Goal: Transaction & Acquisition: Register for event/course

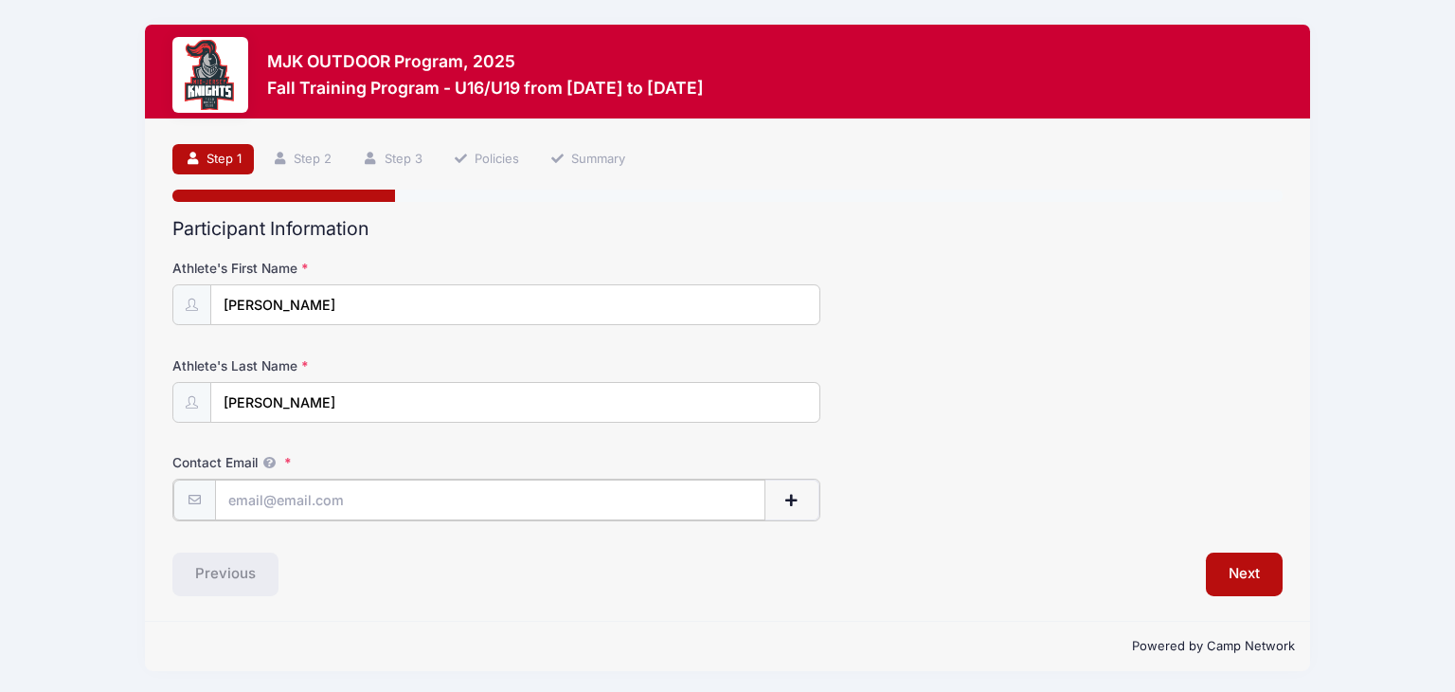
click at [340, 496] on input "Contact Email" at bounding box center [490, 499] width 550 height 41
type input "Jad438@gmail.com"
click at [1261, 584] on button "Next" at bounding box center [1244, 572] width 77 height 44
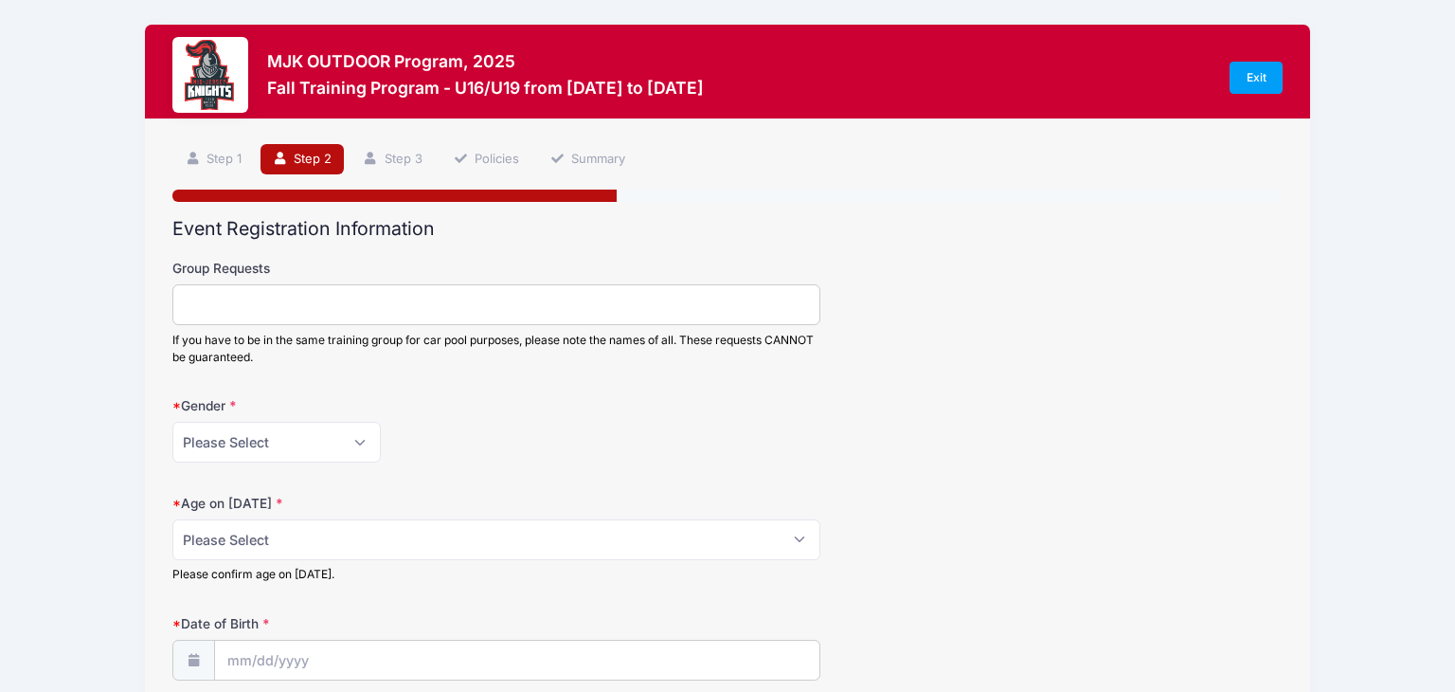
click at [474, 314] on input "Group Requests" at bounding box center [495, 304] width 647 height 41
type input "Lucy Logan"
click at [352, 444] on select "Please Select Female Male" at bounding box center [276, 442] width 208 height 41
select select "Female"
click at [172, 422] on select "Please Select Female Male" at bounding box center [276, 442] width 208 height 41
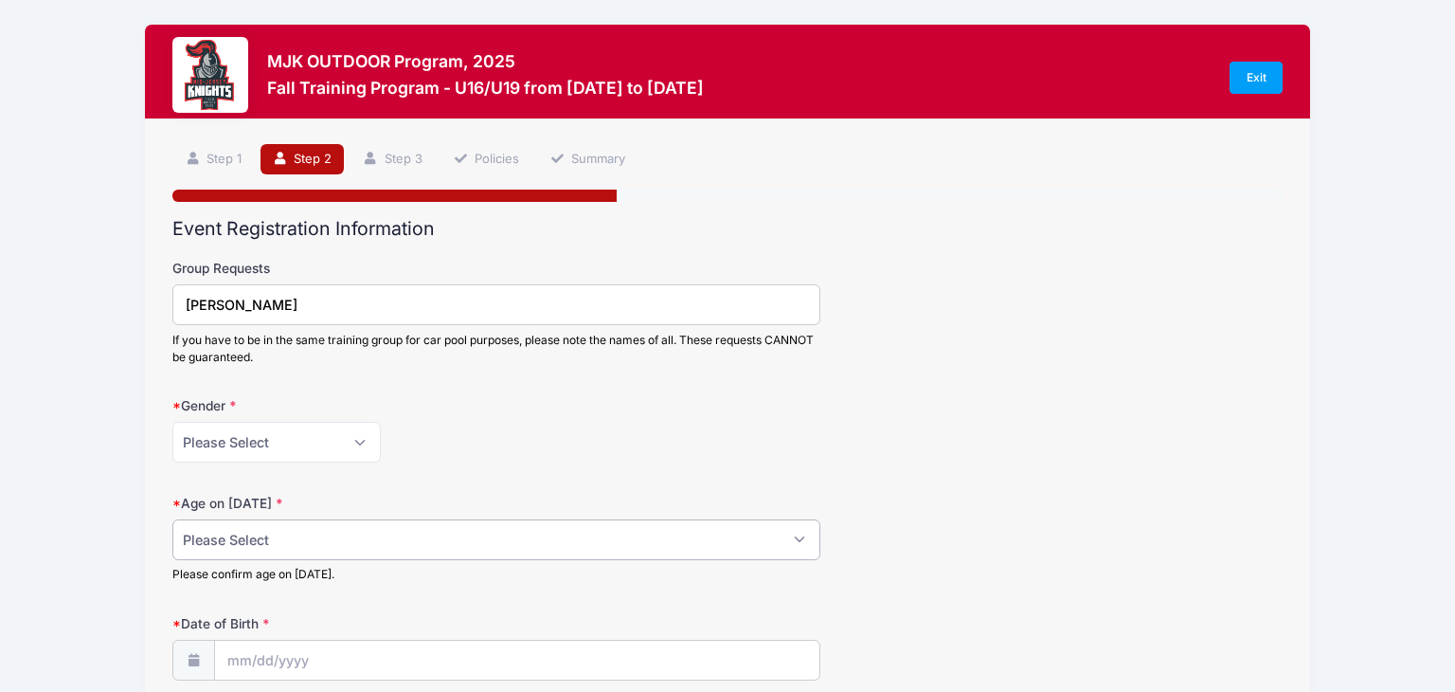
click at [250, 545] on select "Please Select 1 2 3 4 5 6 7 8 9 10 11 12 13 14 15 16 17 18" at bounding box center [495, 539] width 647 height 41
select select "16"
click at [172, 519] on select "Please Select 1 2 3 4 5 6 7 8 9 10 11 12 13 14 15 16 17 18" at bounding box center [495, 539] width 647 height 41
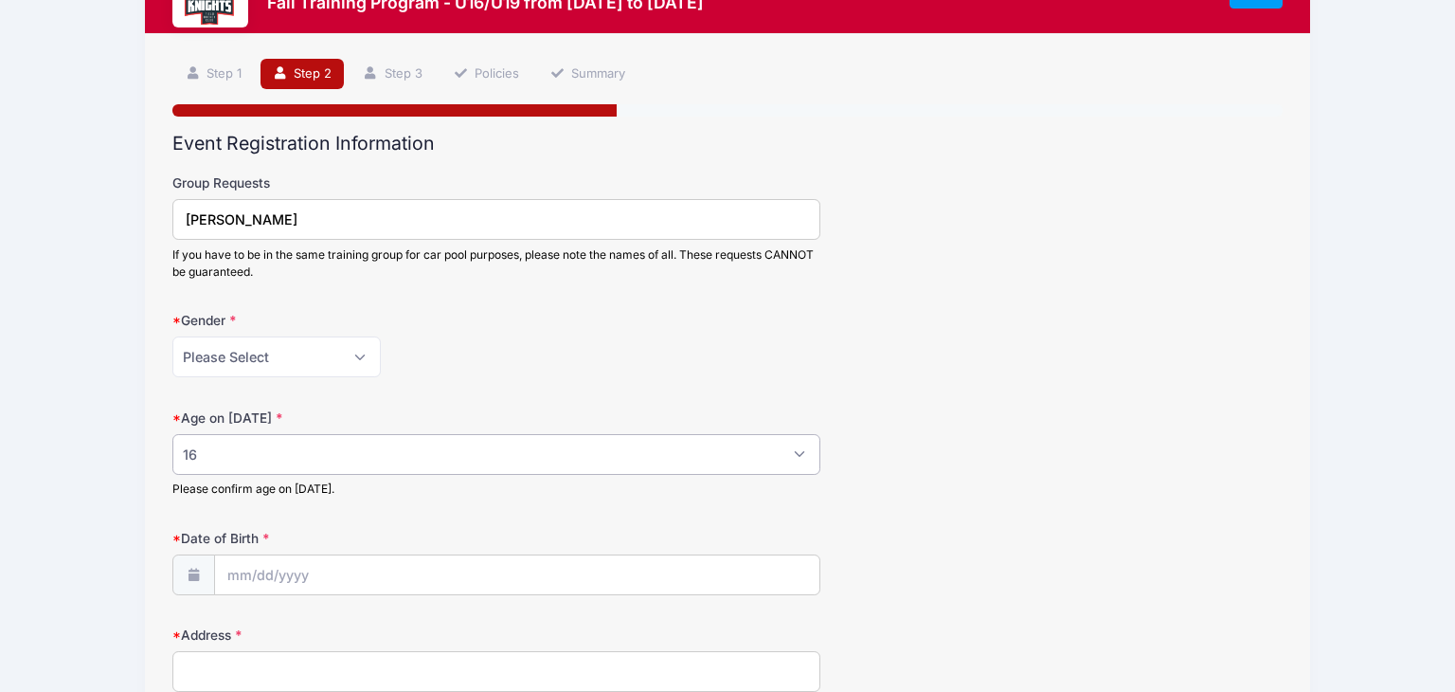
scroll to position [87, 0]
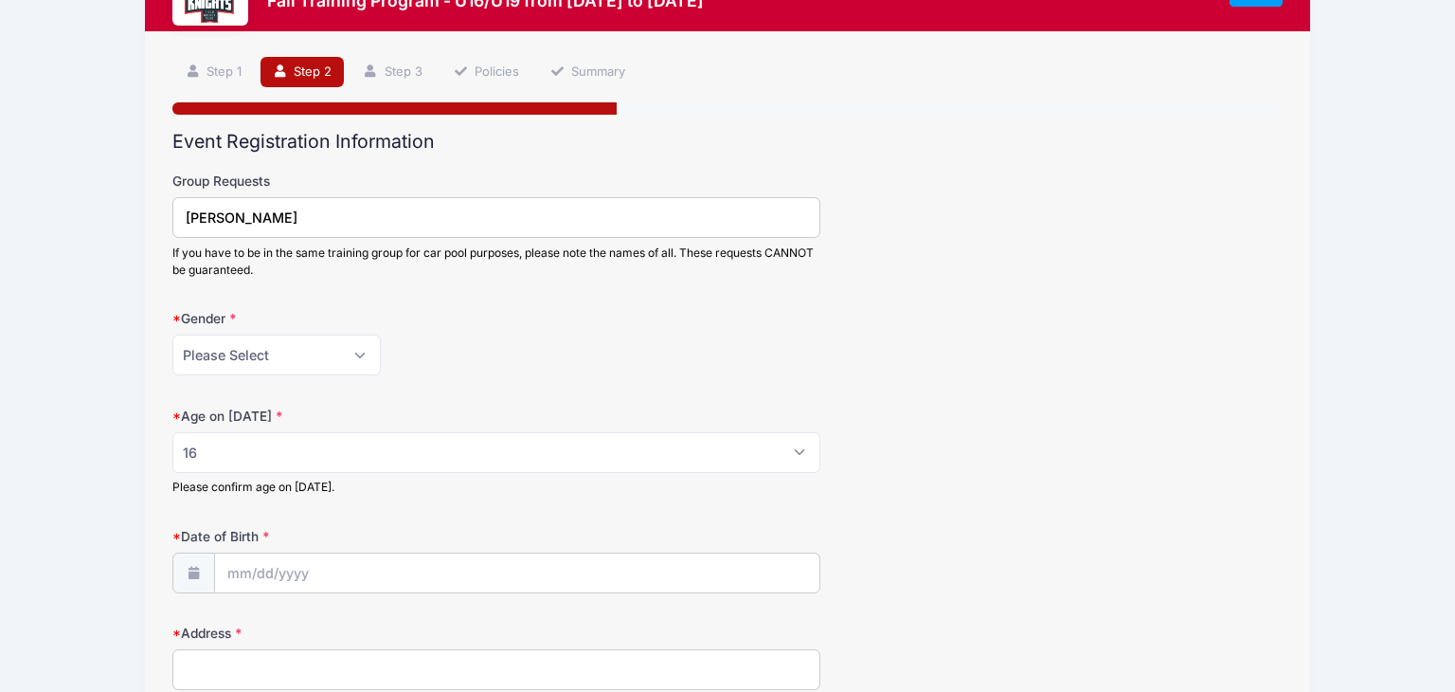
click at [347, 208] on input "Lucy Logan" at bounding box center [495, 217] width 647 height 41
type input "Lucy Logan Gabby Jones"
click at [261, 554] on input "Date of Birth" at bounding box center [517, 573] width 604 height 41
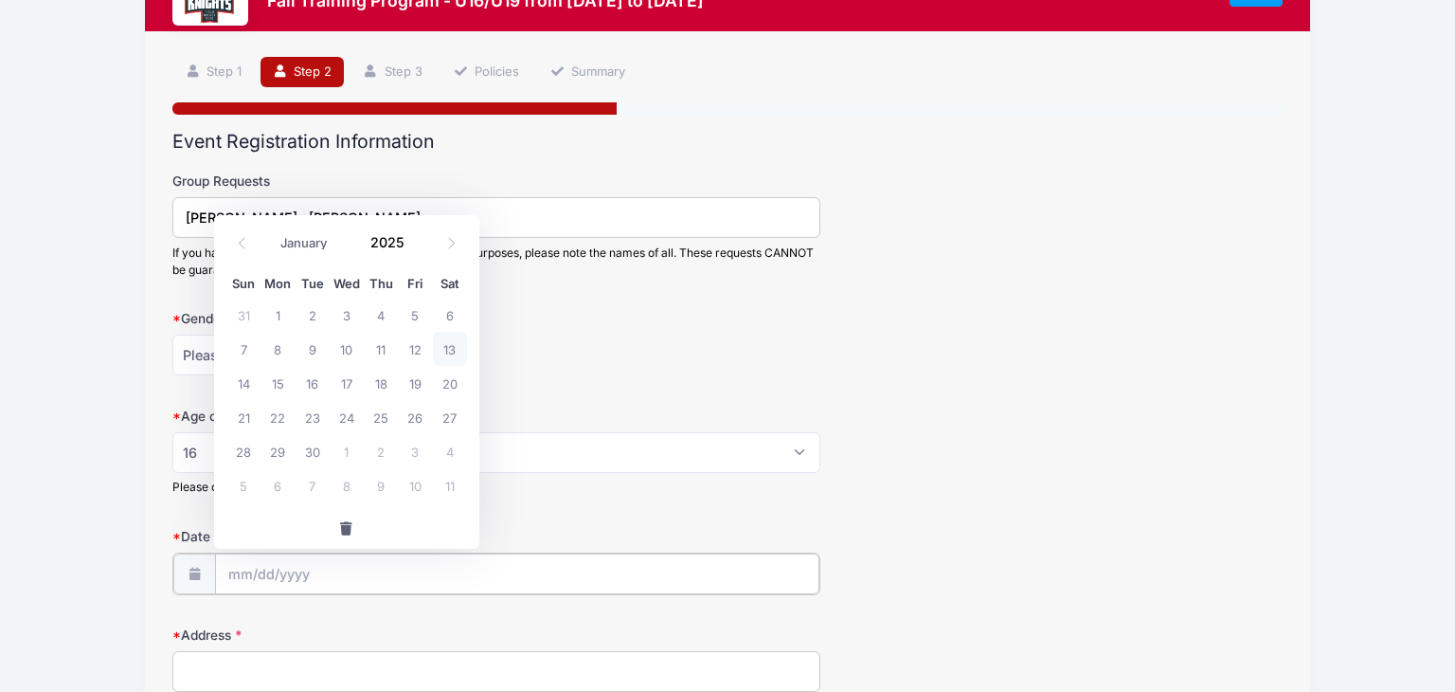
click at [235, 586] on input "Date of Birth" at bounding box center [517, 573] width 604 height 41
click at [236, 574] on input "Date of Birth" at bounding box center [517, 573] width 604 height 41
click at [304, 245] on select "January February March April May June July August September October November De…" at bounding box center [313, 243] width 84 height 25
select select "5"
click at [271, 231] on select "January February March April May June July August September October November De…" at bounding box center [313, 243] width 84 height 25
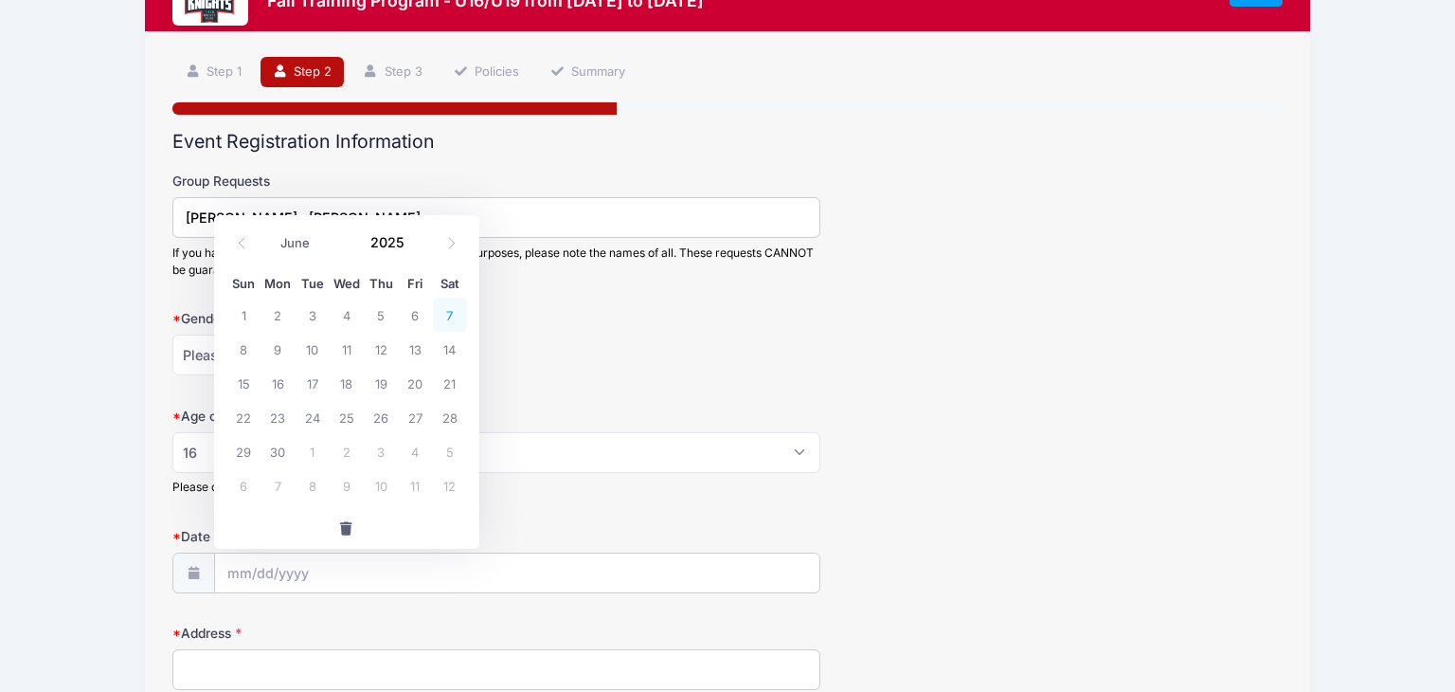
click at [451, 315] on span "7" at bounding box center [450, 314] width 34 height 34
type input "06/07/2025"
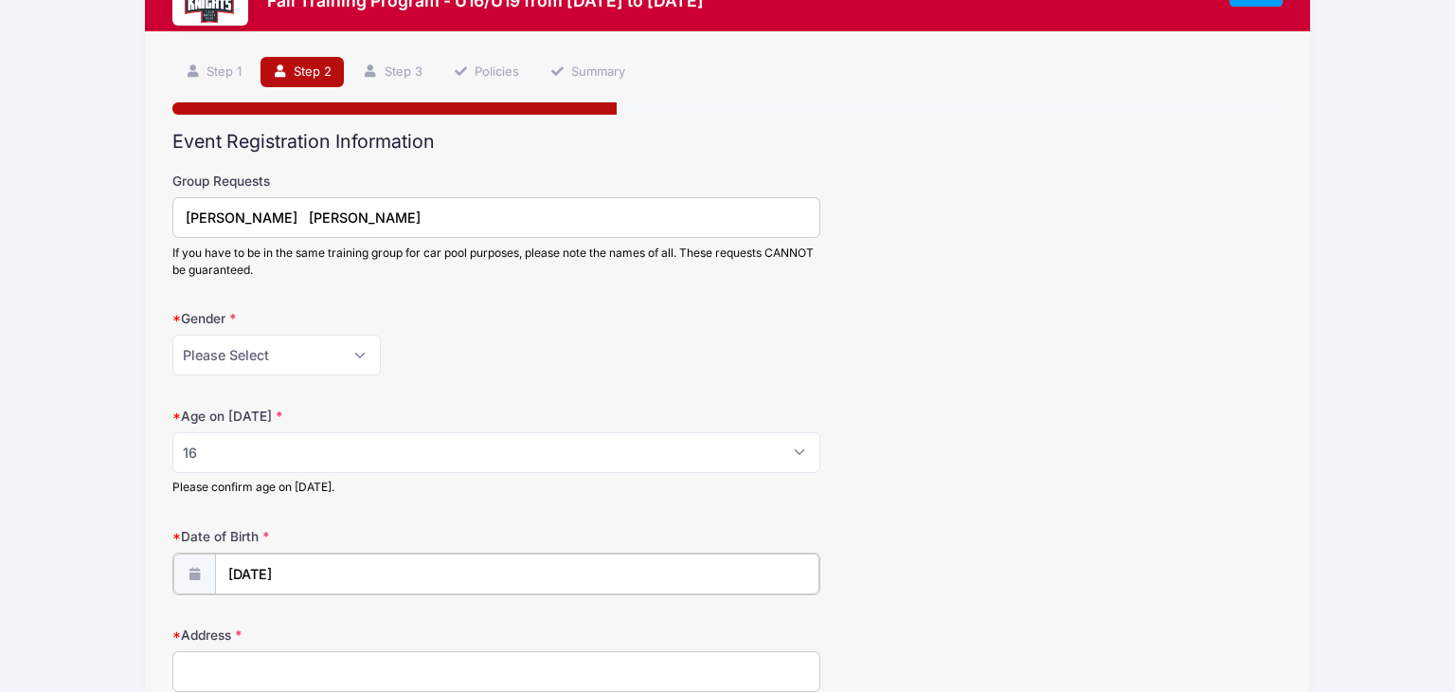
click at [306, 570] on input "06/07/2025" at bounding box center [517, 573] width 604 height 41
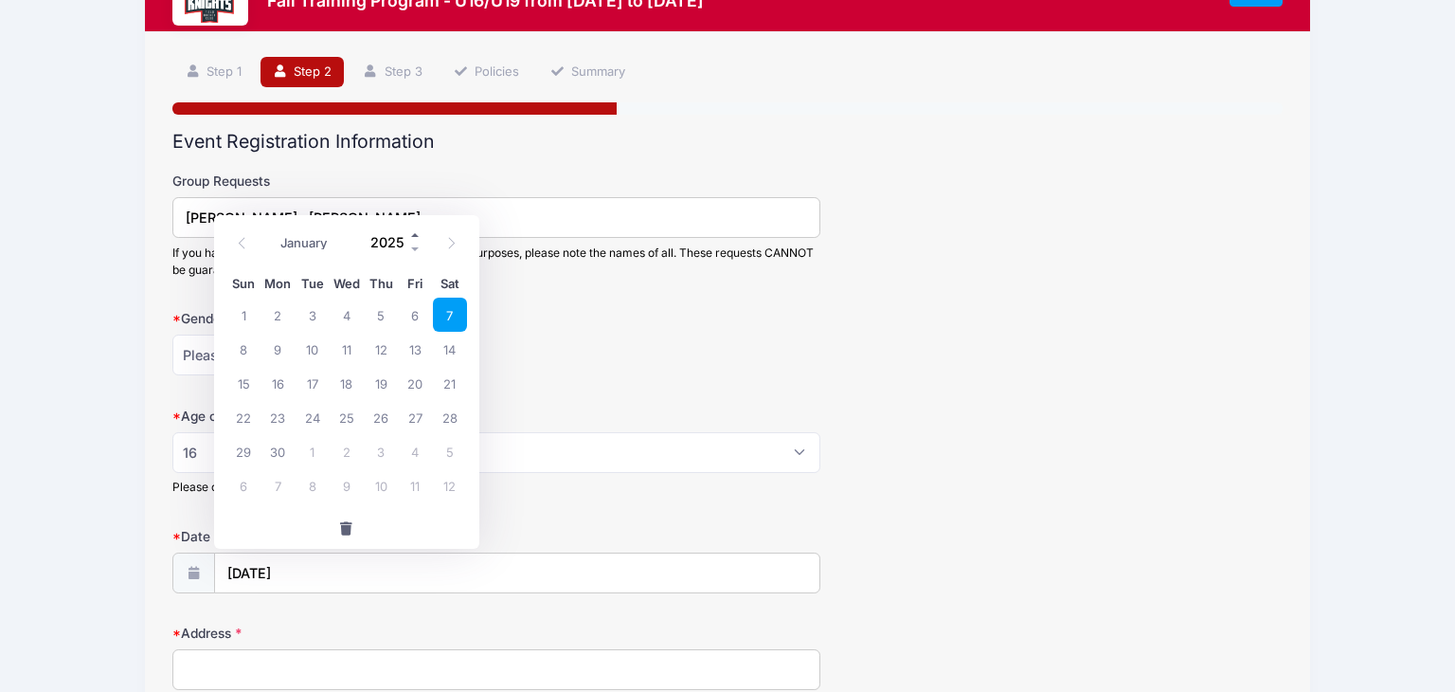
click at [411, 236] on span at bounding box center [415, 235] width 13 height 14
click at [412, 244] on span at bounding box center [415, 250] width 13 height 14
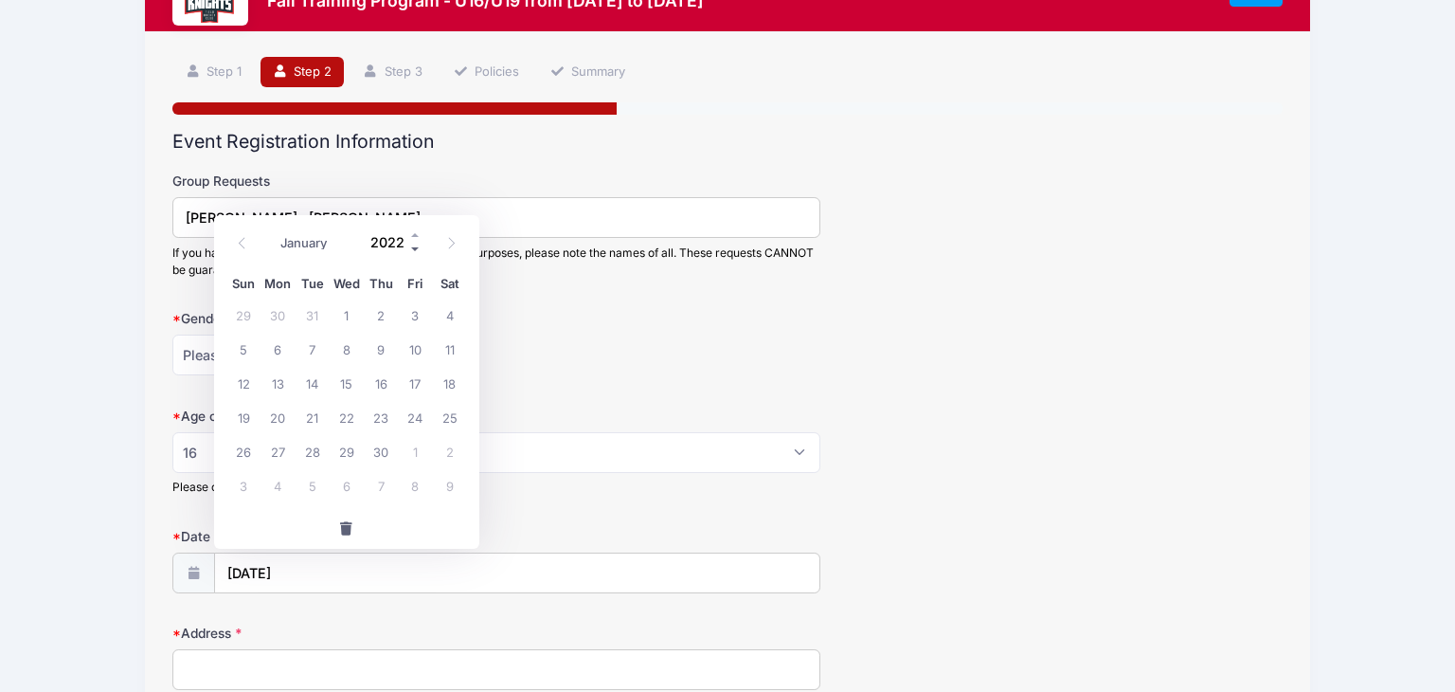
click at [412, 244] on span at bounding box center [415, 250] width 13 height 14
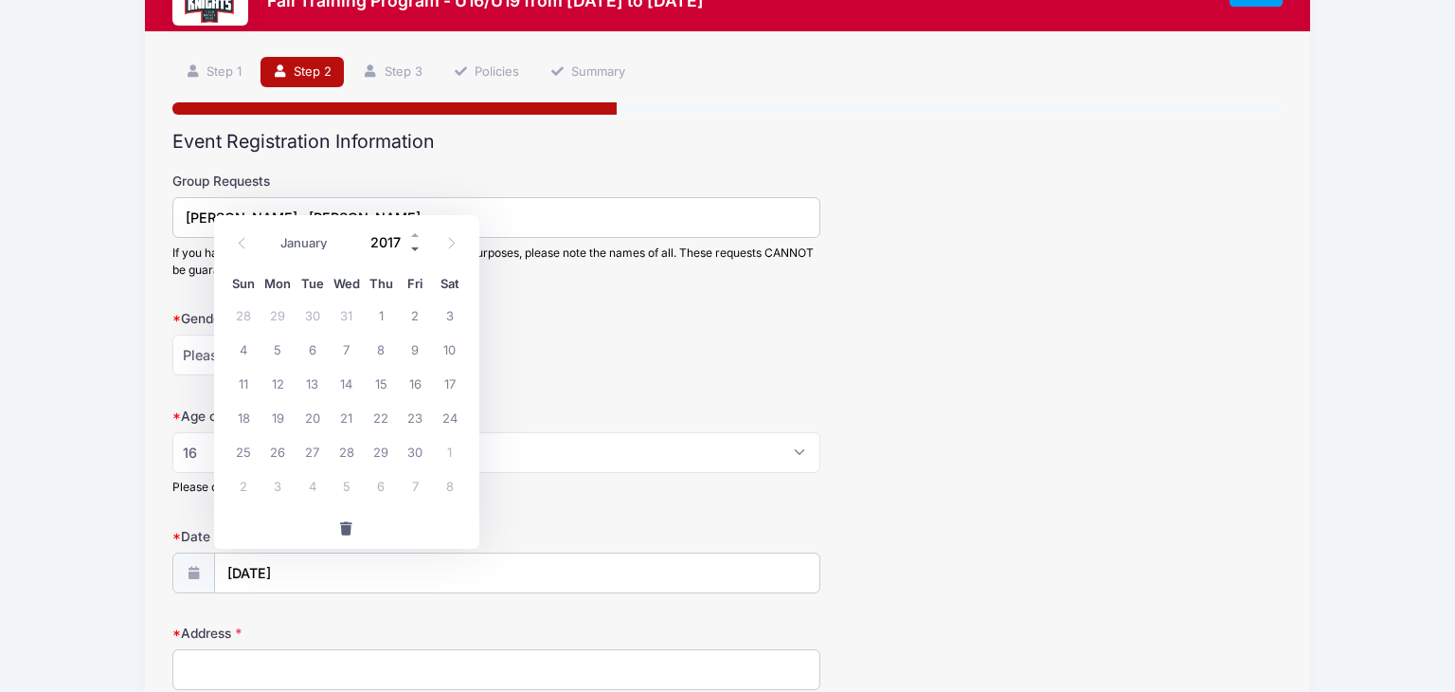
click at [412, 244] on span at bounding box center [415, 250] width 13 height 14
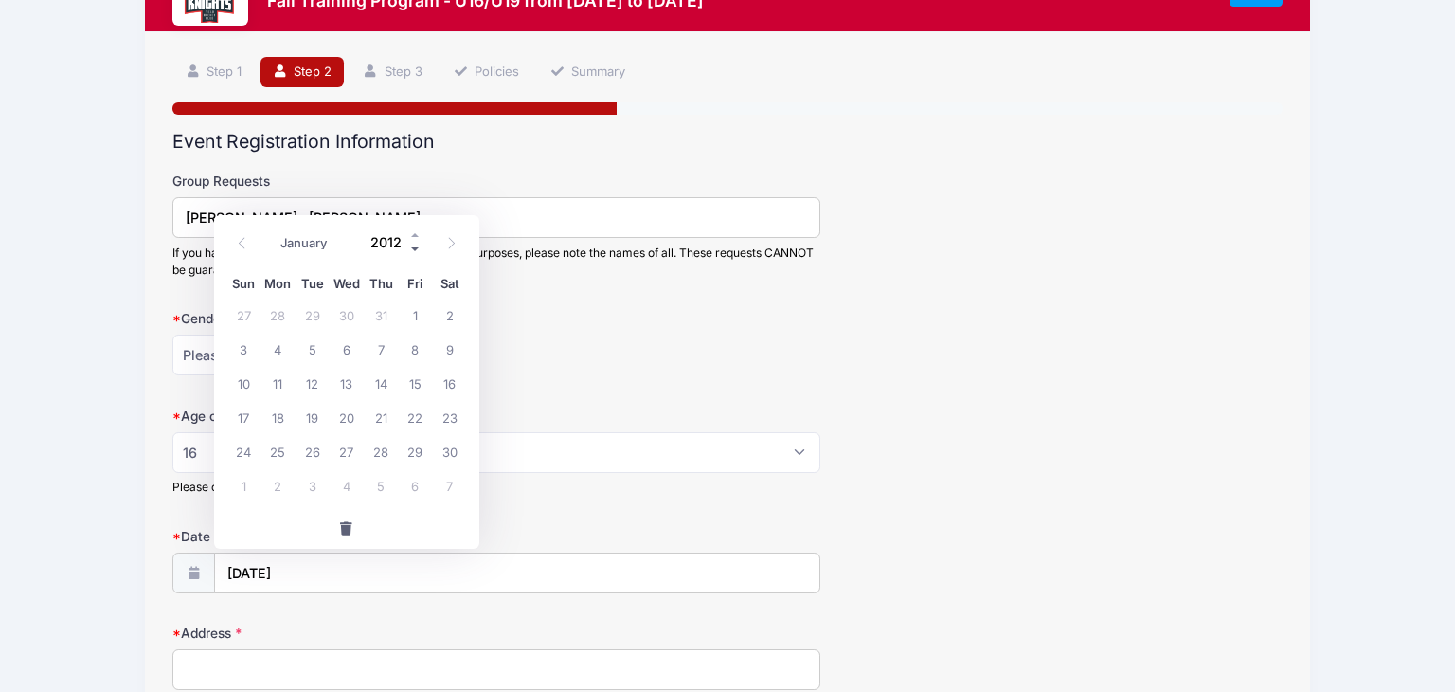
click at [412, 244] on span at bounding box center [415, 250] width 13 height 14
type input "2009"
click at [246, 346] on span "7" at bounding box center [243, 349] width 34 height 34
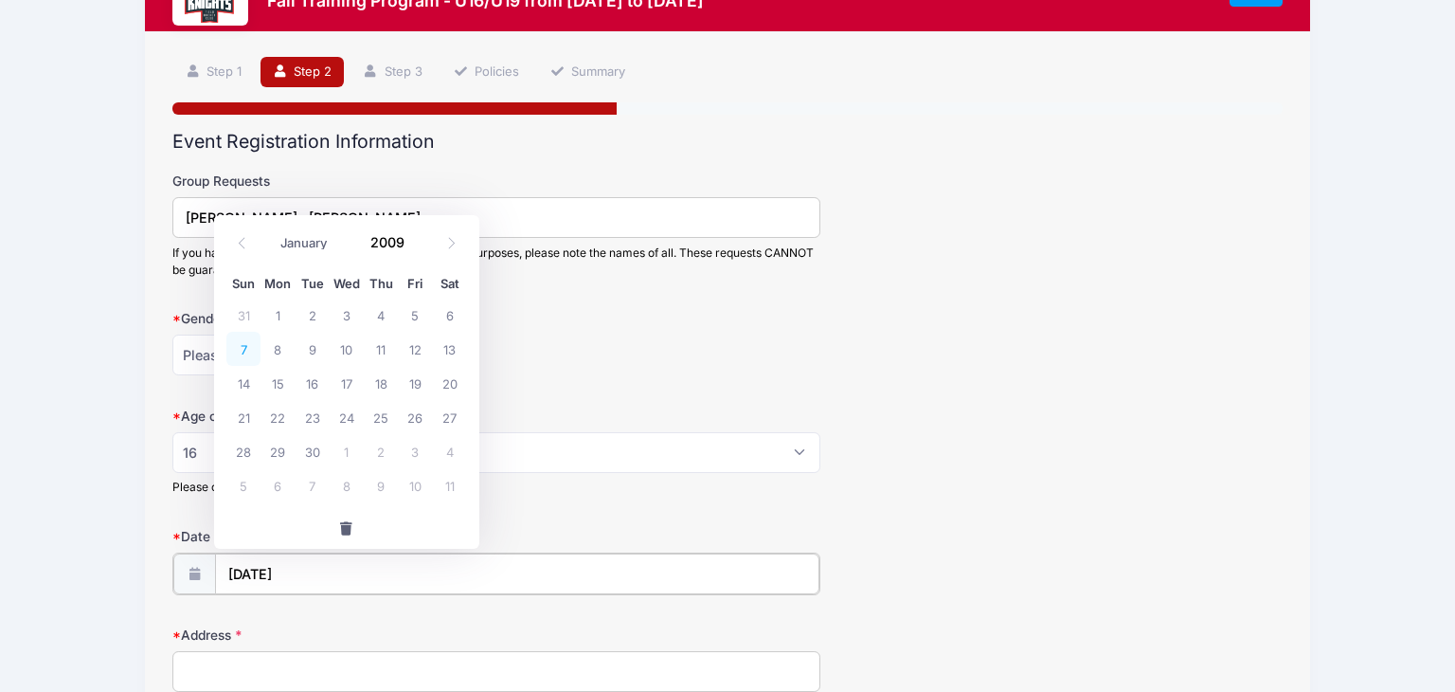
type input "06/07/2009"
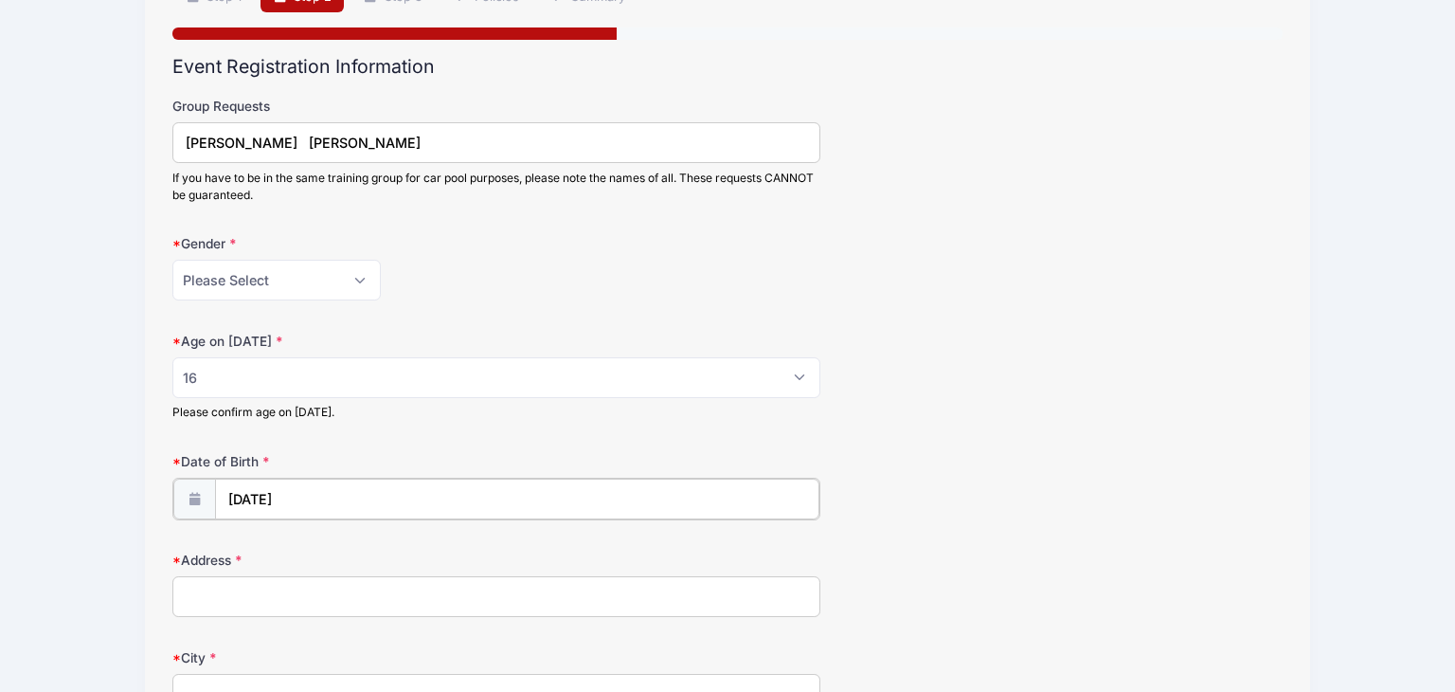
scroll to position [164, 0]
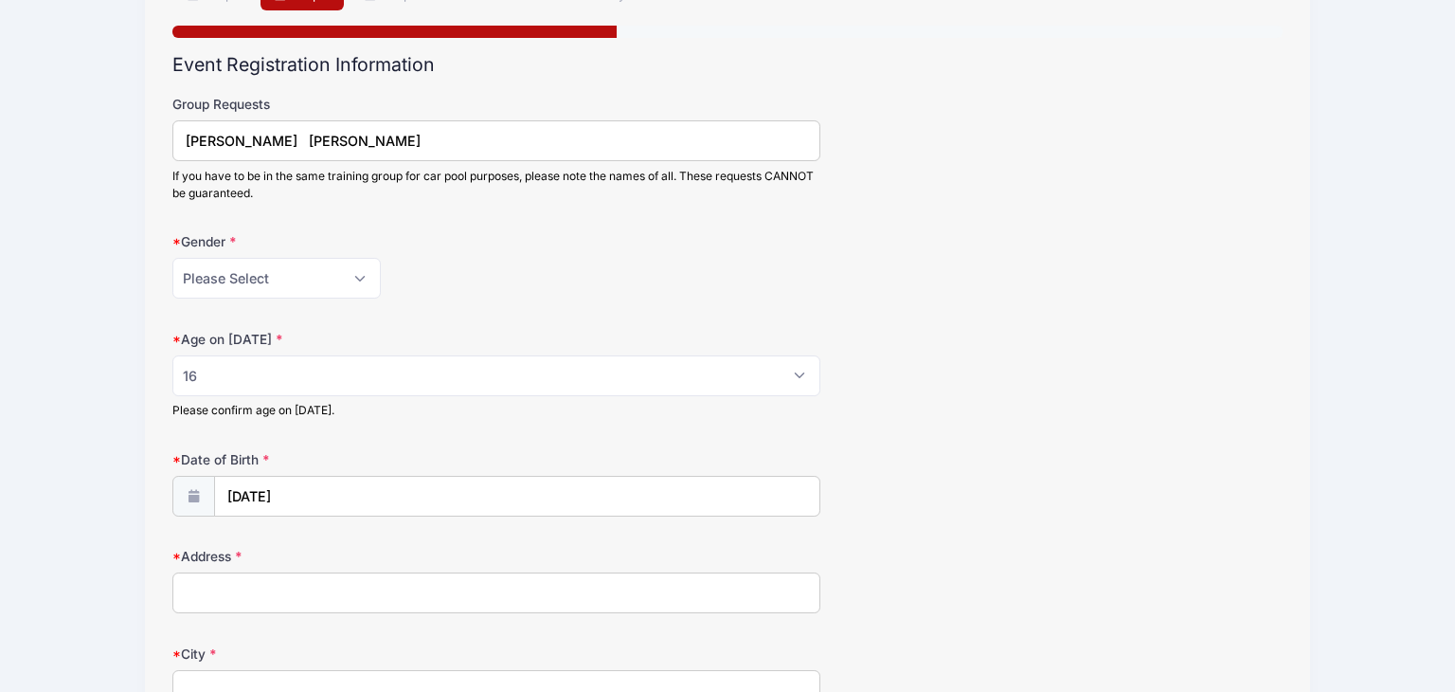
click at [233, 604] on input "Address" at bounding box center [495, 592] width 647 height 41
type input "188 Gabriel Terr"
type input "South Amboy"
select select "NJ"
type input "08879"
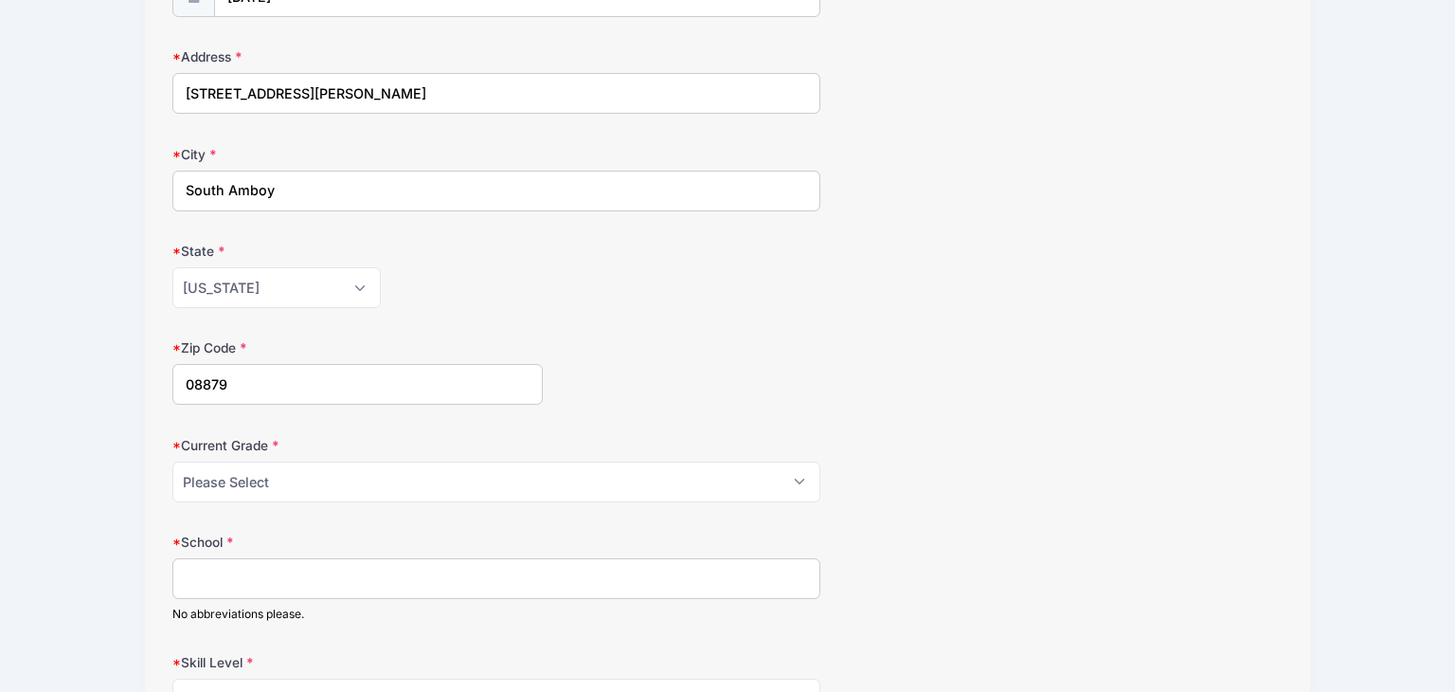
scroll to position [671, 0]
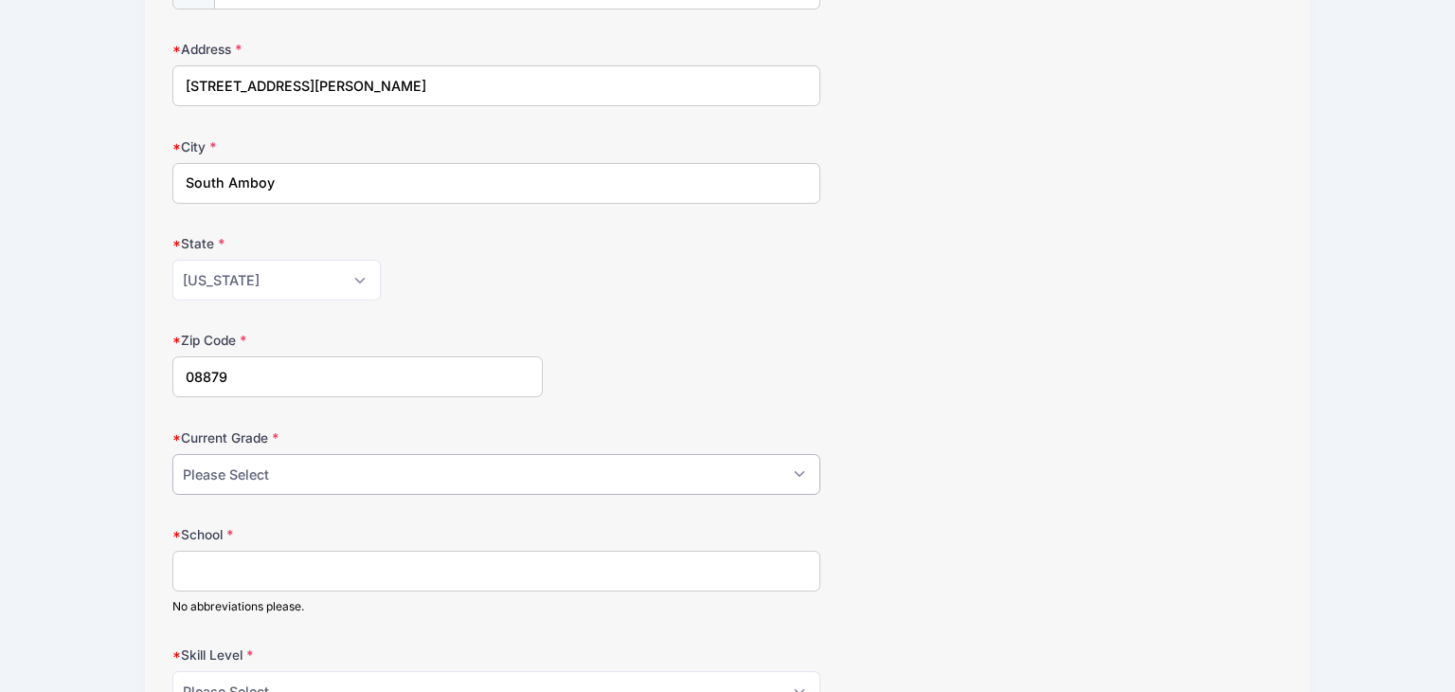
click at [321, 471] on select "Please Select Grade: K Grade: 1st Grade: 2nd Grade: 3rd Grade: 4th 5th Grade: 6…" at bounding box center [495, 474] width 647 height 41
select select "Grade: 11th"
click at [172, 454] on select "Please Select Grade: K Grade: 1st Grade: 2nd Grade: 3rd Grade: 4th 5th Grade: 6…" at bounding box center [495, 474] width 647 height 41
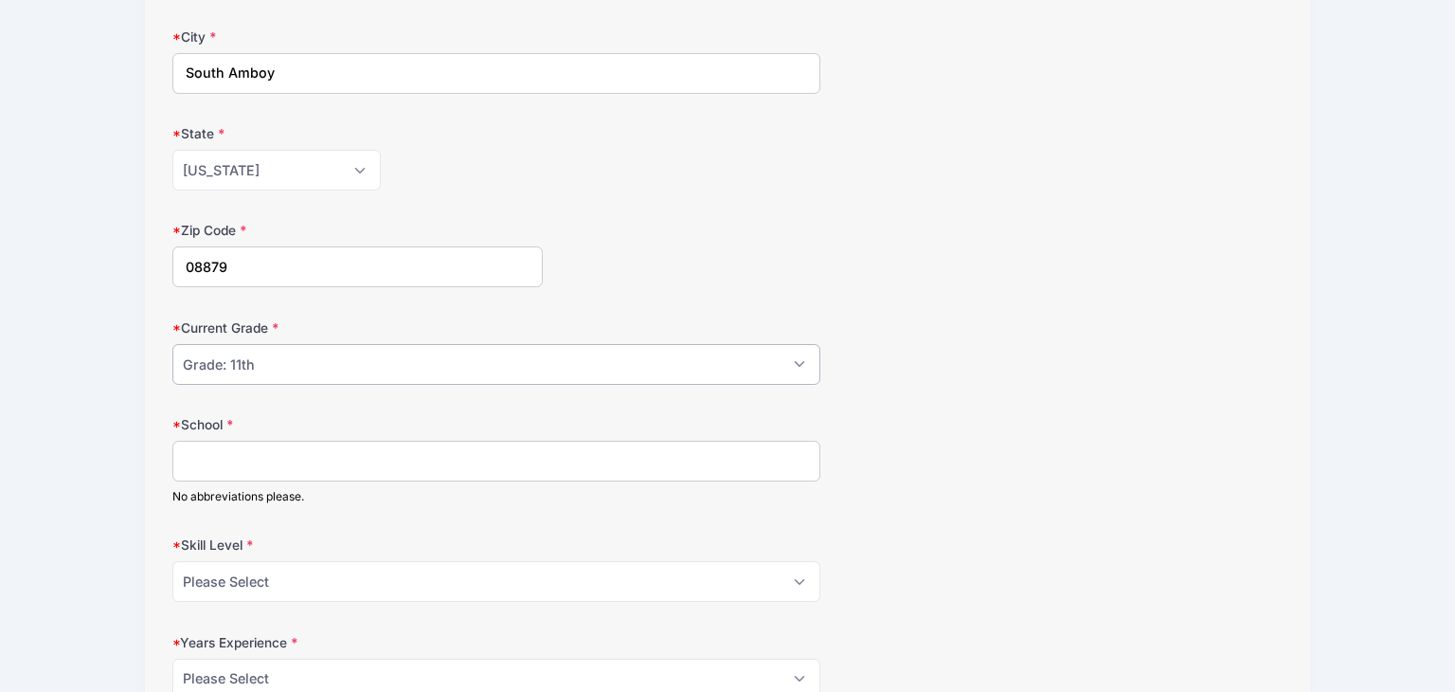
scroll to position [784, 0]
click at [260, 442] on input "School" at bounding box center [495, 457] width 647 height 41
type input "Sayreville War Memorial High School"
click at [243, 568] on select "Please Select Beginner Intermediate Advanced" at bounding box center [495, 577] width 647 height 41
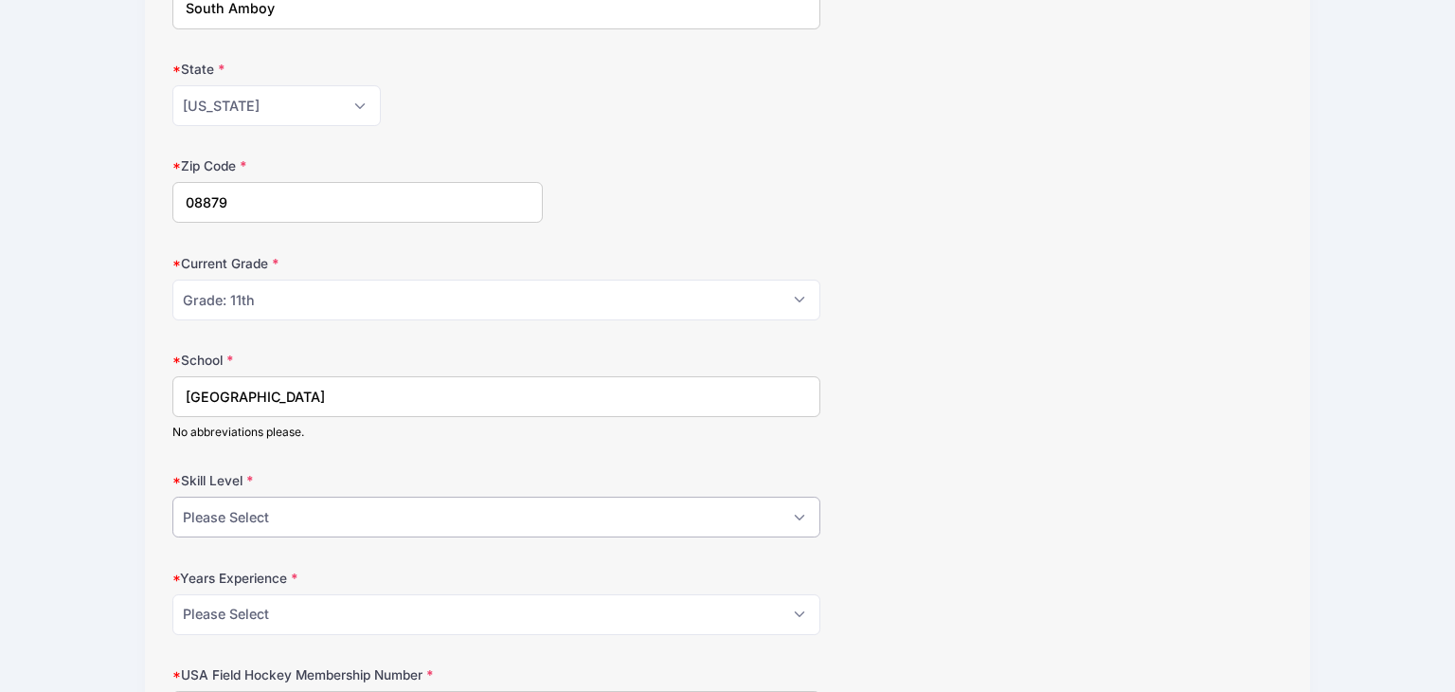
scroll to position [845, 0]
click at [271, 517] on select "Please Select Beginner Intermediate Advanced" at bounding box center [495, 516] width 647 height 41
select select "Intermediate"
click at [172, 496] on select "Please Select Beginner Intermediate Advanced" at bounding box center [495, 516] width 647 height 41
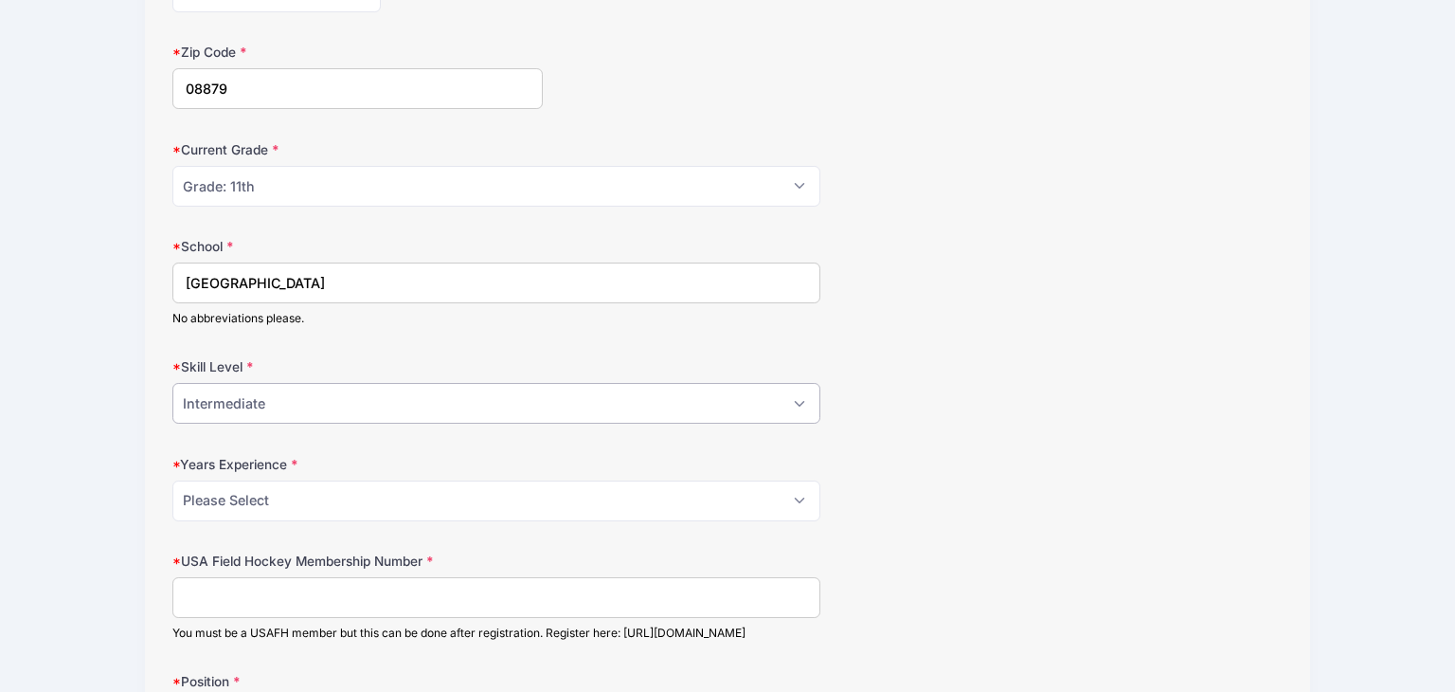
scroll to position [960, 0]
click at [257, 503] on select "Please Select 0 1 2 3 4 5 6 7 8" at bounding box center [495, 499] width 647 height 41
select select "5"
click at [172, 479] on select "Please Select 0 1 2 3 4 5 6 7 8" at bounding box center [495, 499] width 647 height 41
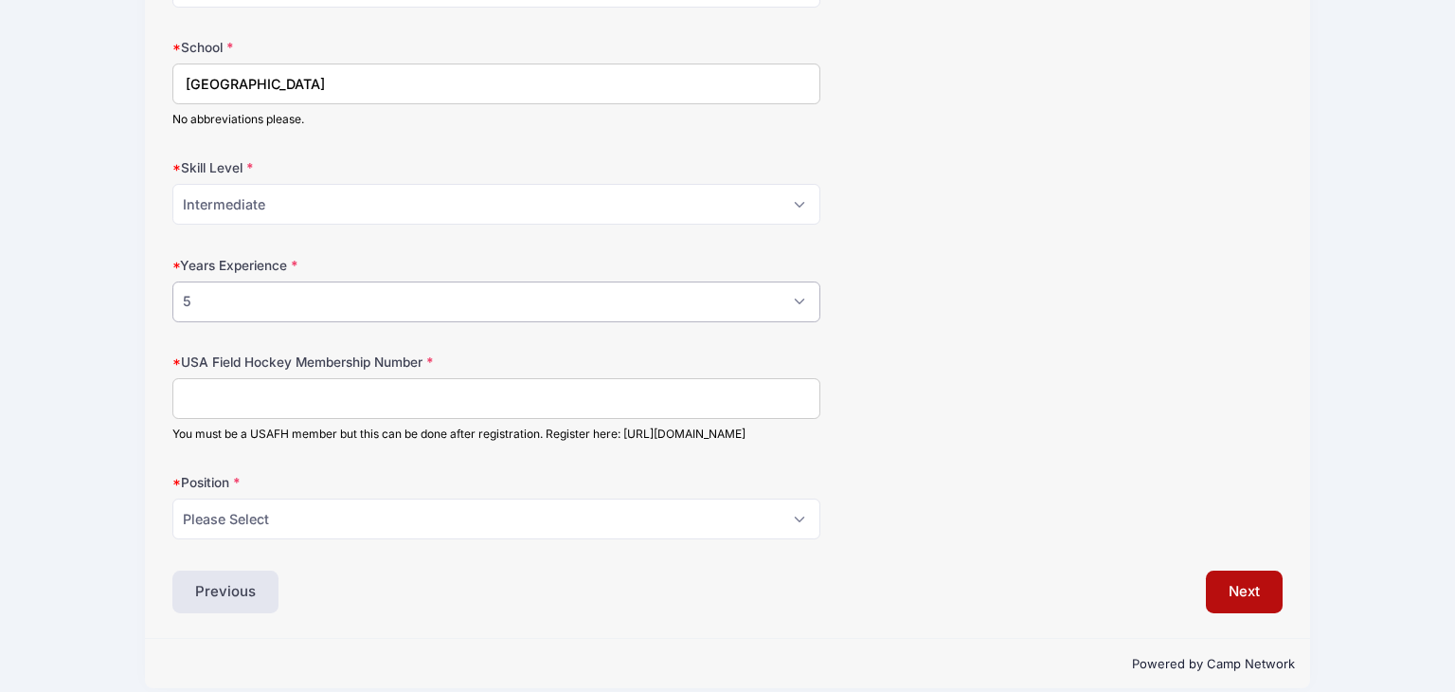
scroll to position [1190, 0]
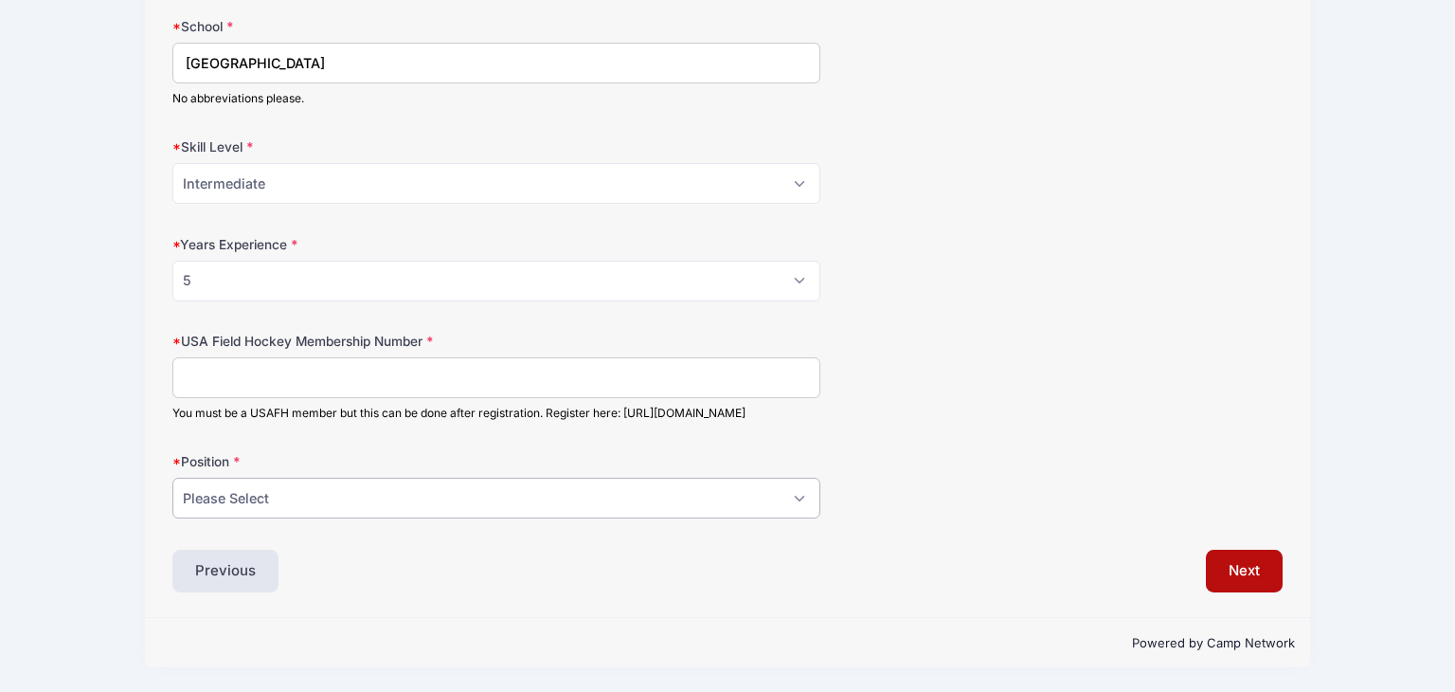
click at [215, 500] on select "Please Select Field Player Goalkeeper" at bounding box center [495, 497] width 647 height 41
select select "Field Player"
click at [172, 477] on select "Please Select Field Player Goalkeeper" at bounding box center [495, 497] width 647 height 41
click at [1246, 574] on button "Next" at bounding box center [1244, 571] width 77 height 44
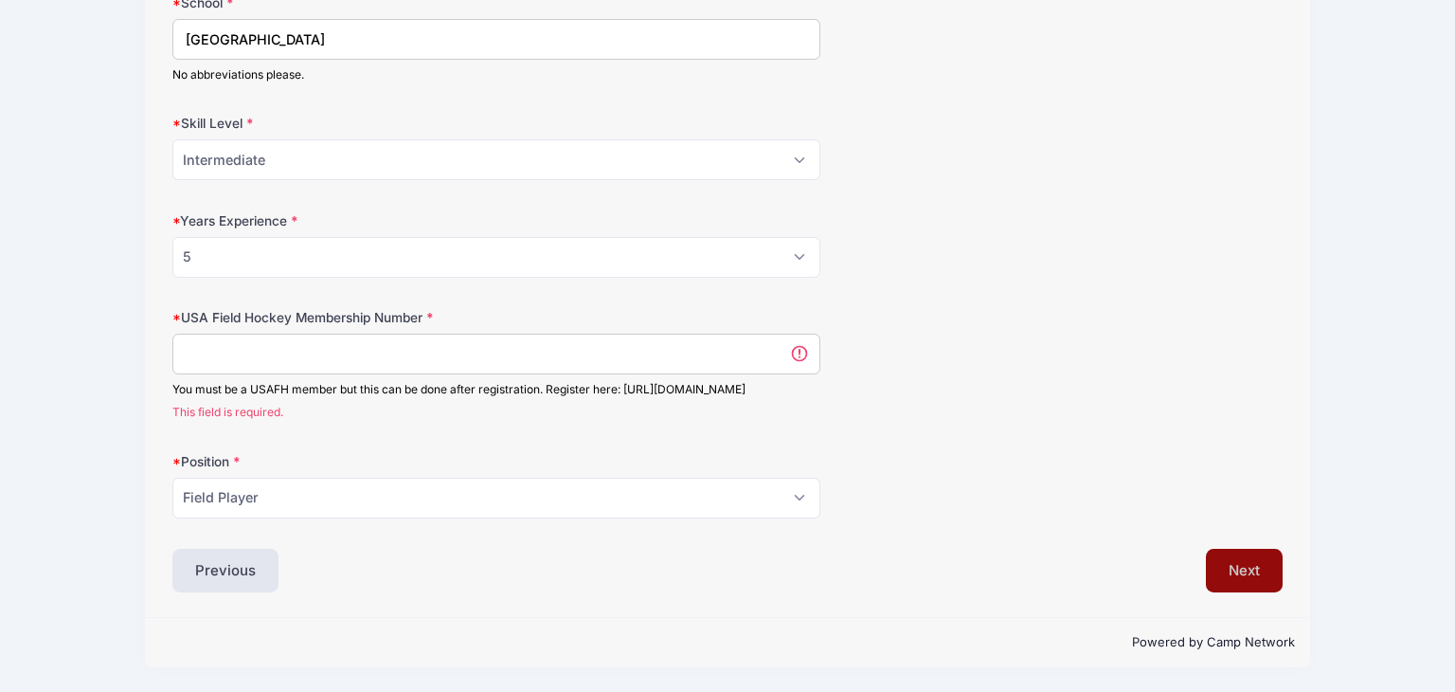
scroll to position [0, 0]
drag, startPoint x: 507, startPoint y: 386, endPoint x: 170, endPoint y: 394, distance: 337.3
copy div "https://usafieldhockey.webpoint.us/wp/Memberships/Join.wp"
click at [490, 345] on input "USA Field Hockey Membership Number" at bounding box center [495, 353] width 647 height 41
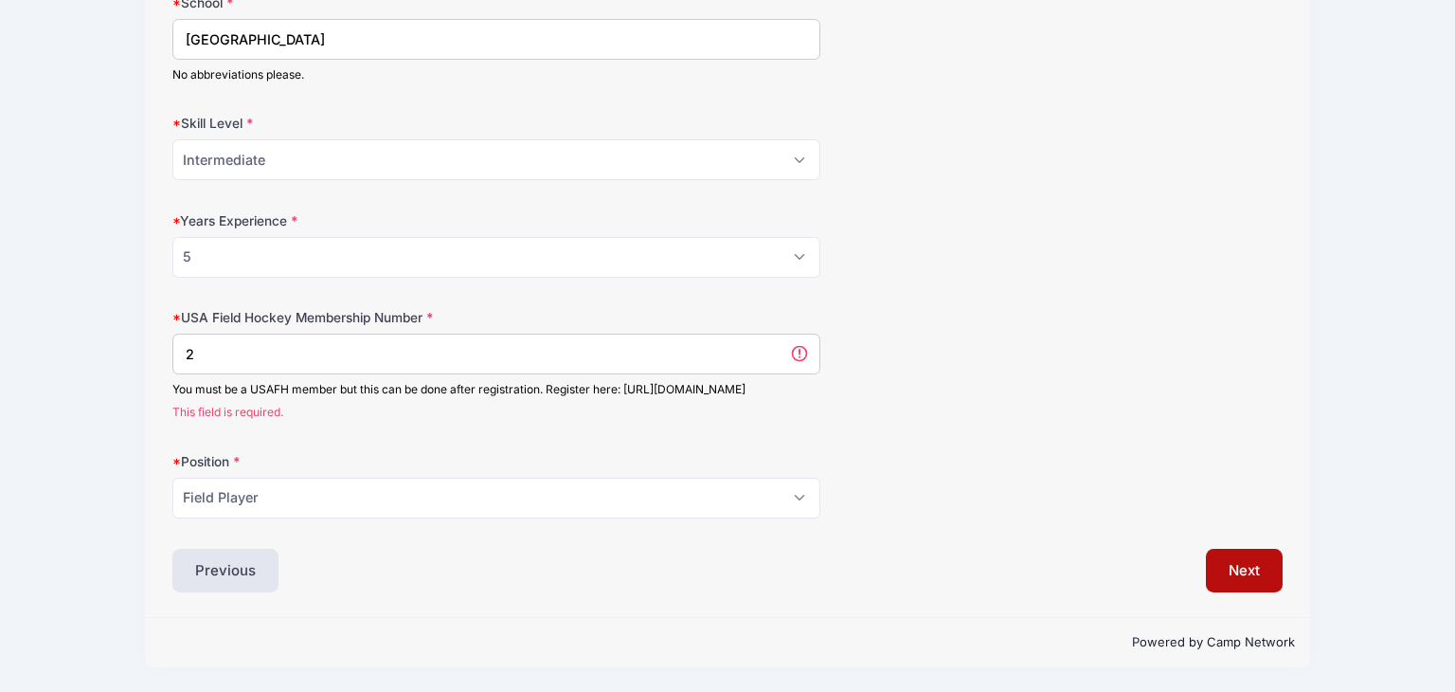
scroll to position [1190, 0]
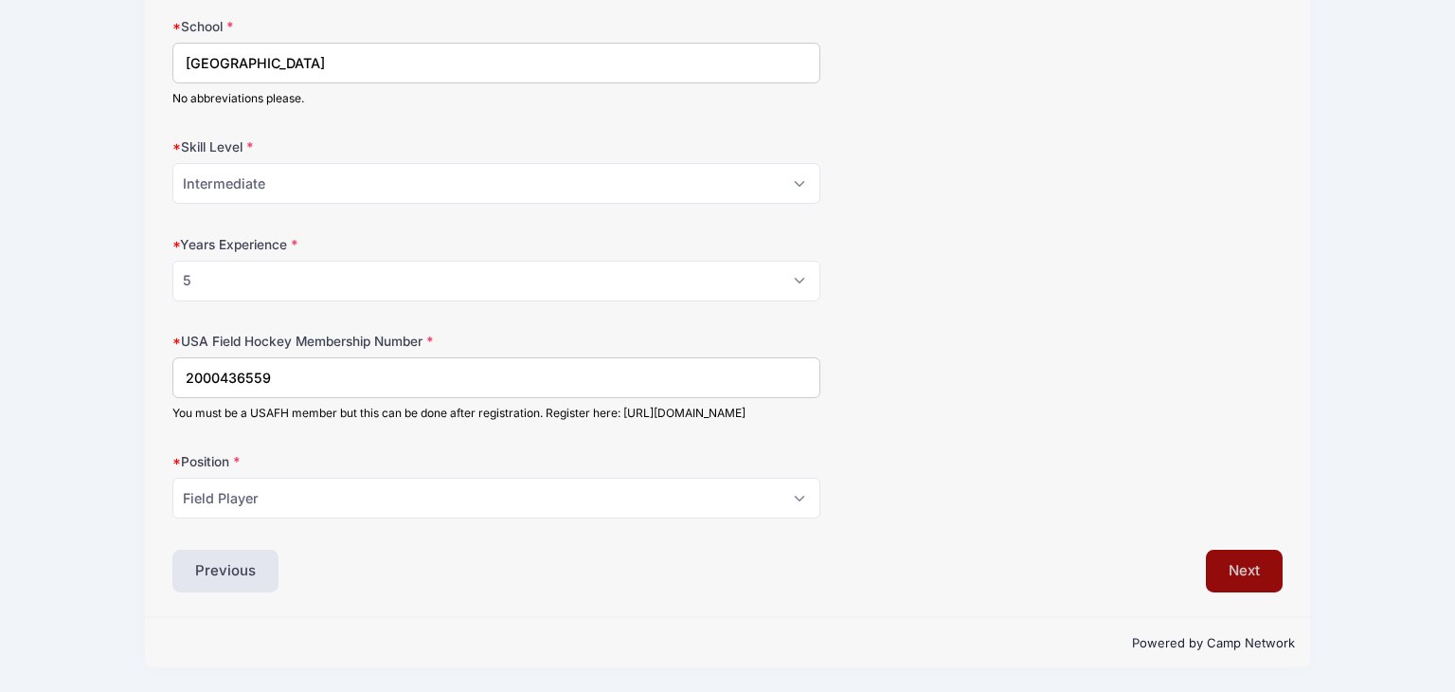
type input "2000436559"
click at [1230, 577] on button "Next" at bounding box center [1244, 571] width 77 height 44
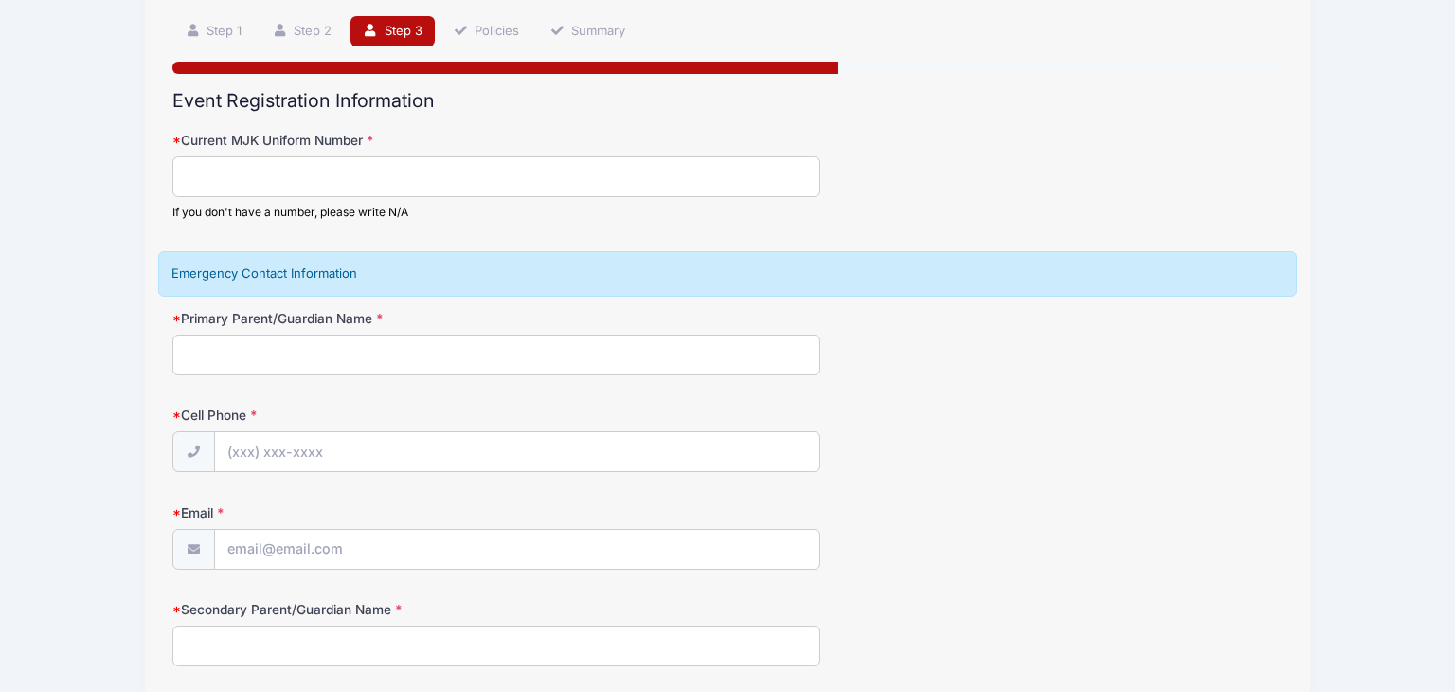
scroll to position [0, 0]
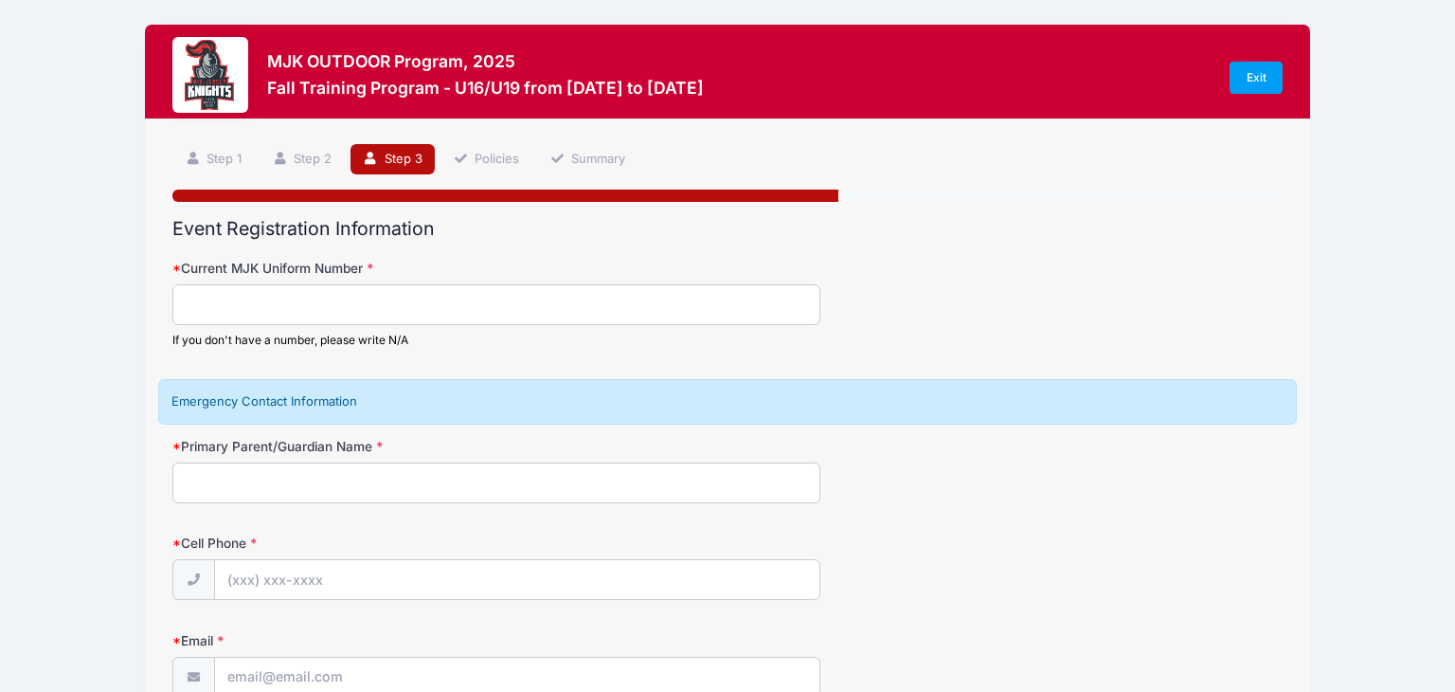
click at [549, 313] on input "Current MJK Uniform Number" at bounding box center [495, 304] width 647 height 41
type input "n/a"
click at [488, 475] on input "Primary Parent/Guardian Name" at bounding box center [495, 482] width 647 height 41
type input "j"
type input "[PERSON_NAME]"
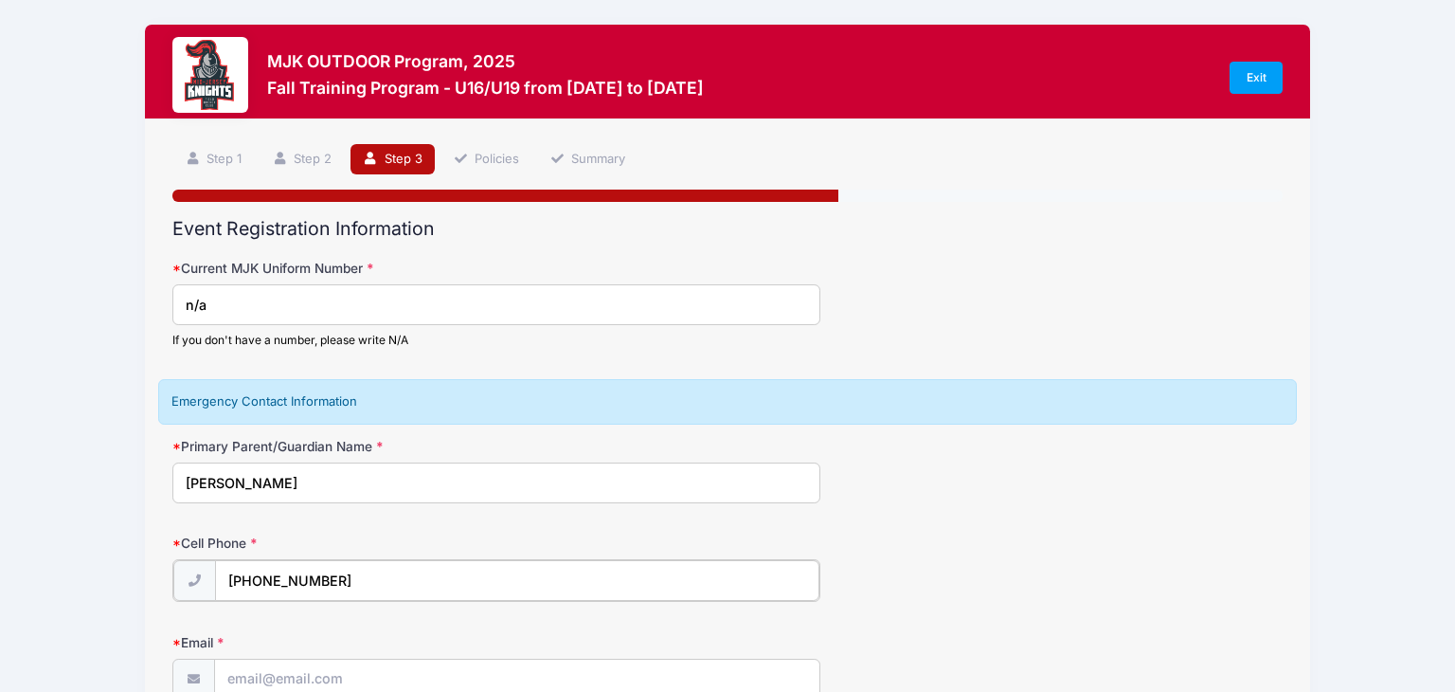
type input "(732) 236-2365"
click at [333, 667] on input "Email" at bounding box center [517, 677] width 604 height 41
type input "Jad438@gmail.com"
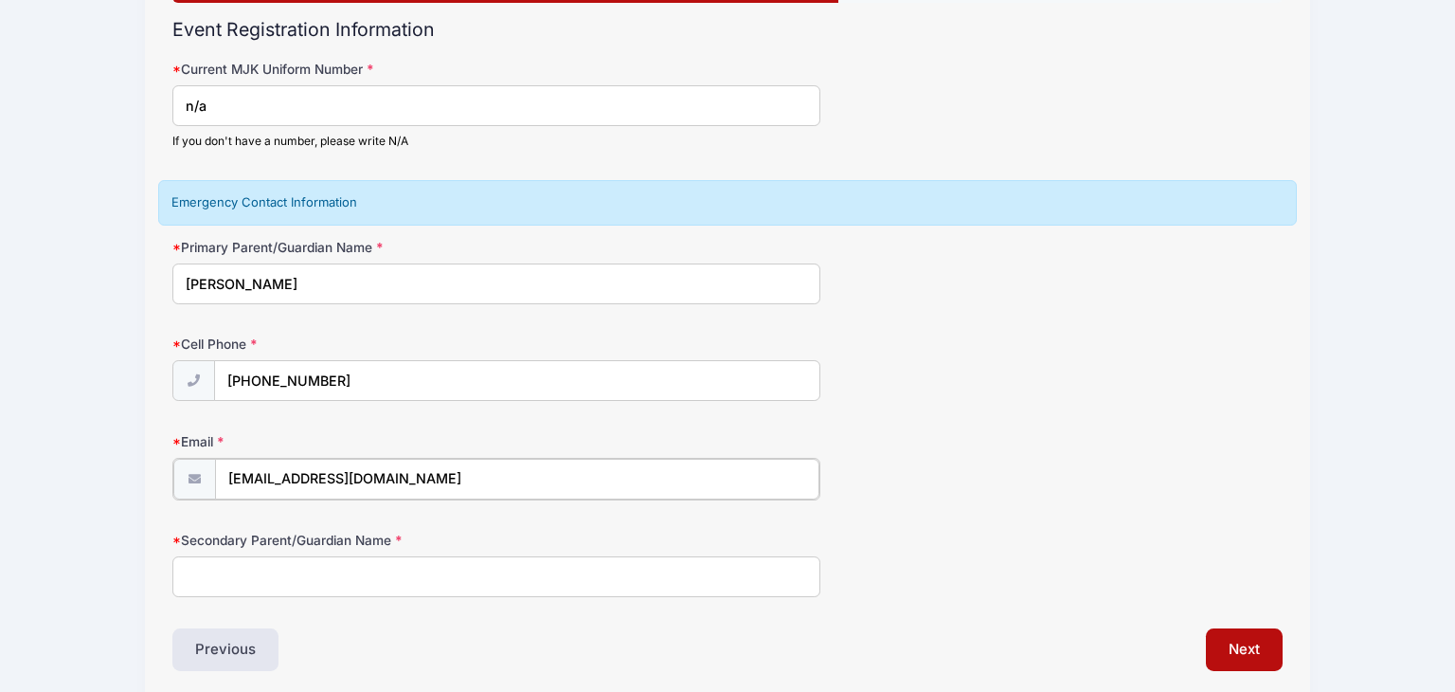
scroll to position [200, 0]
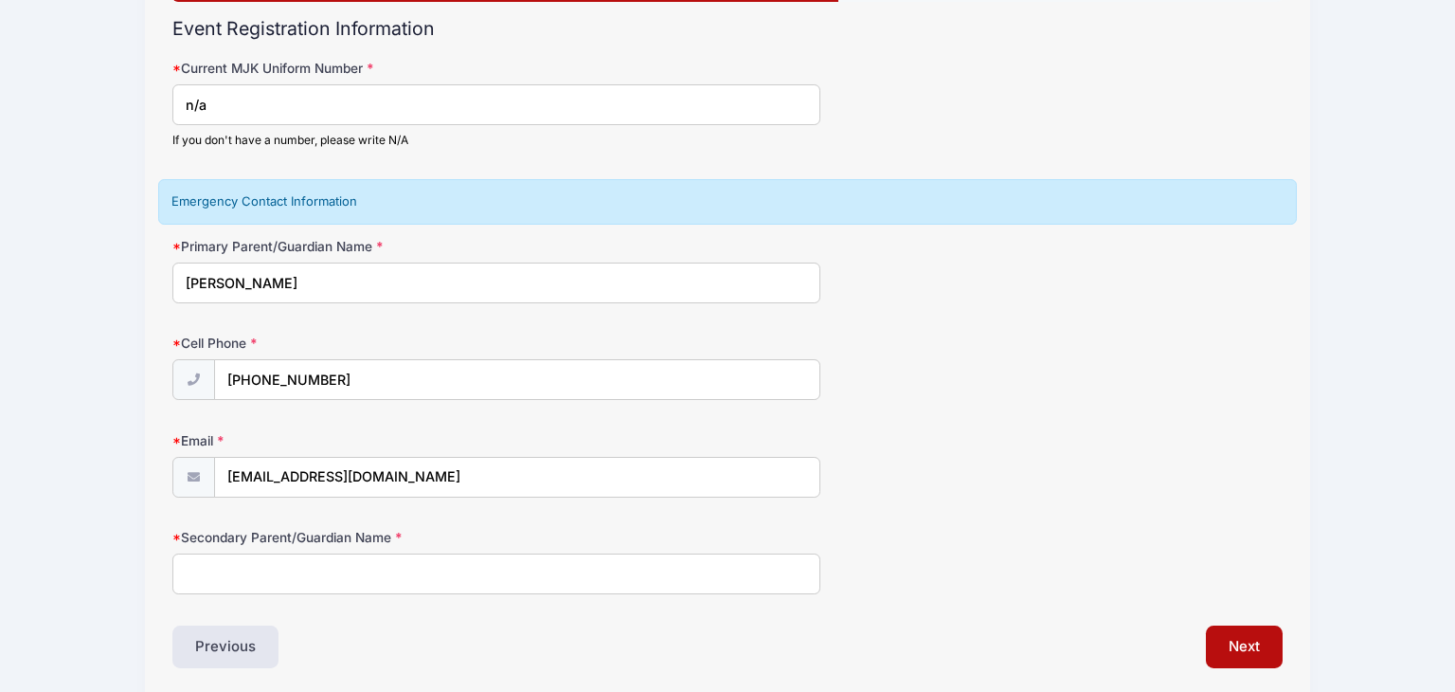
click at [359, 562] on input "Secondary Parent/Guardian Name" at bounding box center [495, 573] width 647 height 41
type input "Richard Masterson"
click at [1235, 645] on button "Next" at bounding box center [1244, 647] width 77 height 44
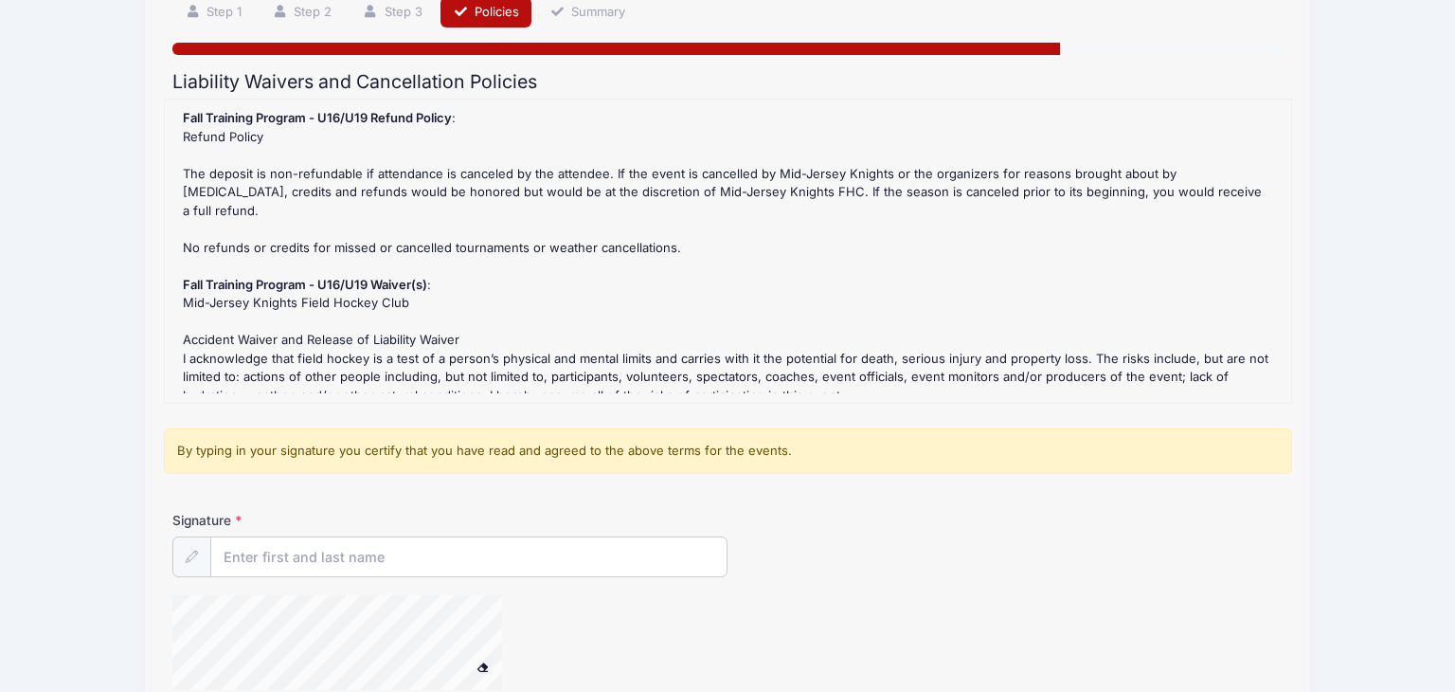
scroll to position [153, 0]
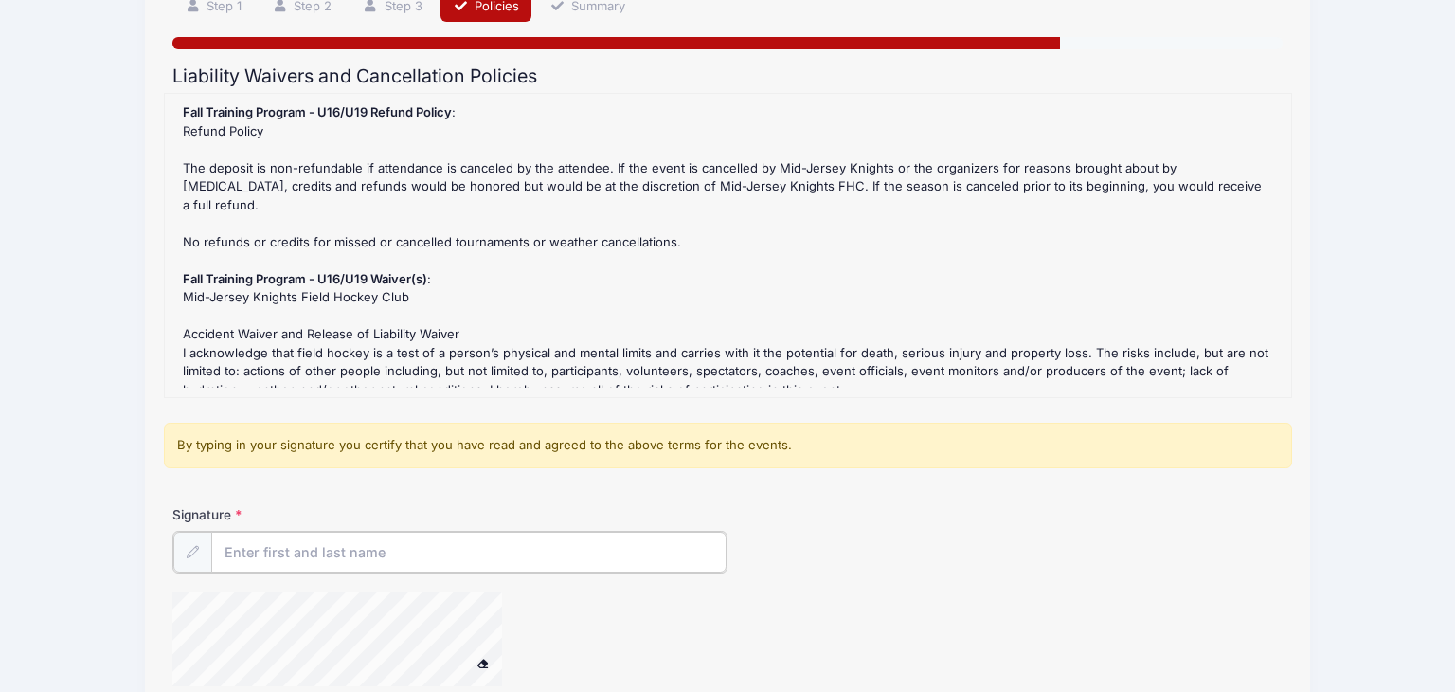
click at [463, 559] on input "Signature" at bounding box center [468, 551] width 515 height 41
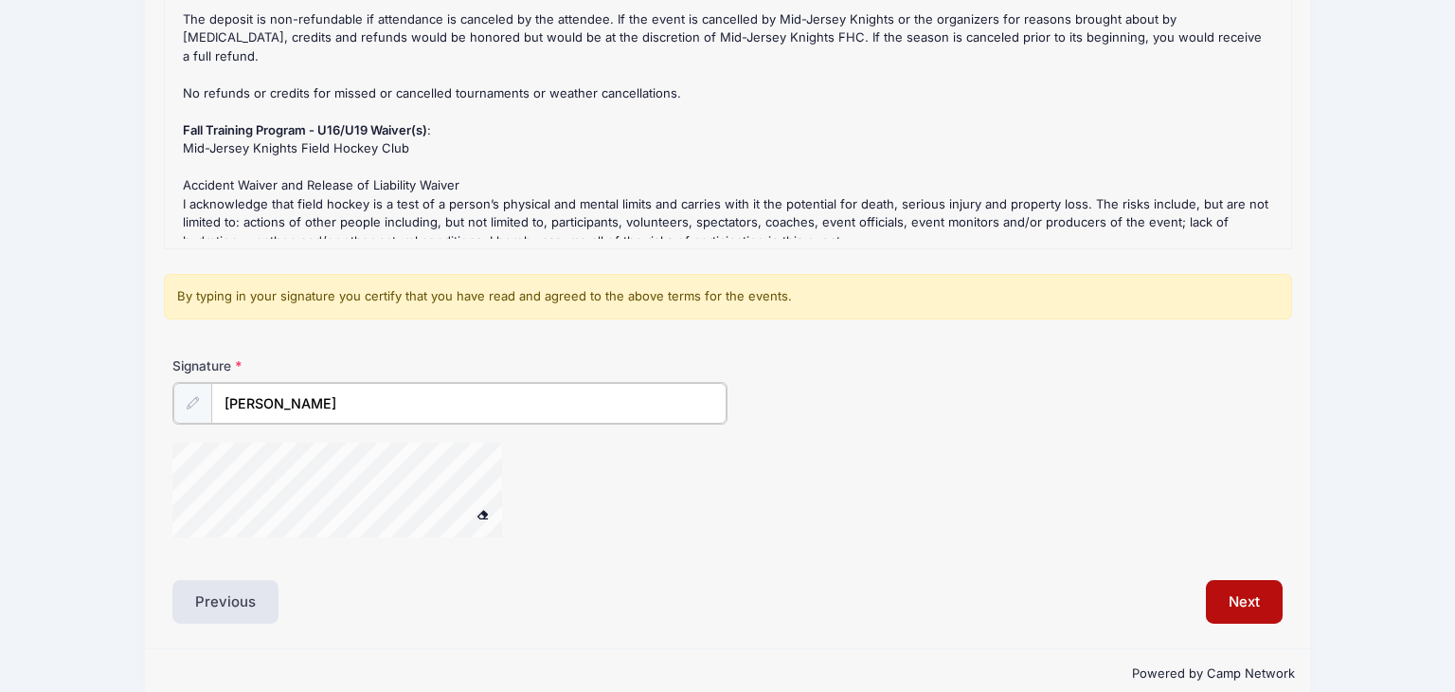
scroll to position [303, 0]
type input "[PERSON_NAME]"
click at [1263, 602] on button "Next" at bounding box center [1244, 598] width 77 height 44
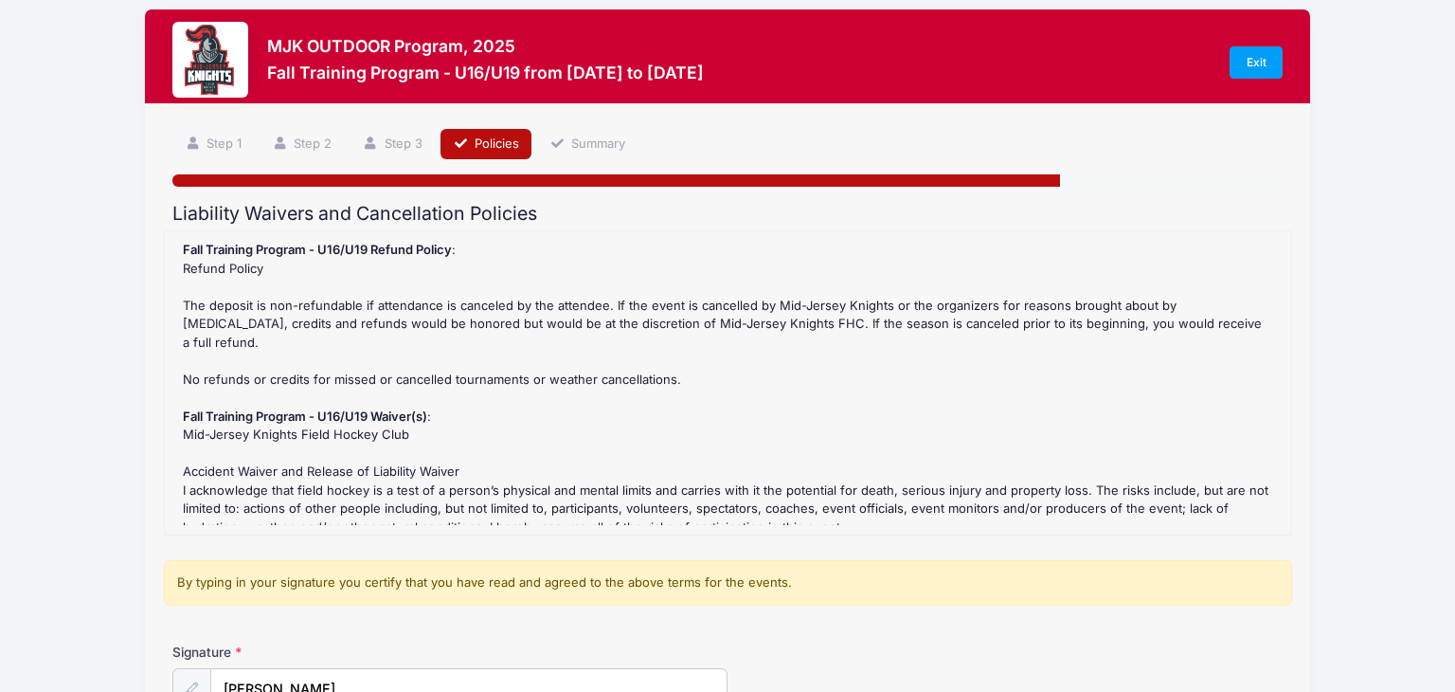
scroll to position [19, 0]
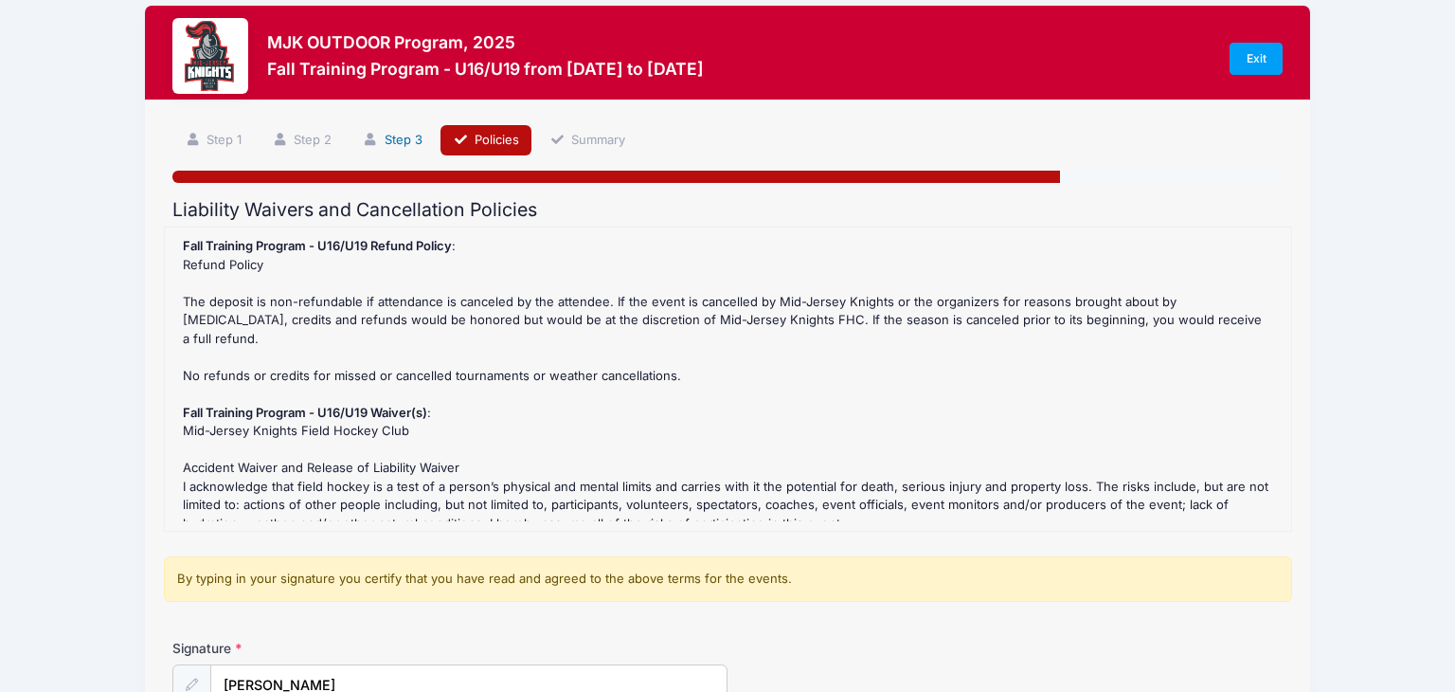
click at [404, 152] on link "Step 3" at bounding box center [392, 140] width 84 height 31
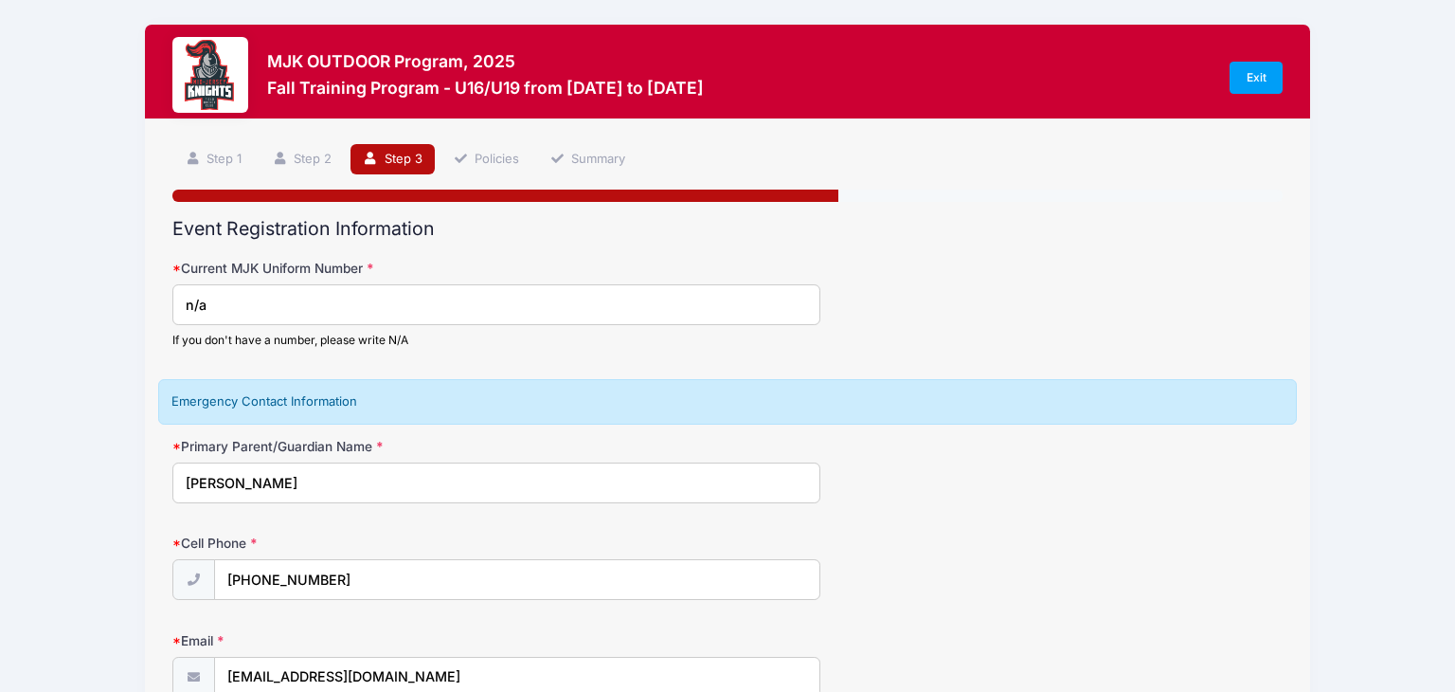
click at [404, 152] on link "Step 3" at bounding box center [392, 159] width 84 height 31
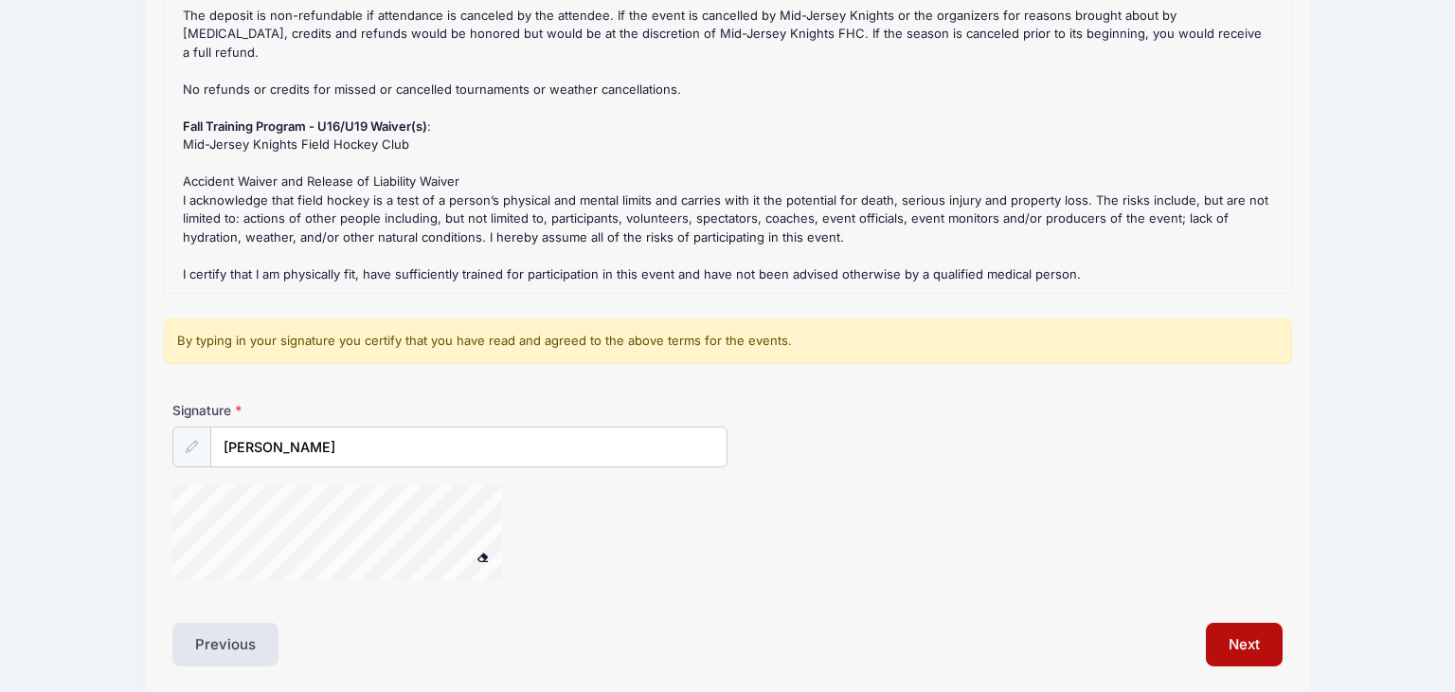
scroll to position [50, 0]
click at [473, 552] on div at bounding box center [361, 535] width 379 height 100
click at [1249, 643] on button "Next" at bounding box center [1244, 644] width 77 height 44
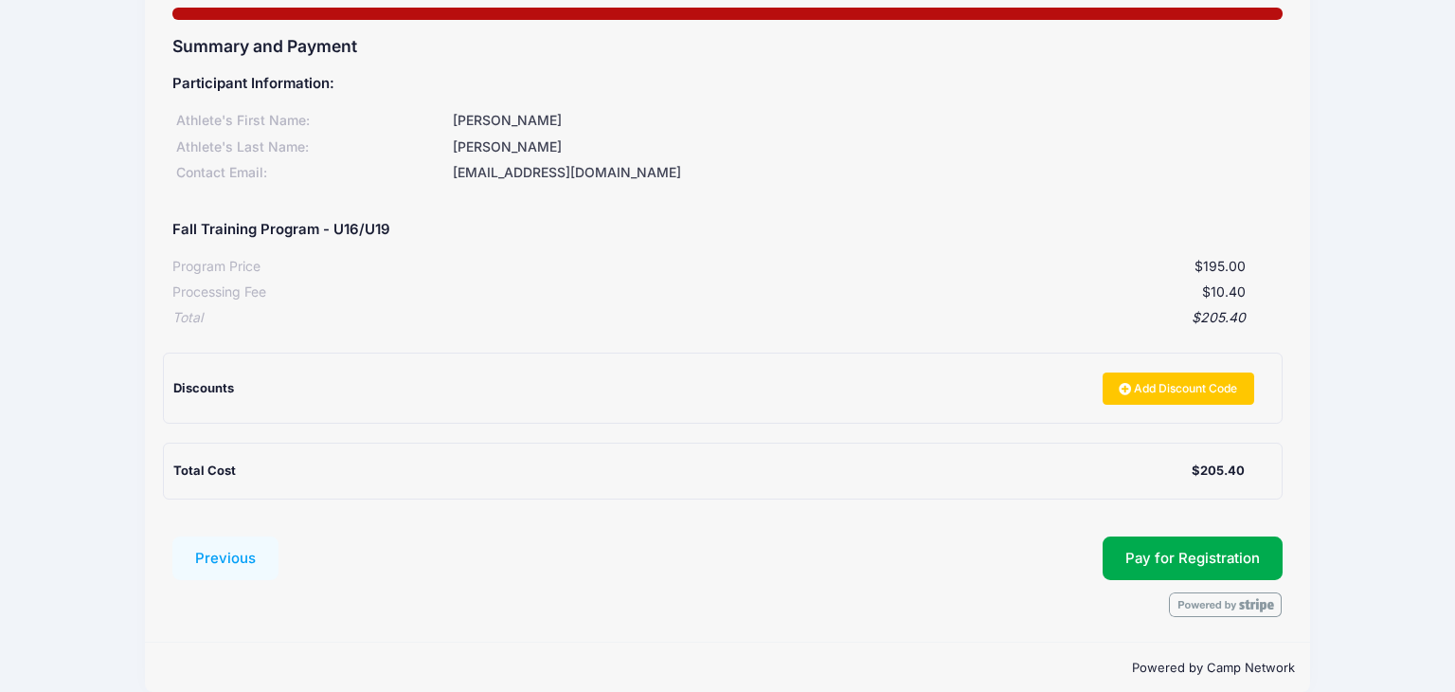
scroll to position [188, 0]
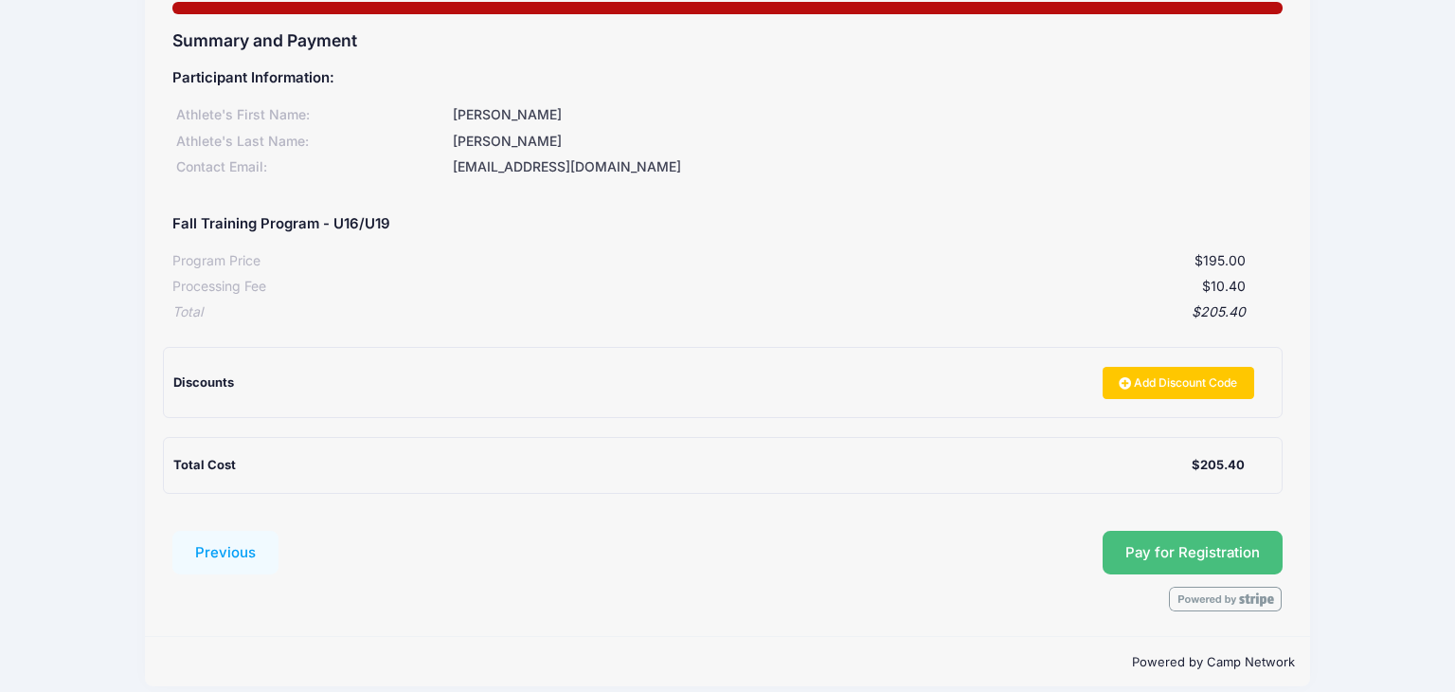
click at [1212, 543] on button "Pay for Registration" at bounding box center [1193, 552] width 180 height 44
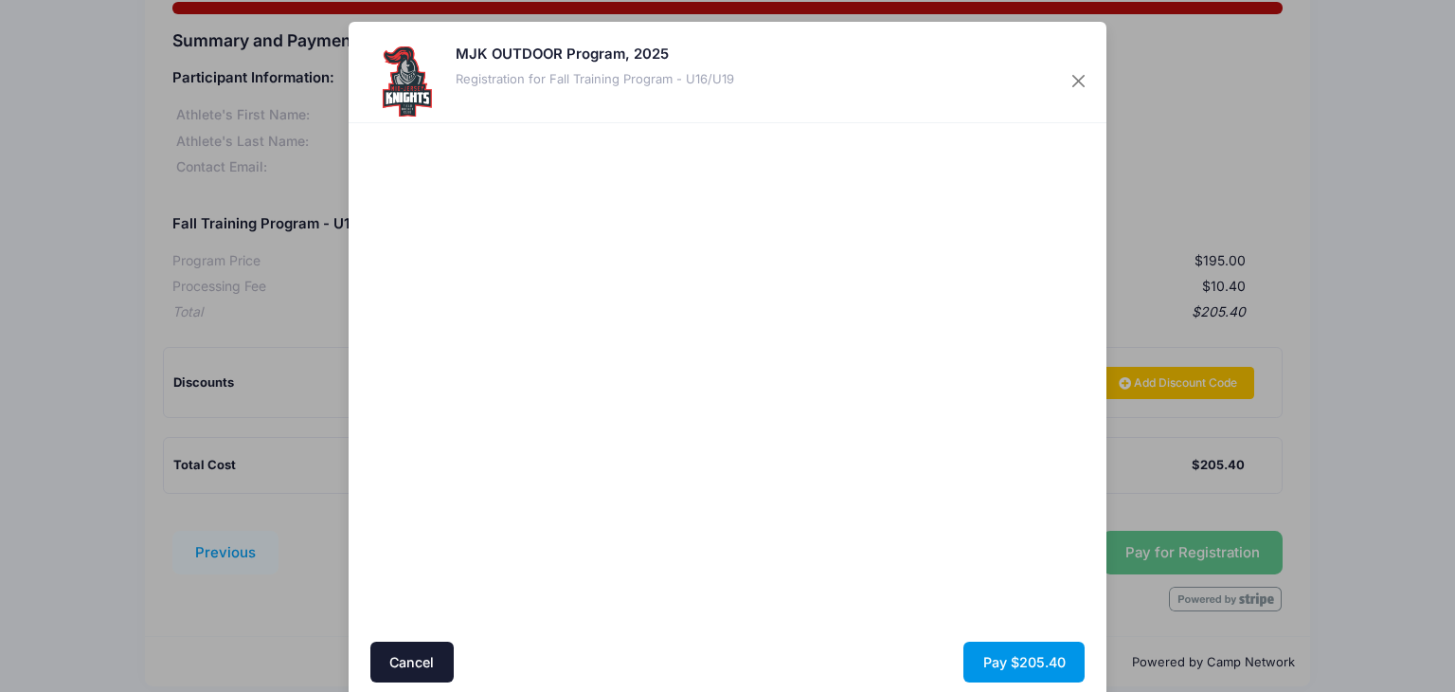
click at [992, 657] on button "Pay $205.40" at bounding box center [1023, 661] width 121 height 41
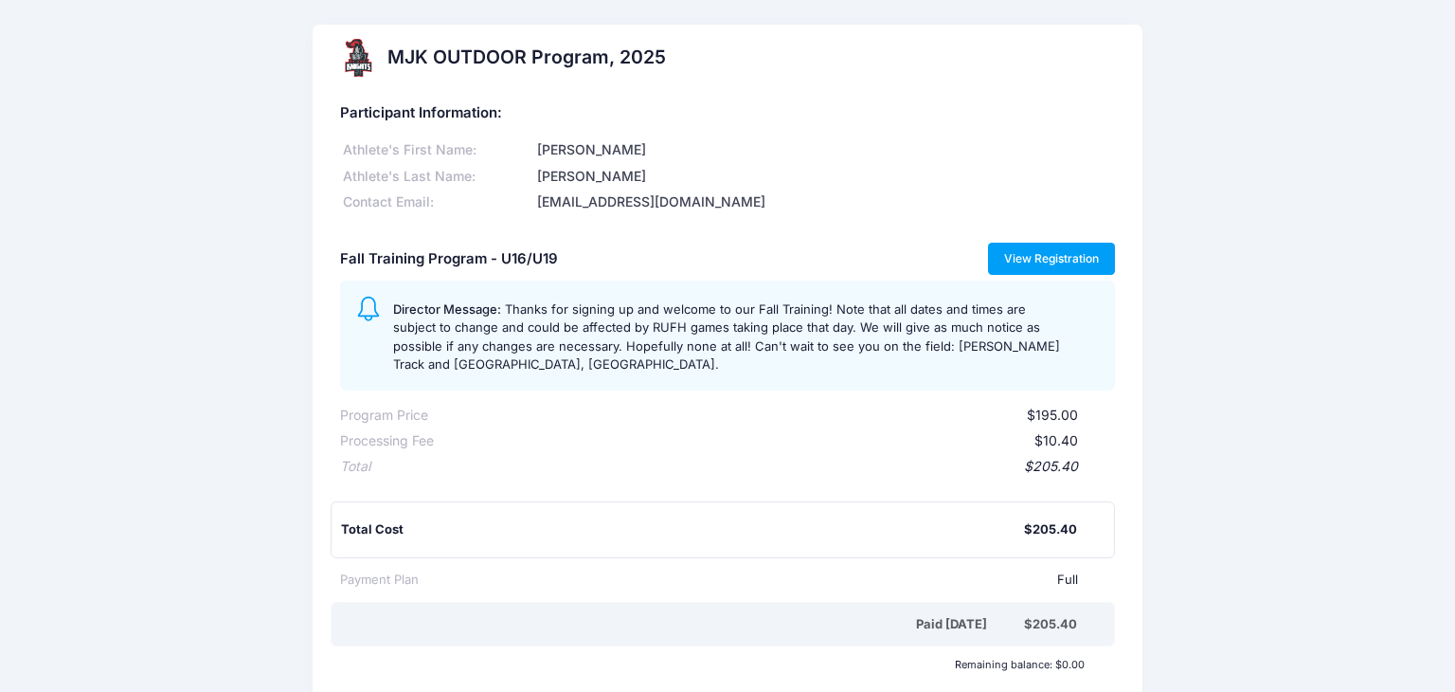
click at [1076, 269] on link "View Registration" at bounding box center [1052, 259] width 128 height 32
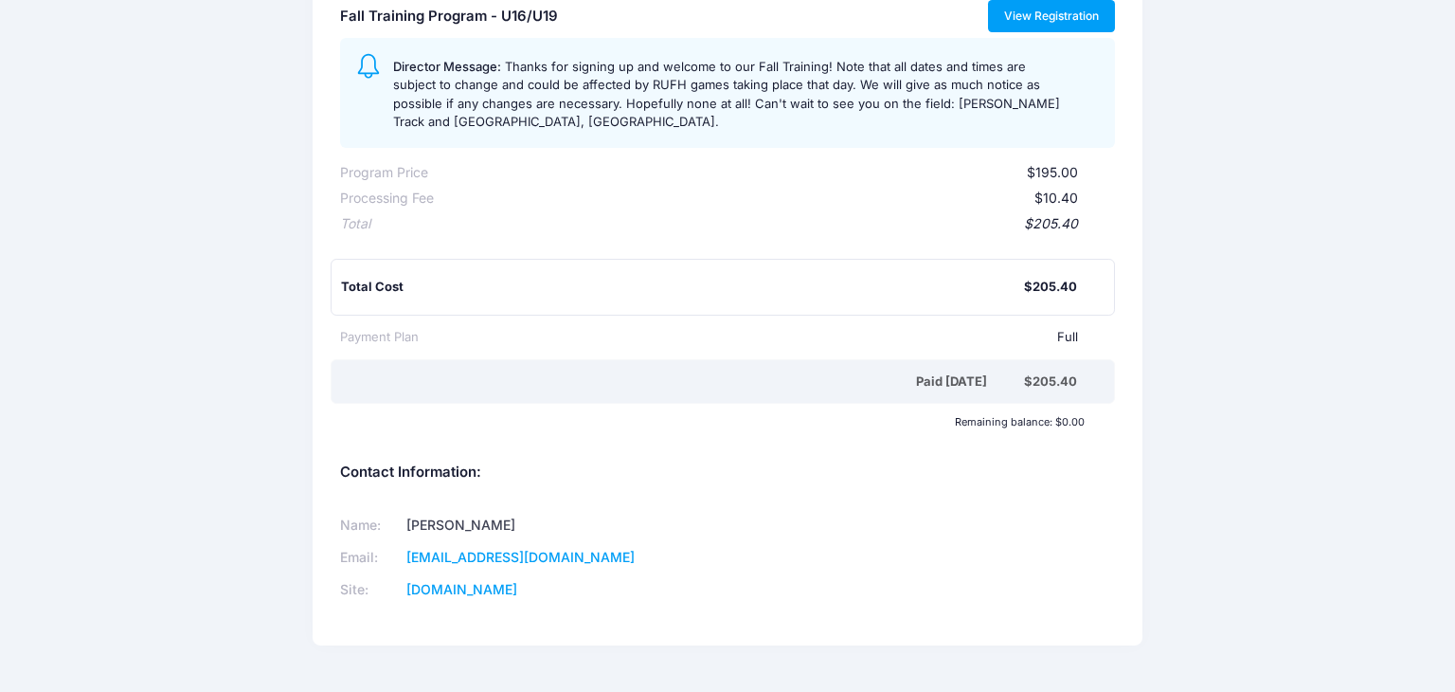
scroll to position [288, 0]
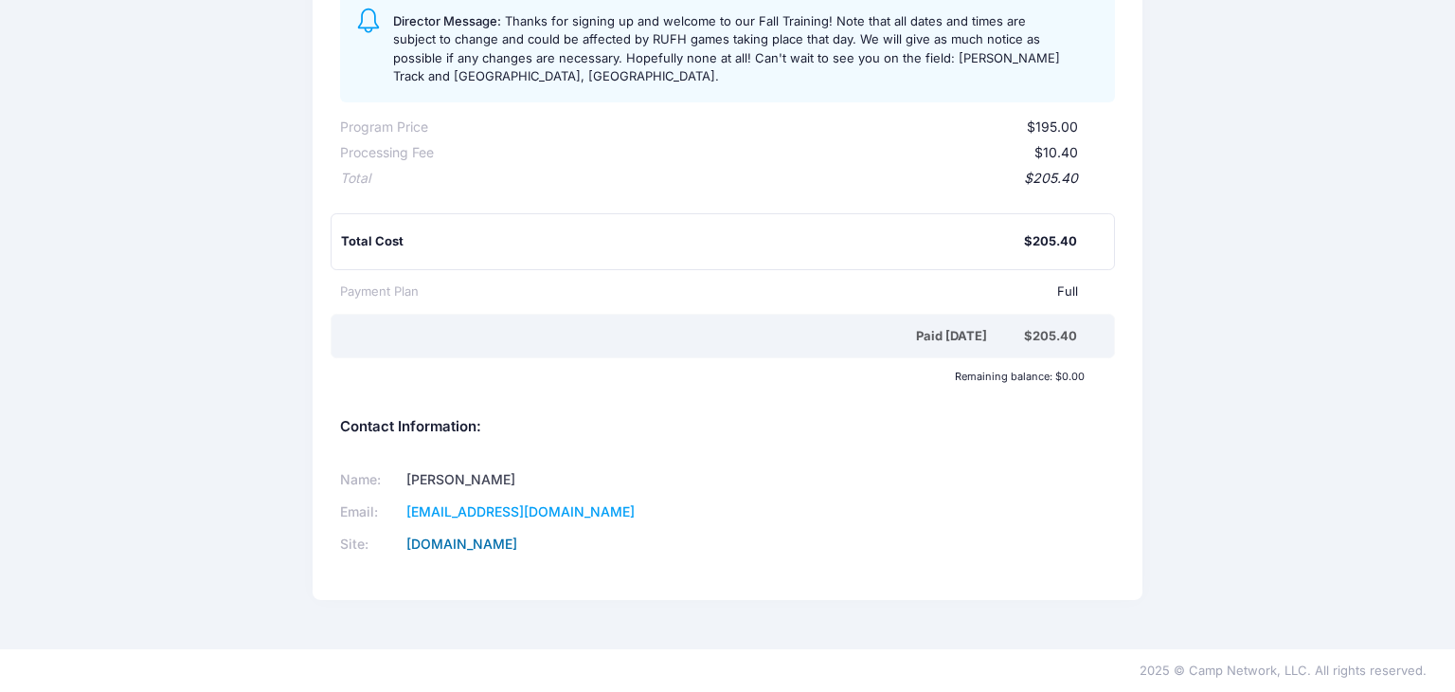
click at [455, 542] on link "www.knightsfhc.com" at bounding box center [461, 543] width 111 height 16
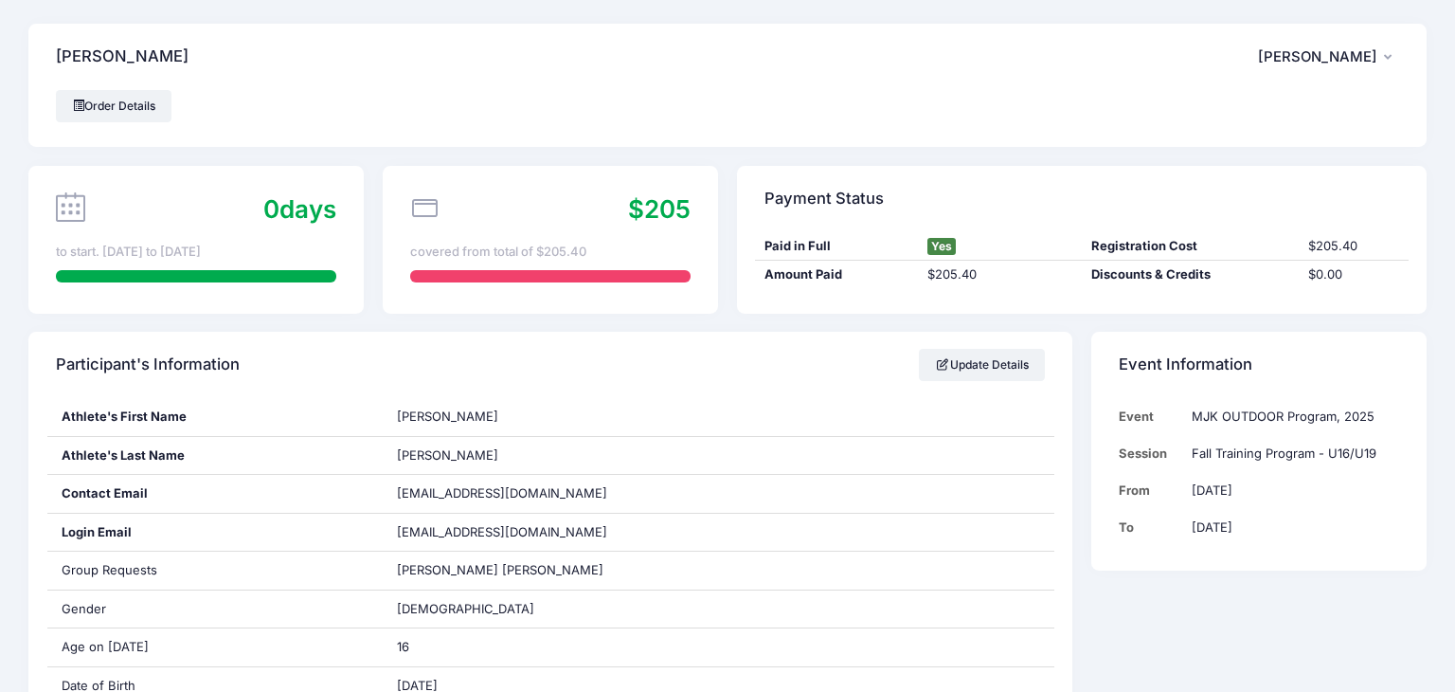
click at [137, 209] on div "0 days" at bounding box center [196, 208] width 280 height 37
click at [68, 208] on icon at bounding box center [70, 206] width 29 height 29
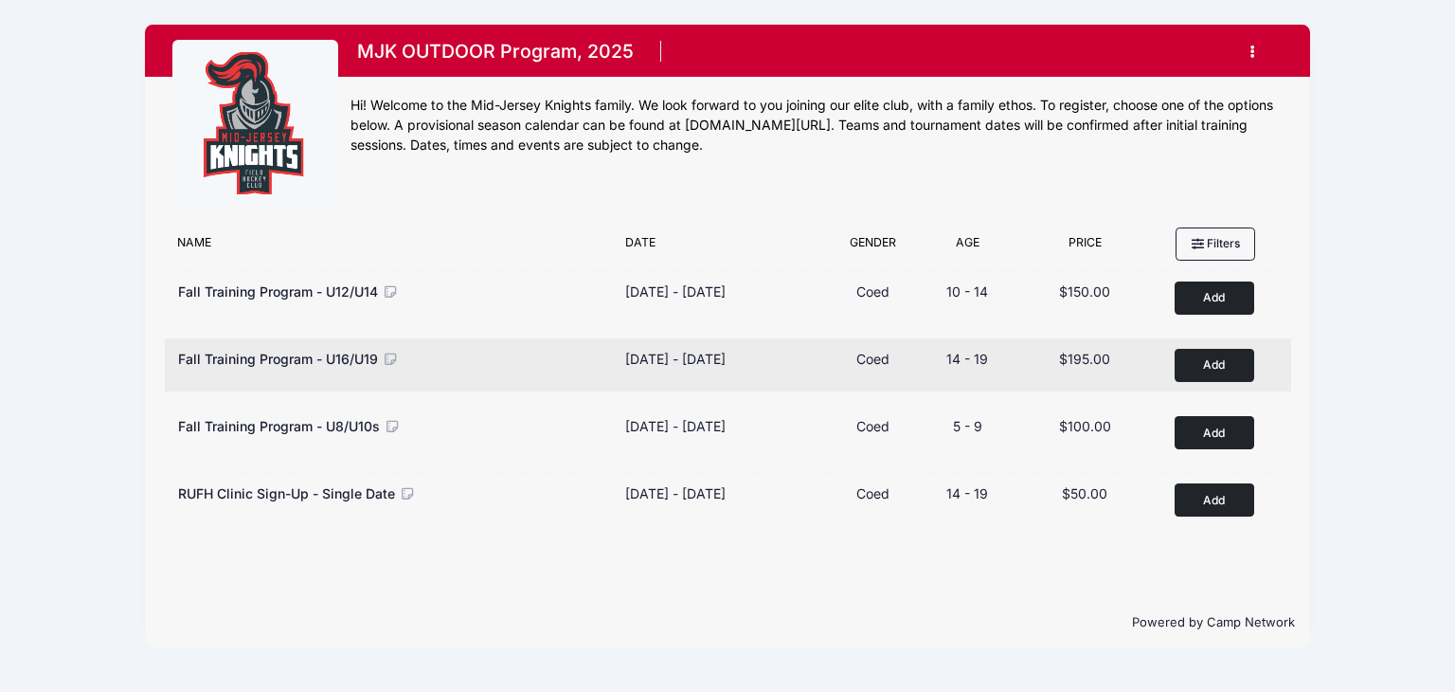
click at [315, 362] on span "Fall Training Program - U16/U19" at bounding box center [278, 358] width 200 height 16
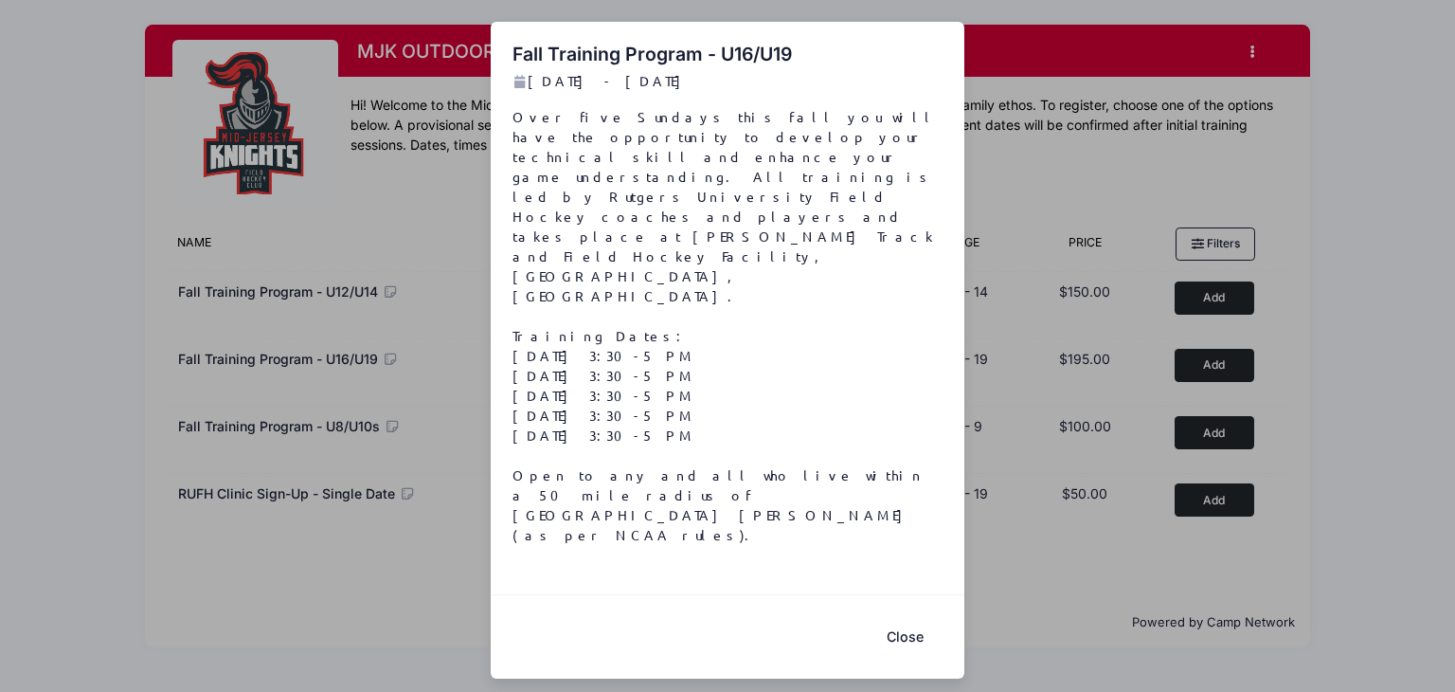
click at [350, 355] on div "Fall Training Program - U16/U19 [DATE] - [DATE] Over five Sundays this fall you…" at bounding box center [727, 346] width 1455 height 692
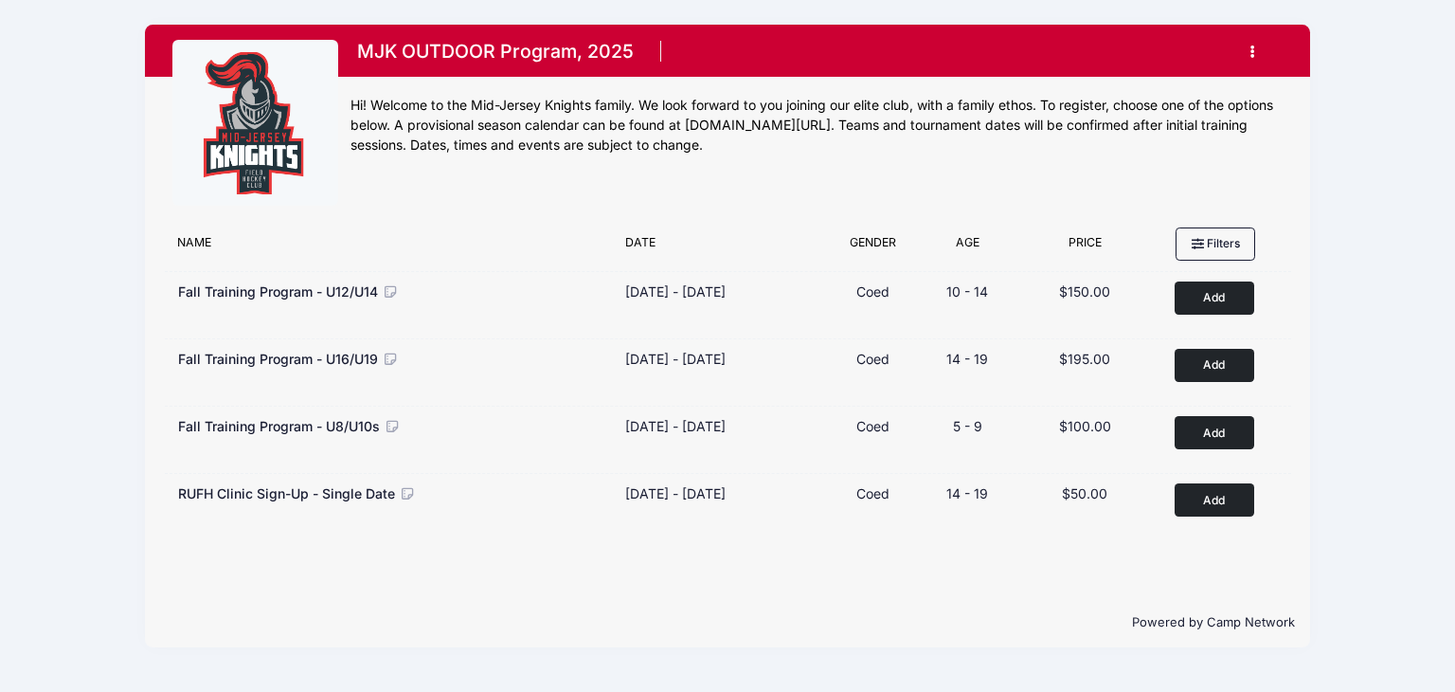
click at [350, 355] on span "Fall Training Program - U16/U19" at bounding box center [278, 358] width 200 height 16
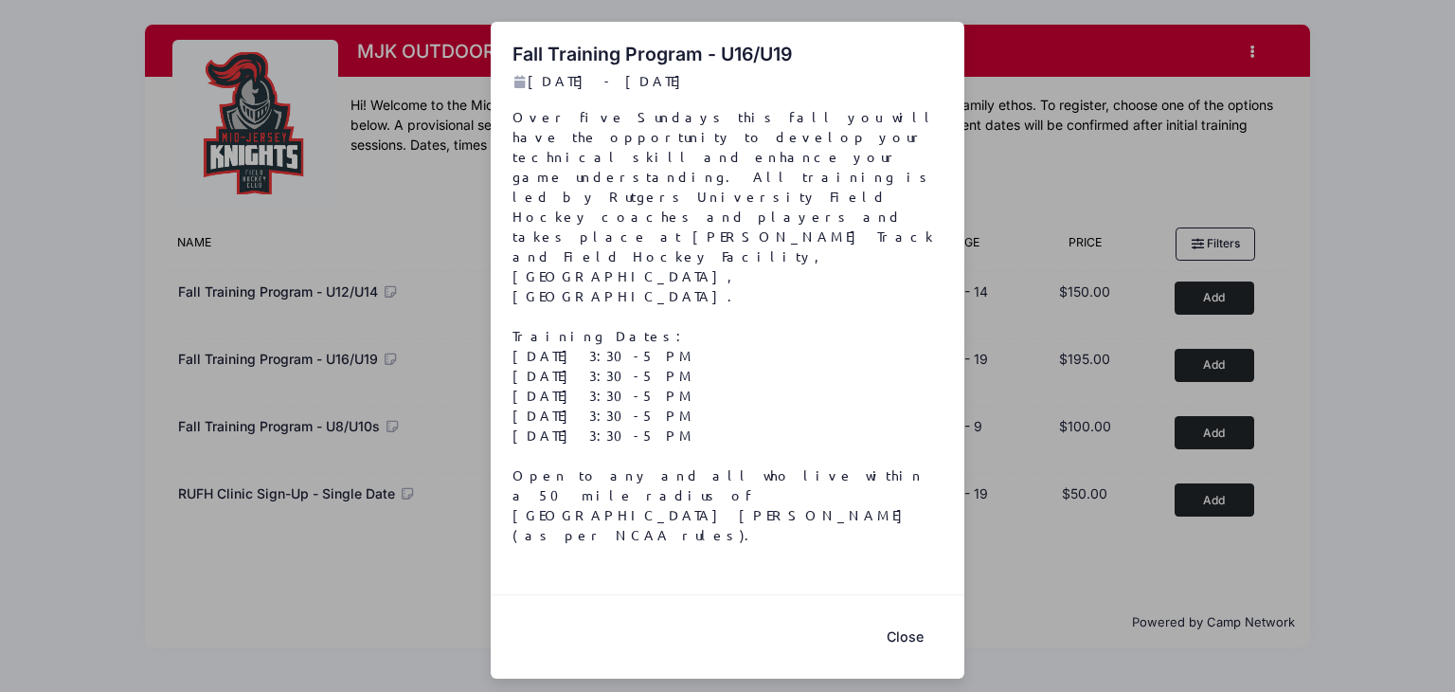
click at [908, 616] on button "Close" at bounding box center [905, 636] width 76 height 41
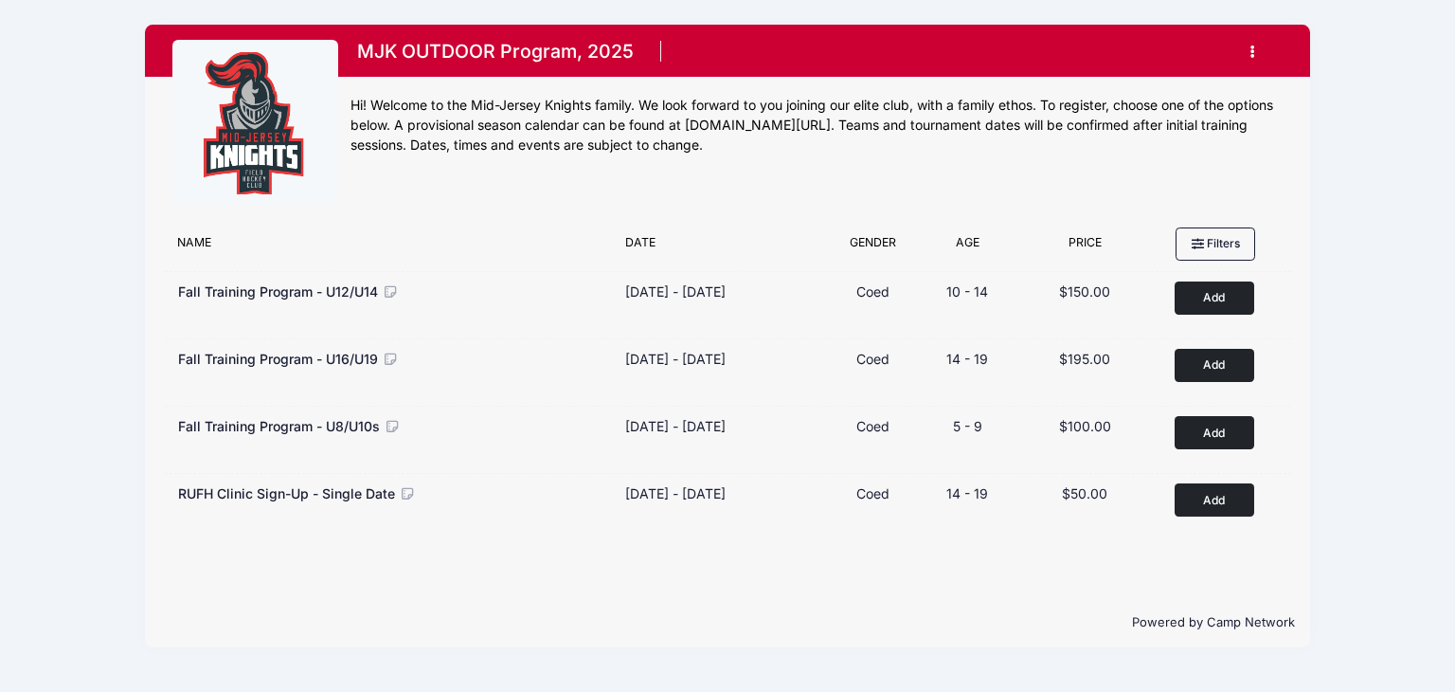
click at [1246, 55] on button "button" at bounding box center [1256, 51] width 51 height 33
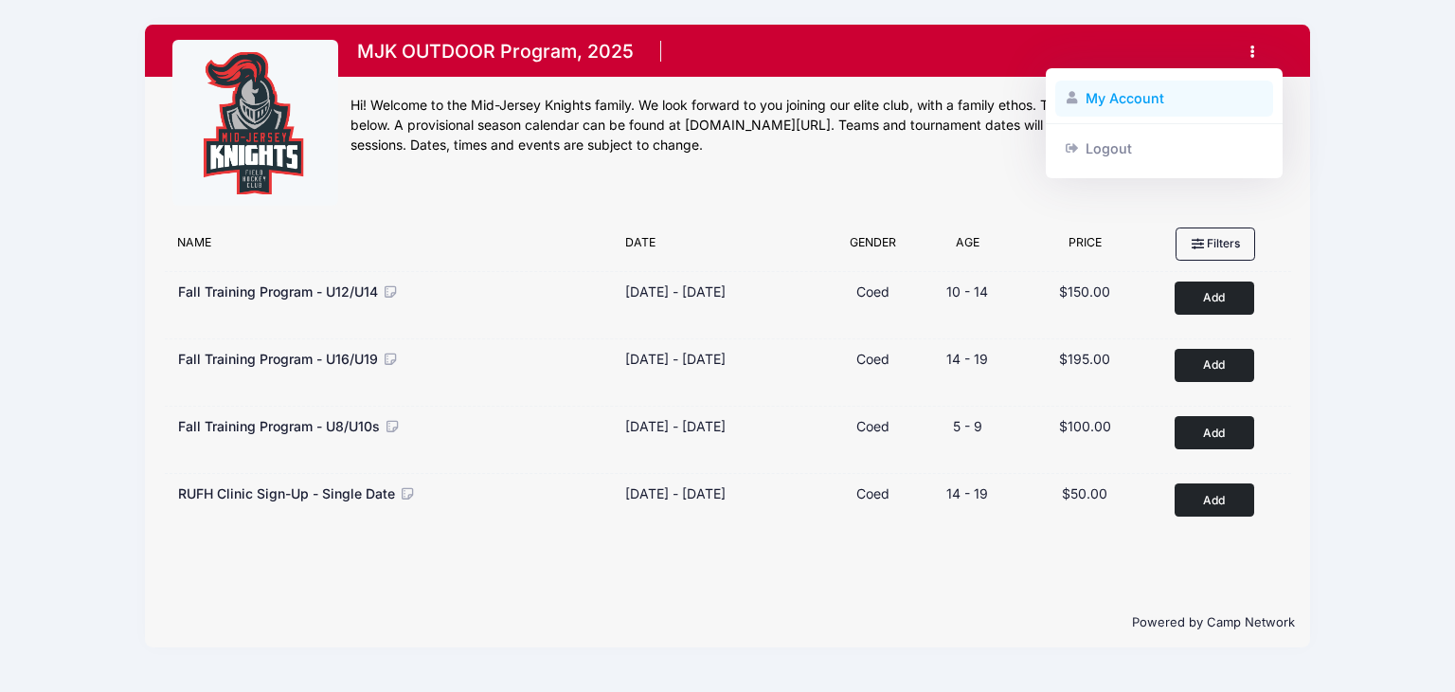
click at [1136, 97] on link "My Account" at bounding box center [1164, 99] width 219 height 36
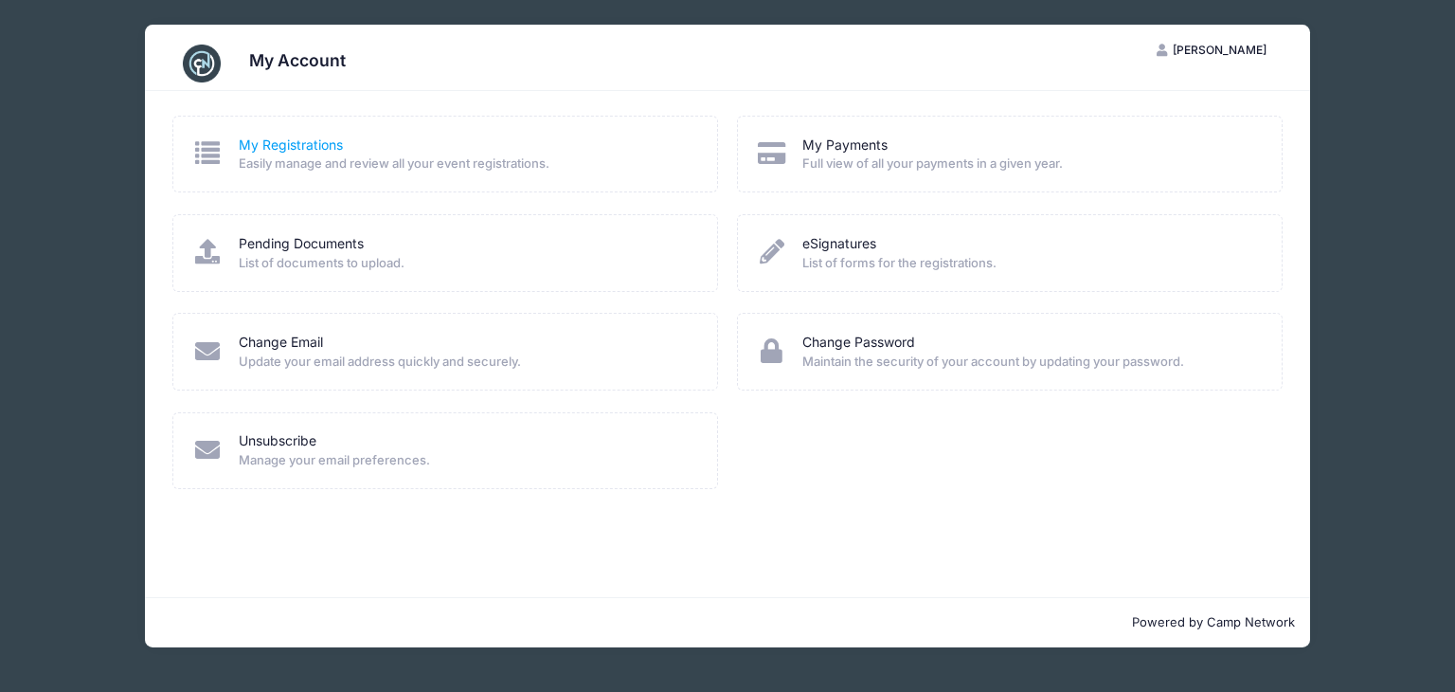
click at [305, 143] on link "My Registrations" at bounding box center [291, 145] width 104 height 20
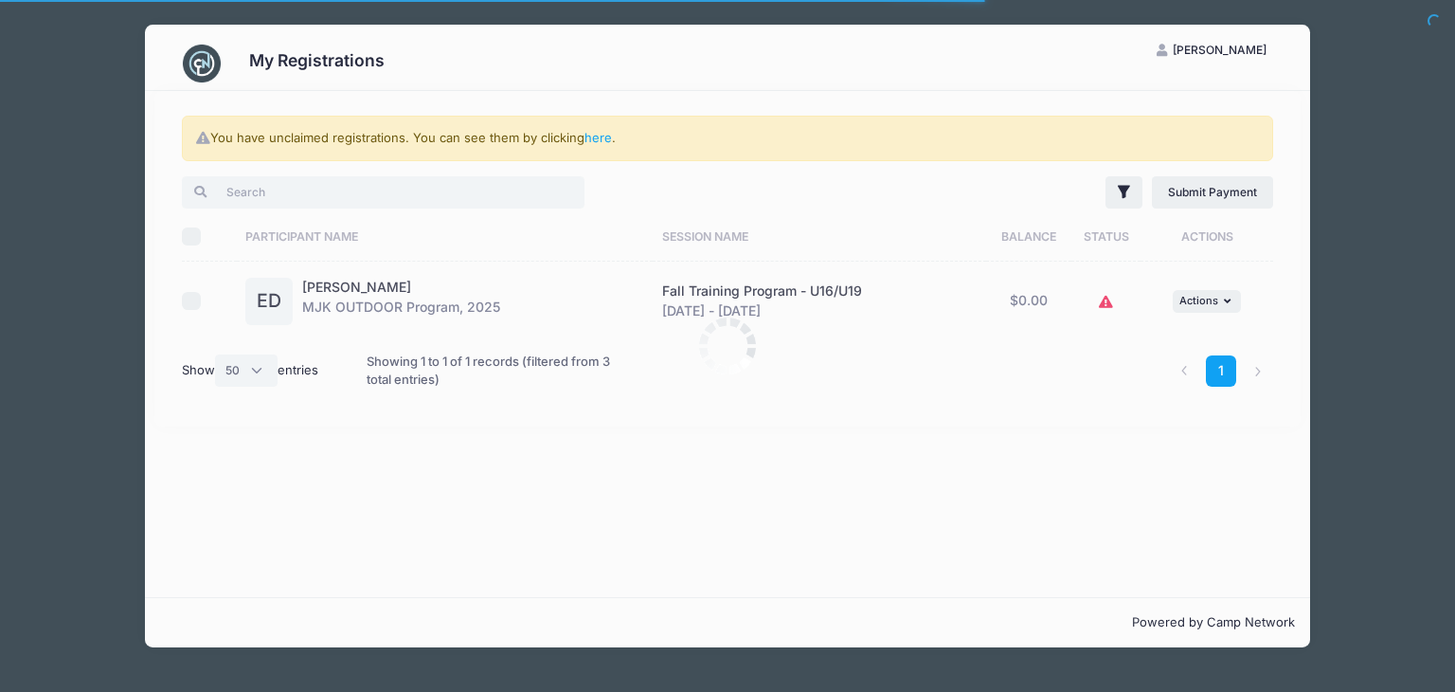
select select "50"
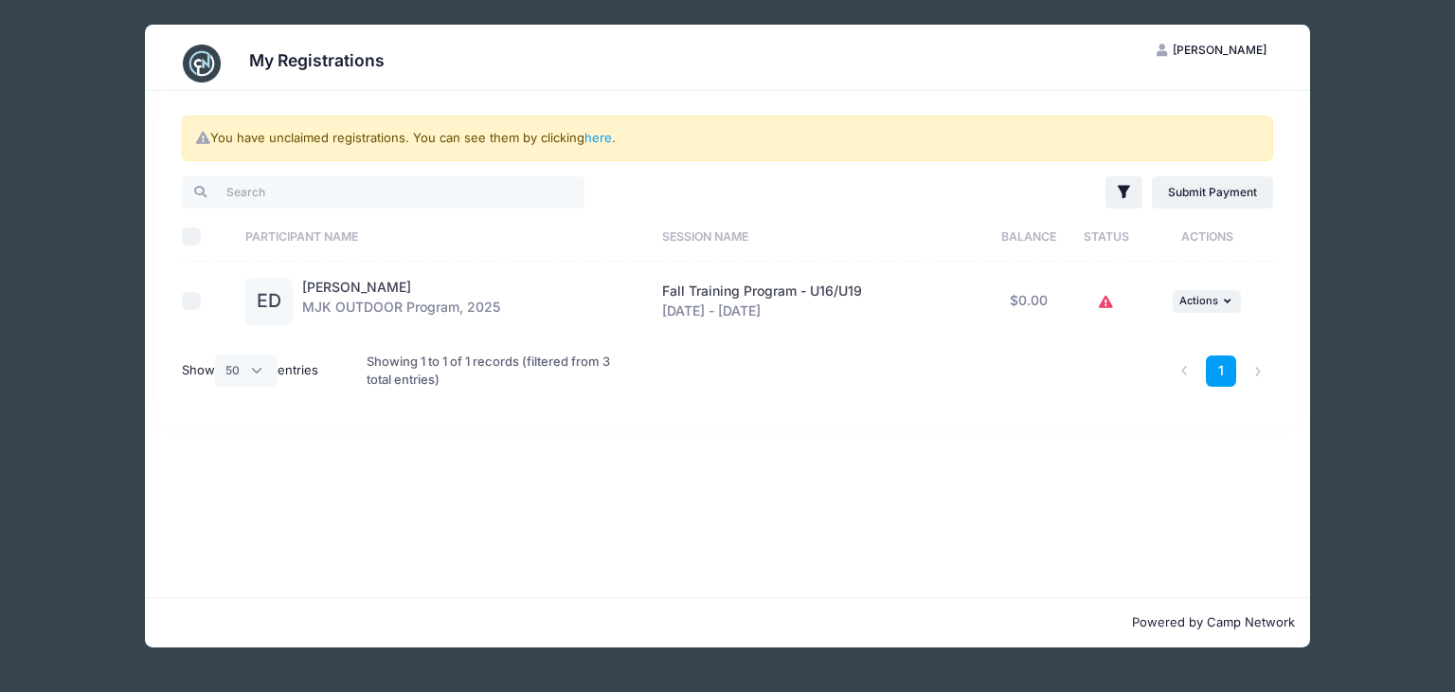
click at [1107, 302] on icon at bounding box center [1106, 302] width 15 height 0
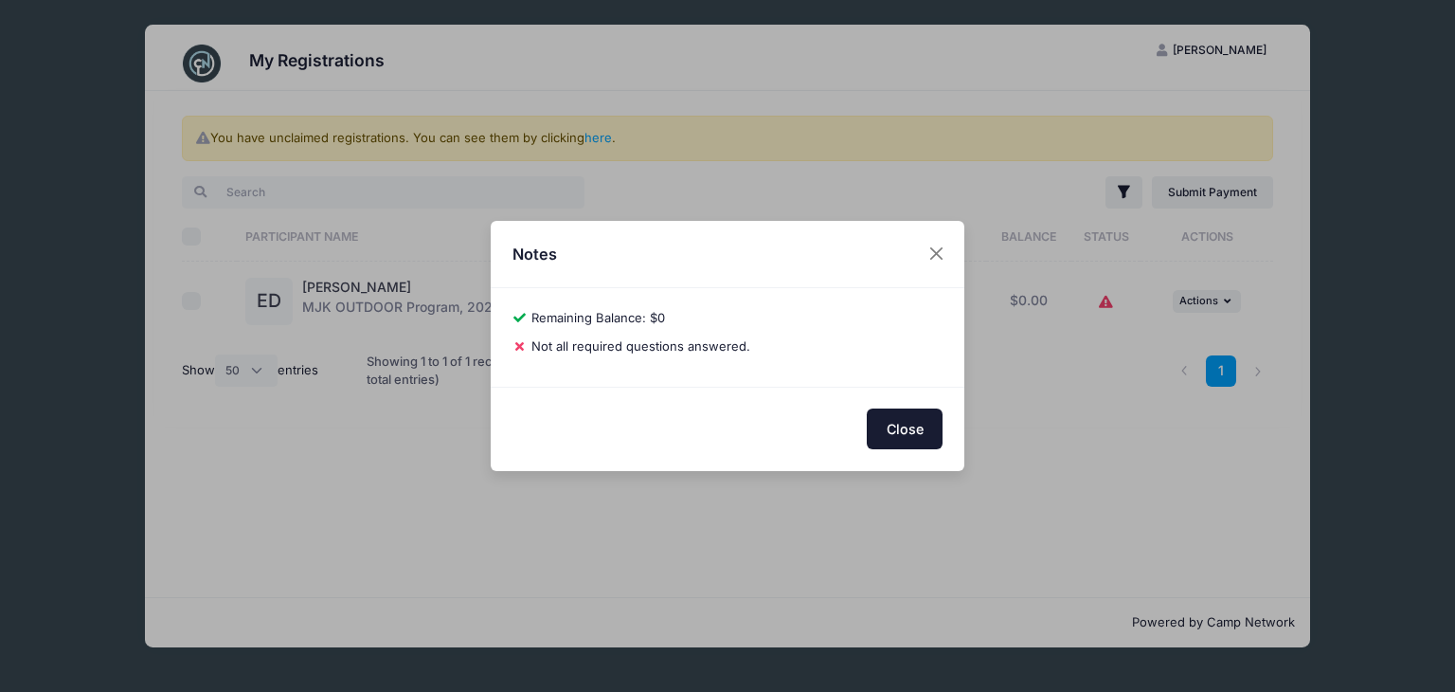
click at [901, 430] on button "Close" at bounding box center [905, 428] width 76 height 41
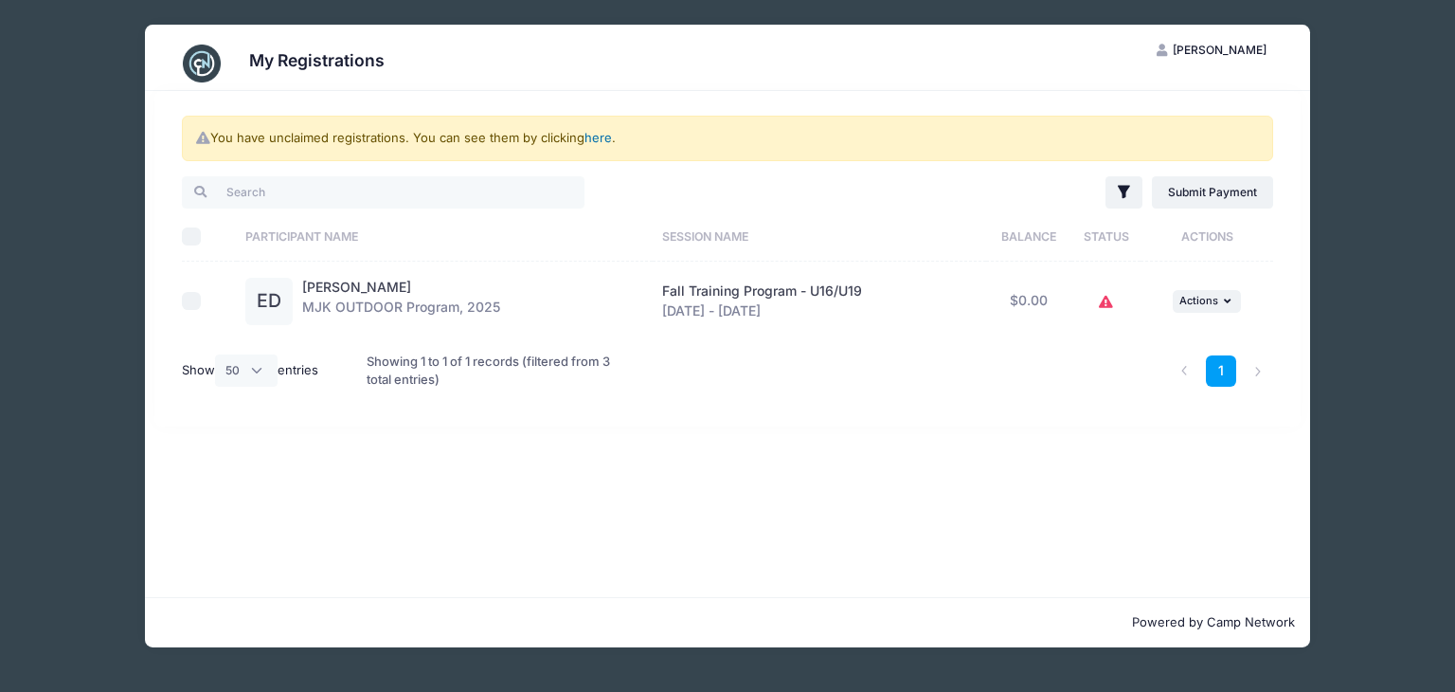
click at [606, 136] on link "here" at bounding box center [597, 137] width 27 height 15
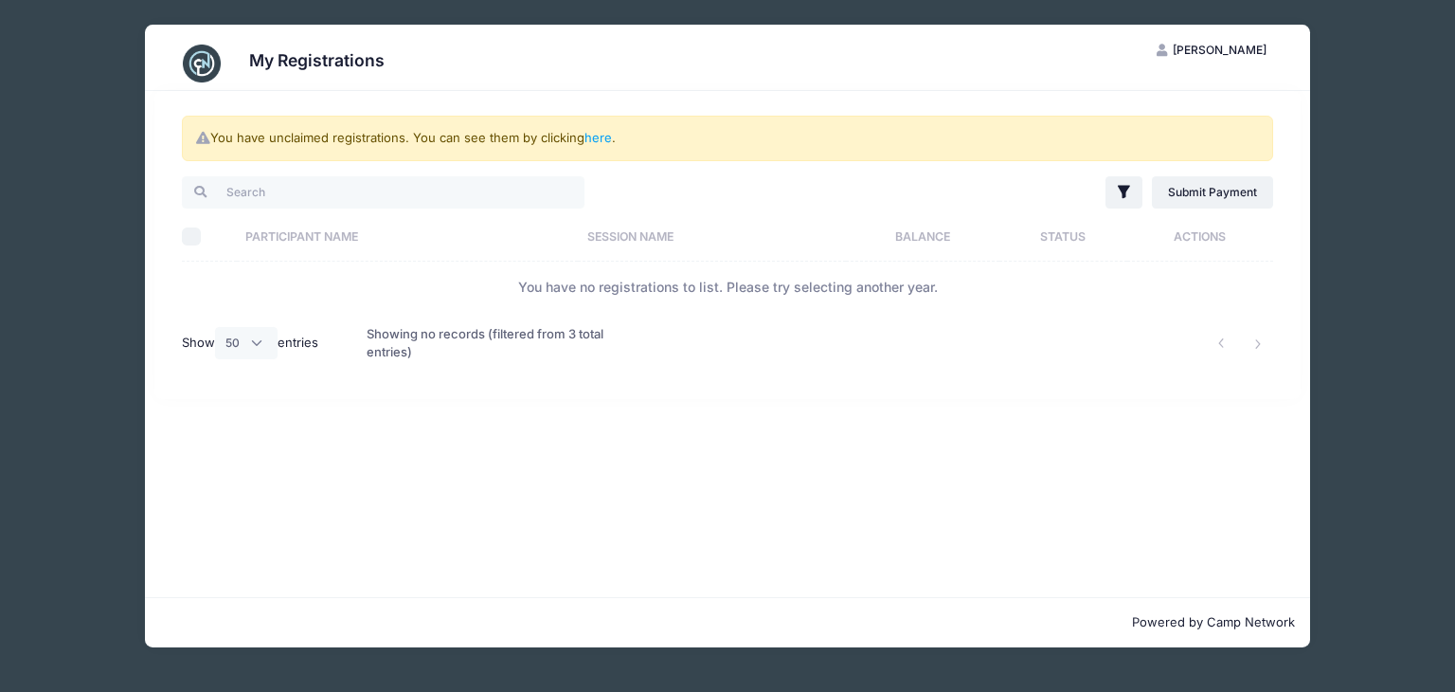
click at [1227, 51] on span "Jennifer Dusko" at bounding box center [1220, 50] width 94 height 14
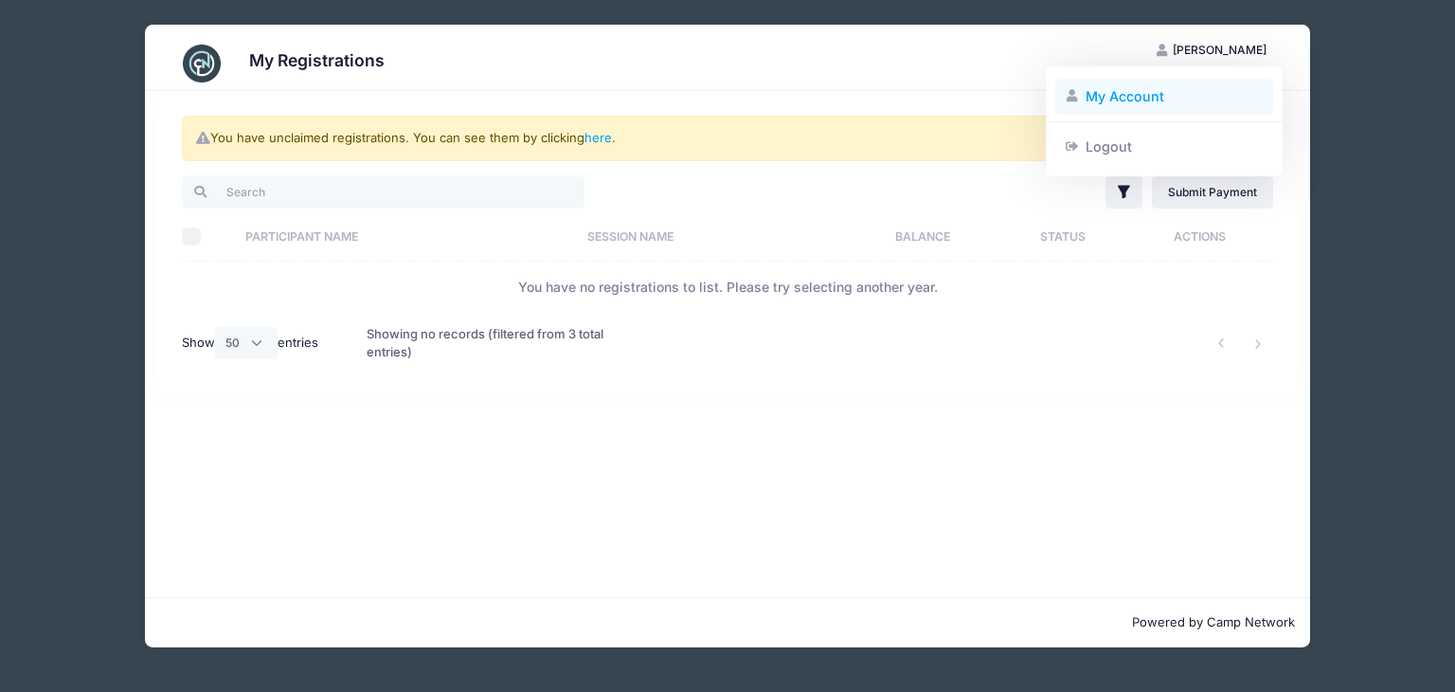
click at [1154, 98] on link "My Account" at bounding box center [1164, 97] width 219 height 36
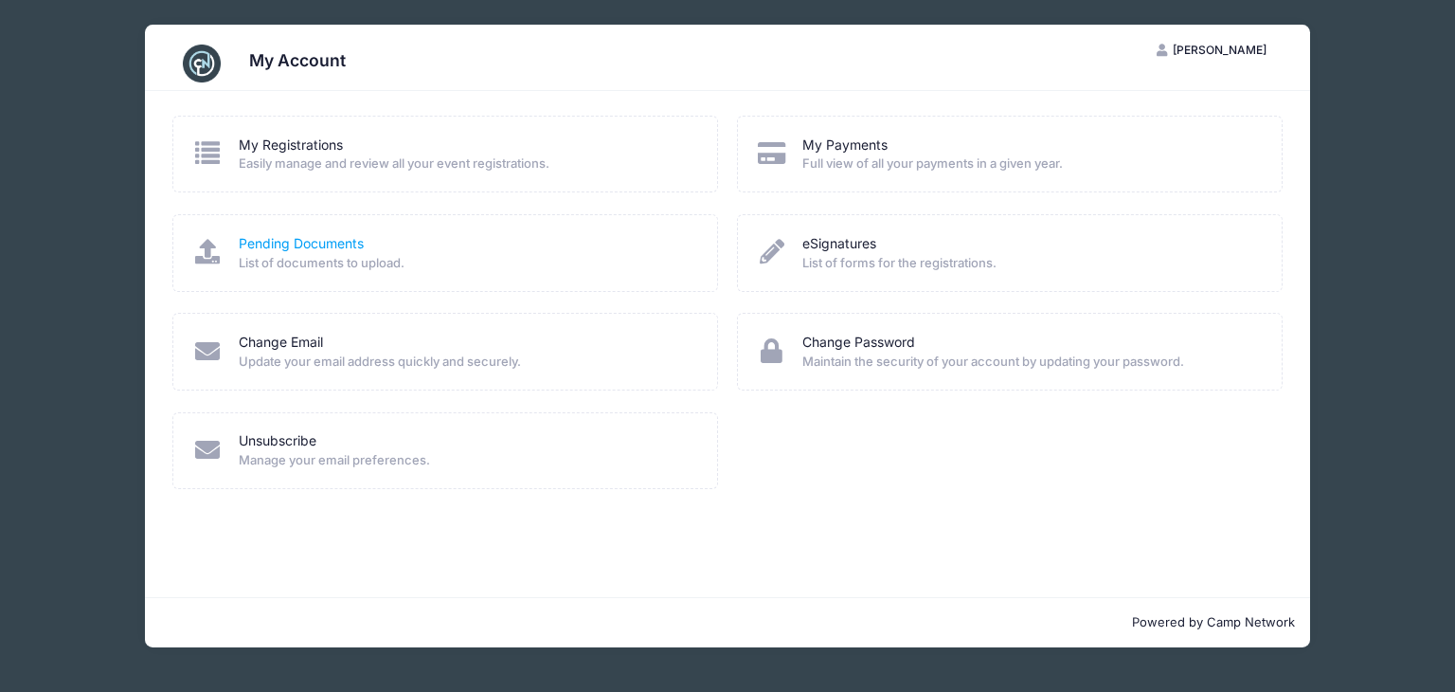
click at [329, 248] on link "Pending Documents" at bounding box center [301, 244] width 125 height 20
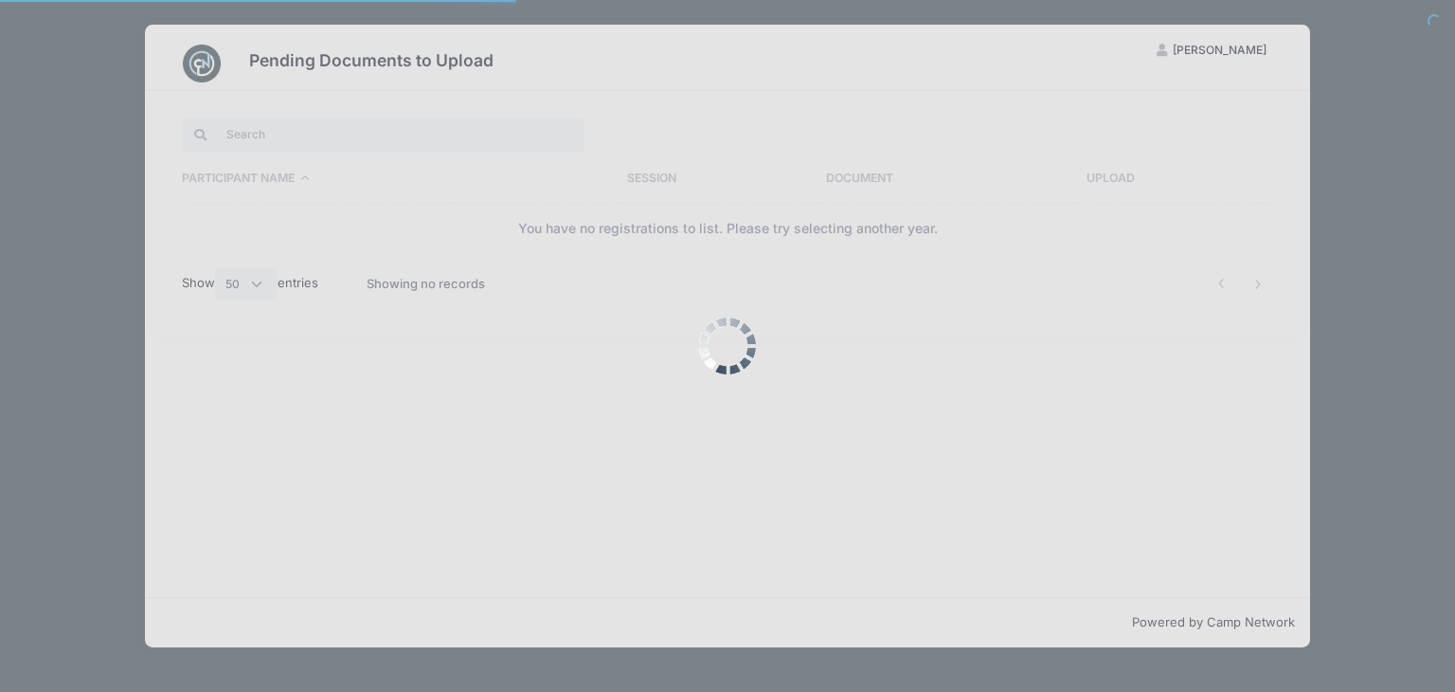
select select "50"
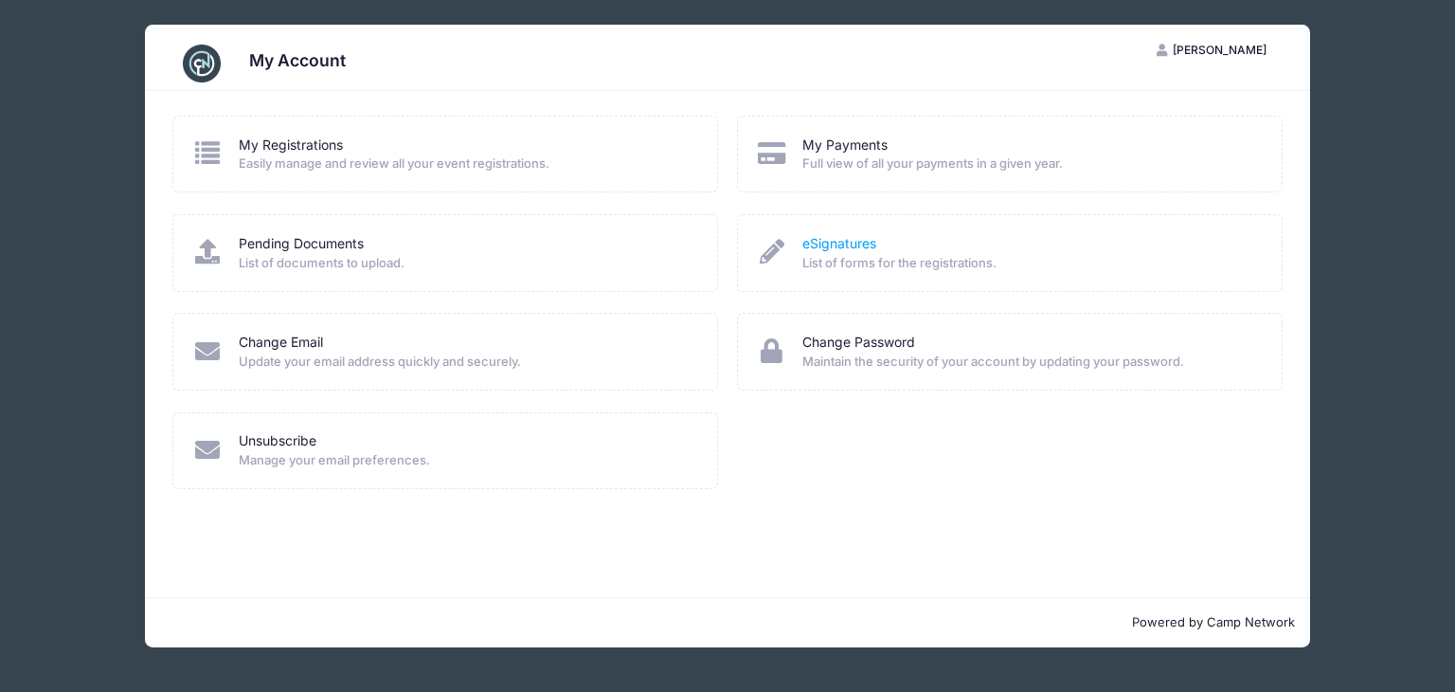
click at [824, 251] on link "eSignatures" at bounding box center [839, 244] width 74 height 20
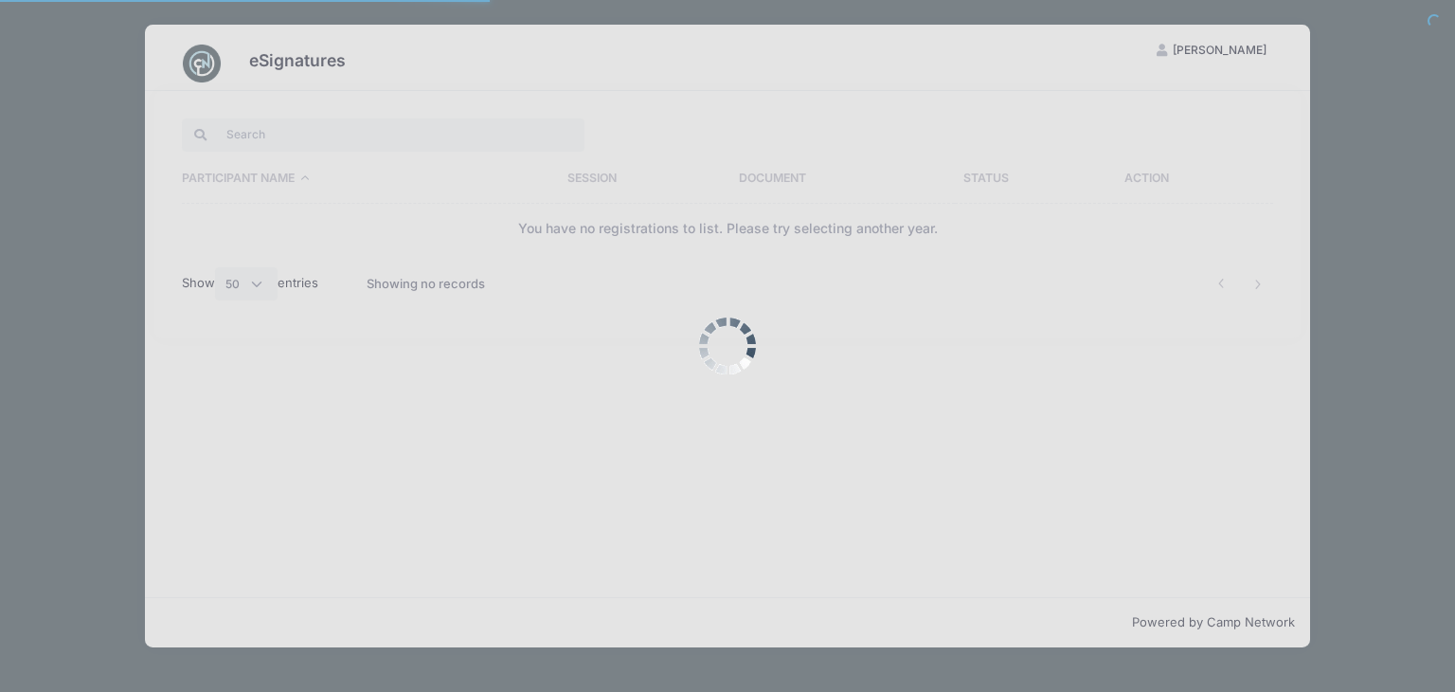
select select "50"
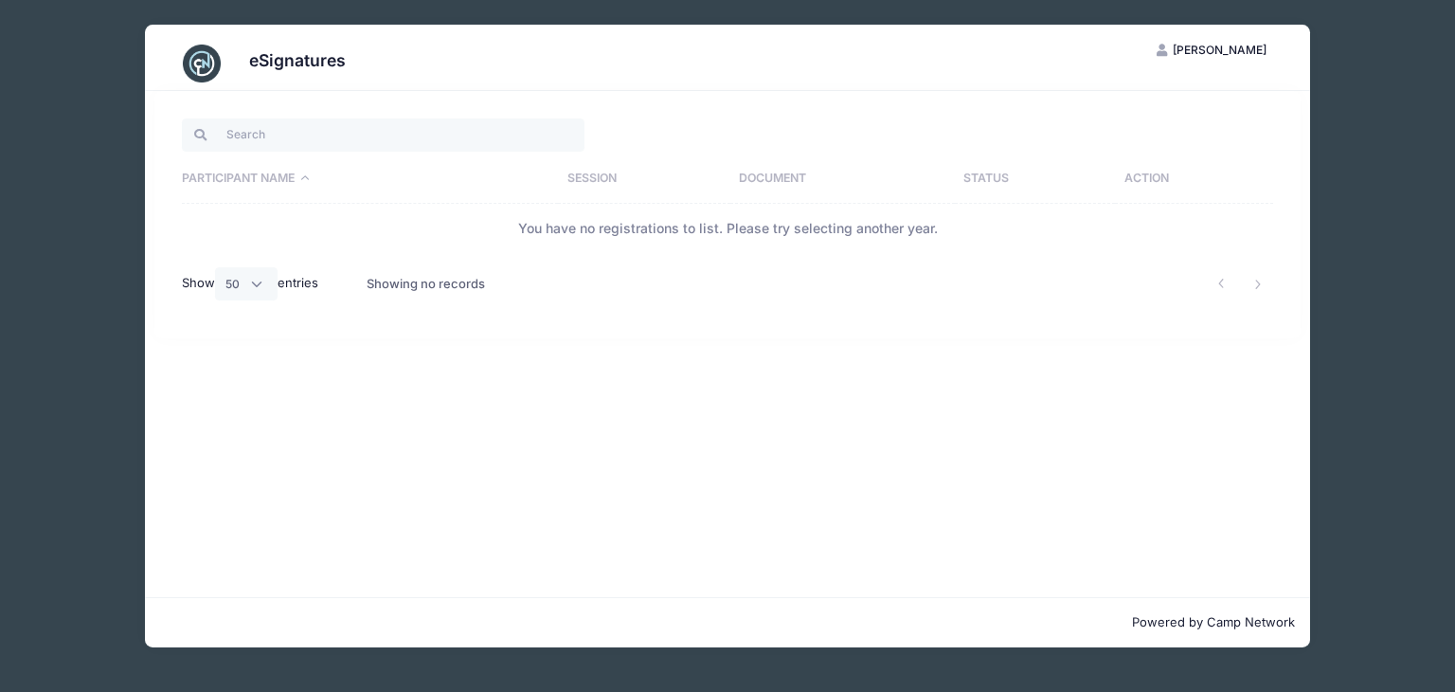
click at [1218, 51] on span "Jennifer Dusko" at bounding box center [1220, 50] width 94 height 14
click at [1155, 105] on link "My Account" at bounding box center [1164, 97] width 219 height 36
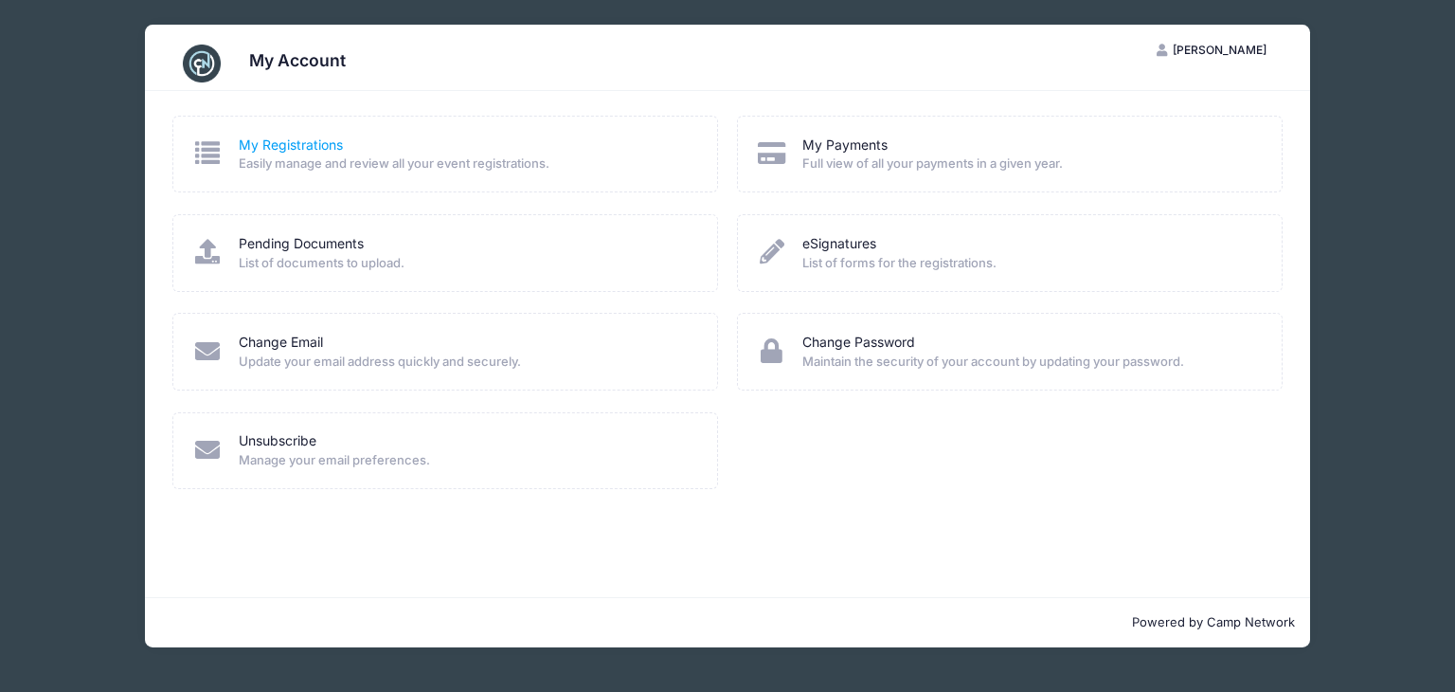
click at [280, 143] on link "My Registrations" at bounding box center [291, 145] width 104 height 20
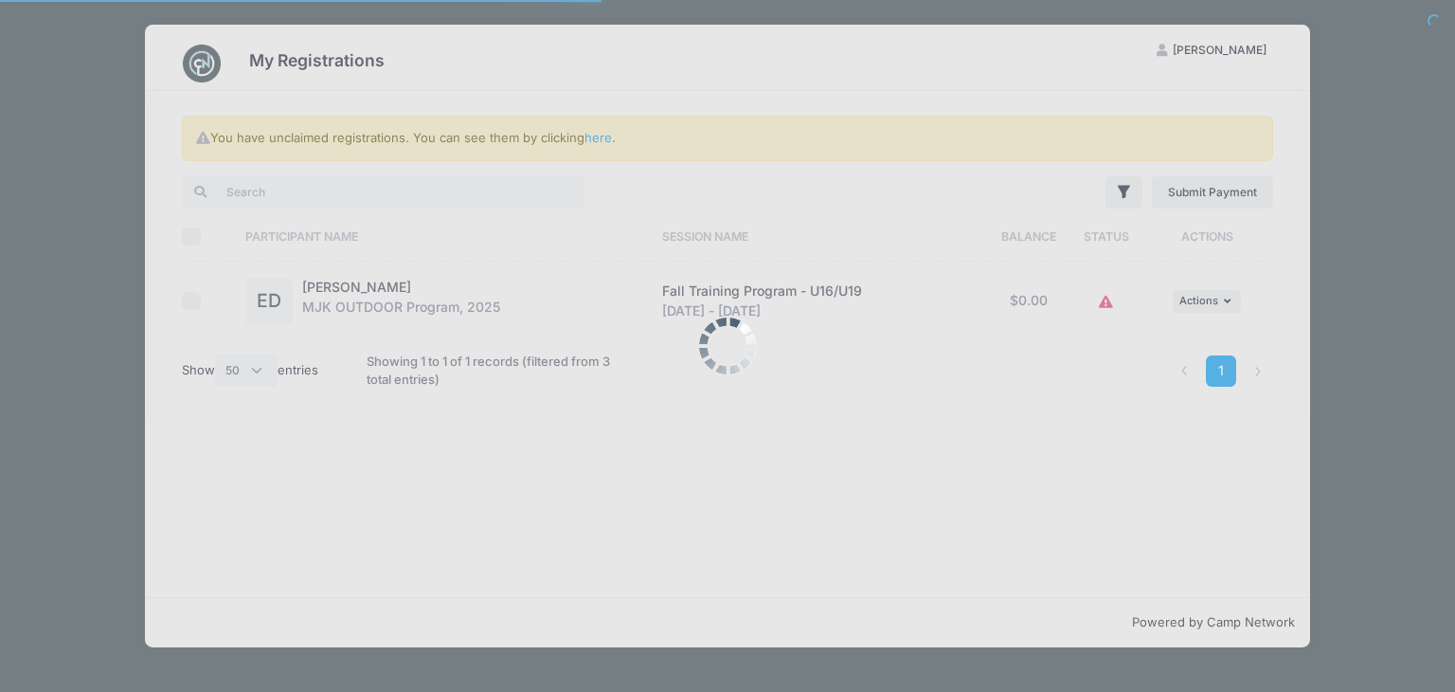
select select "50"
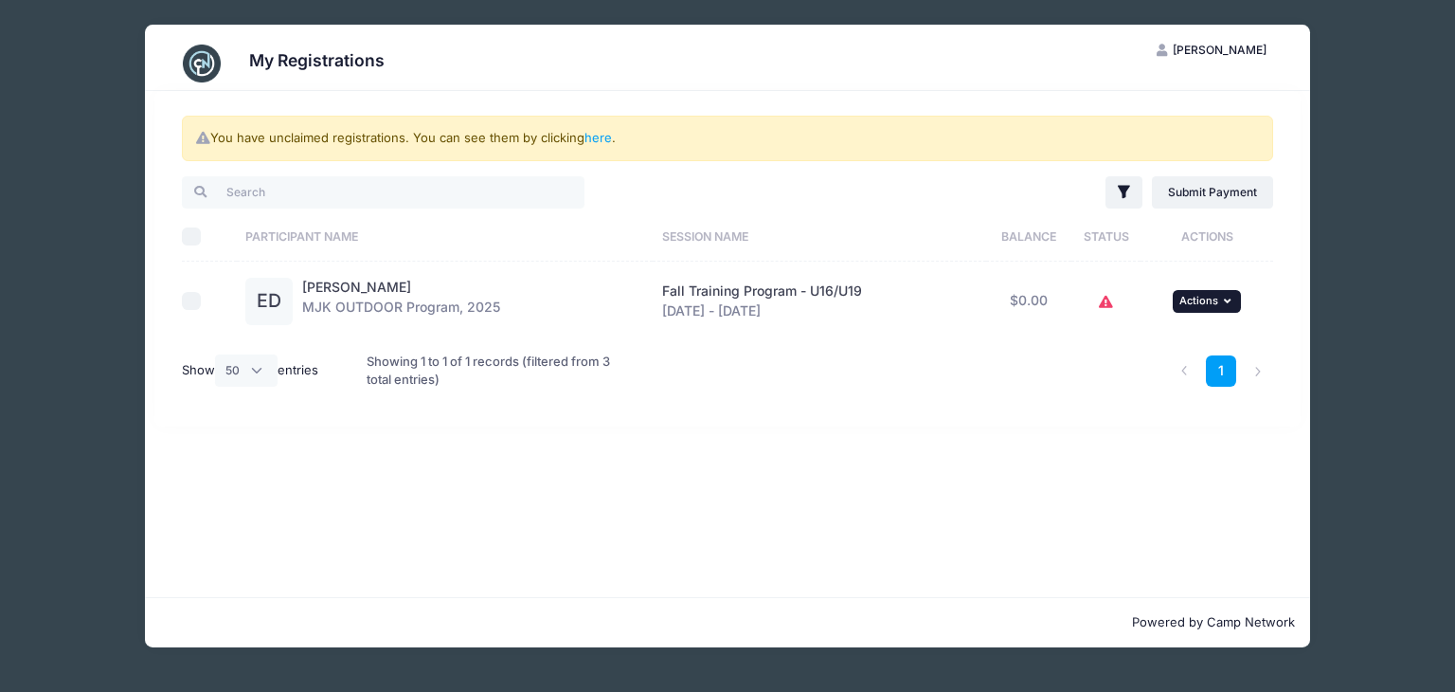
click at [1203, 294] on span "Actions" at bounding box center [1198, 300] width 39 height 13
click at [1162, 340] on link "View Registration" at bounding box center [1146, 342] width 171 height 36
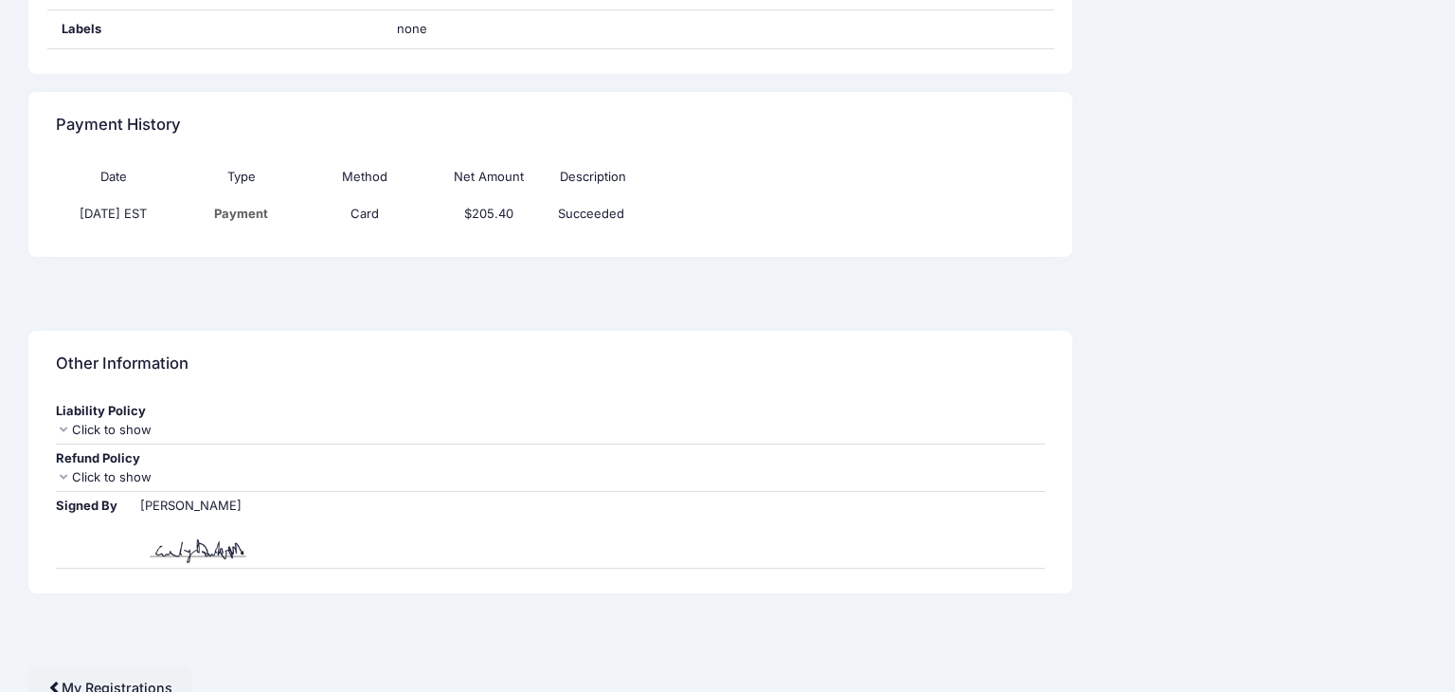
scroll to position [1375, 0]
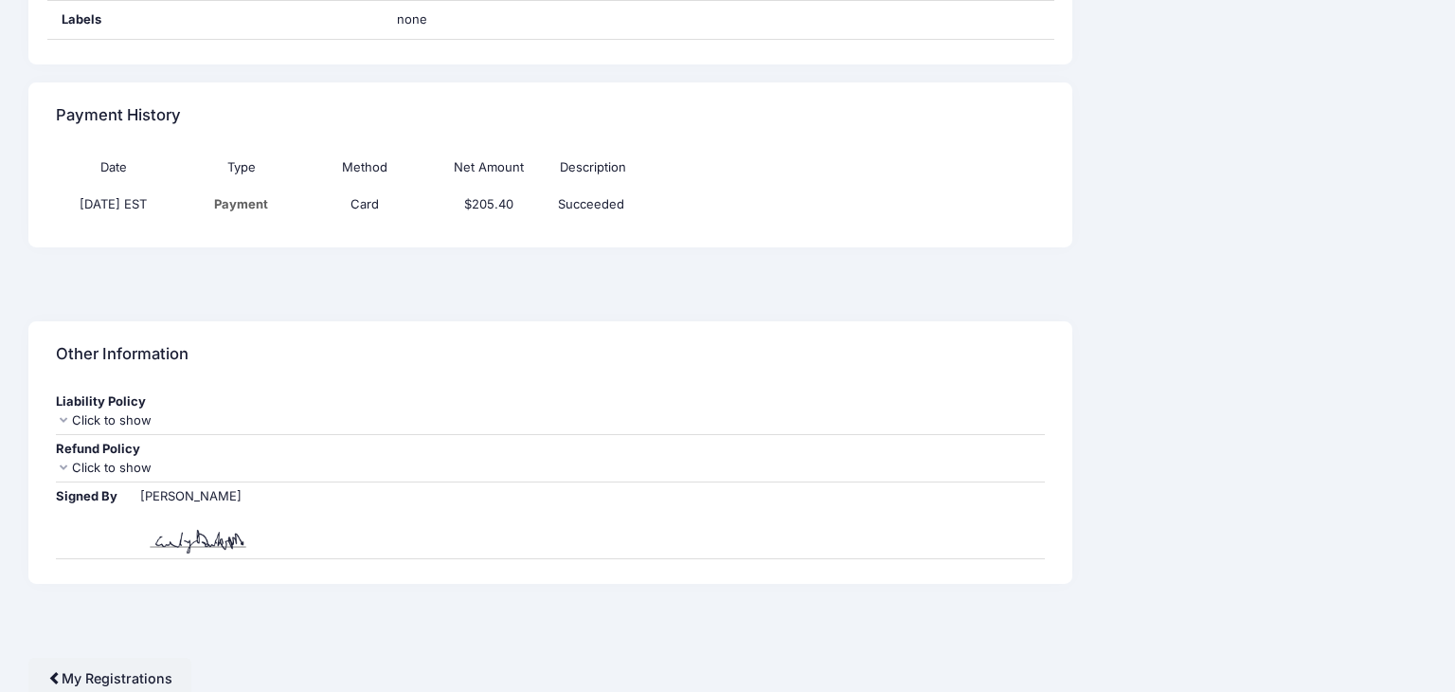
click at [113, 462] on div "Click to show" at bounding box center [550, 467] width 989 height 19
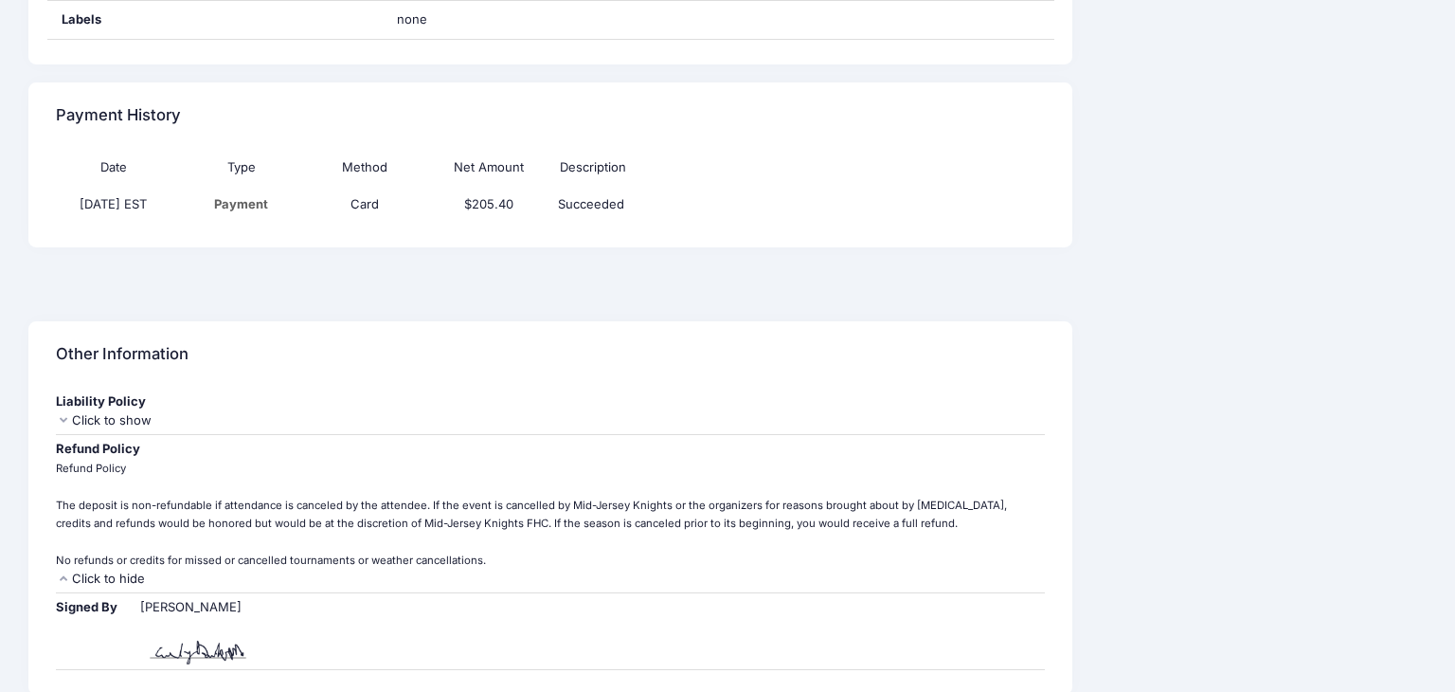
scroll to position [1415, 0]
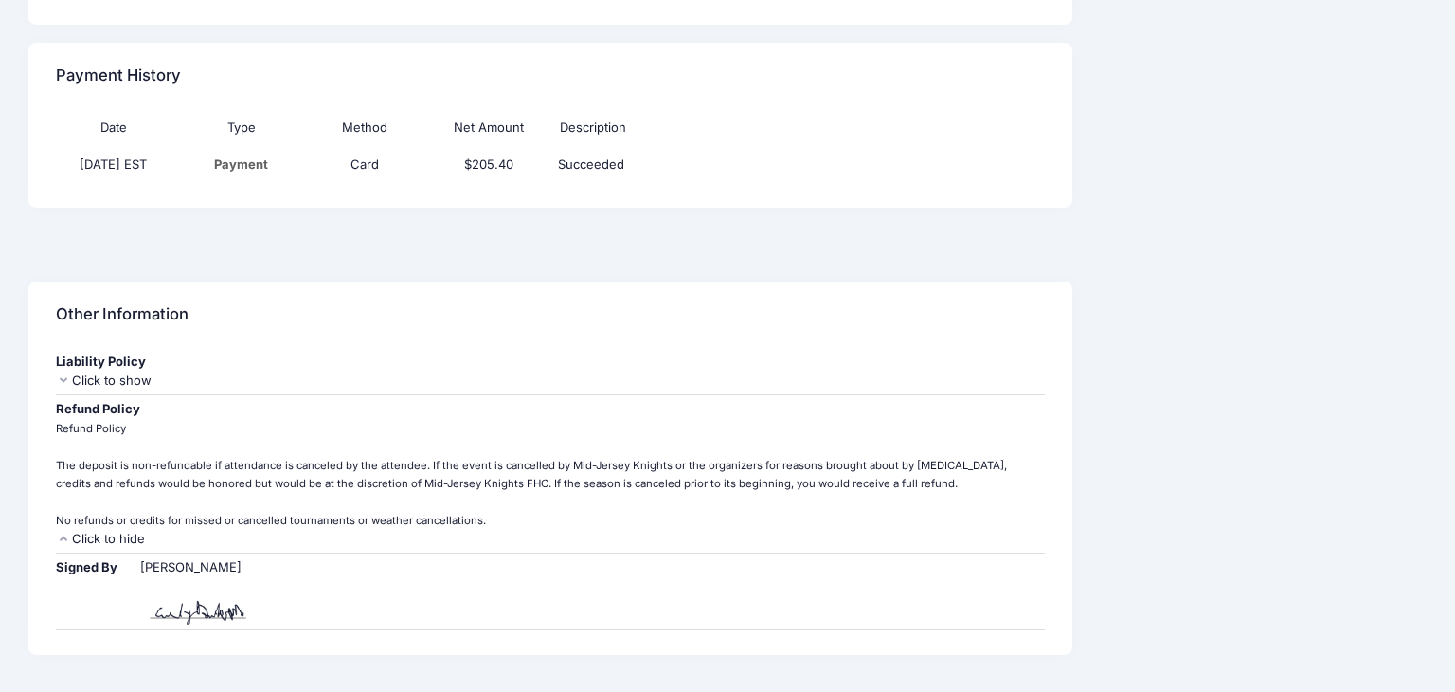
click at [256, 604] on div "Emily Dusko-Masterson Signed" at bounding box center [198, 591] width 116 height 66
click at [197, 608] on img at bounding box center [198, 600] width 116 height 47
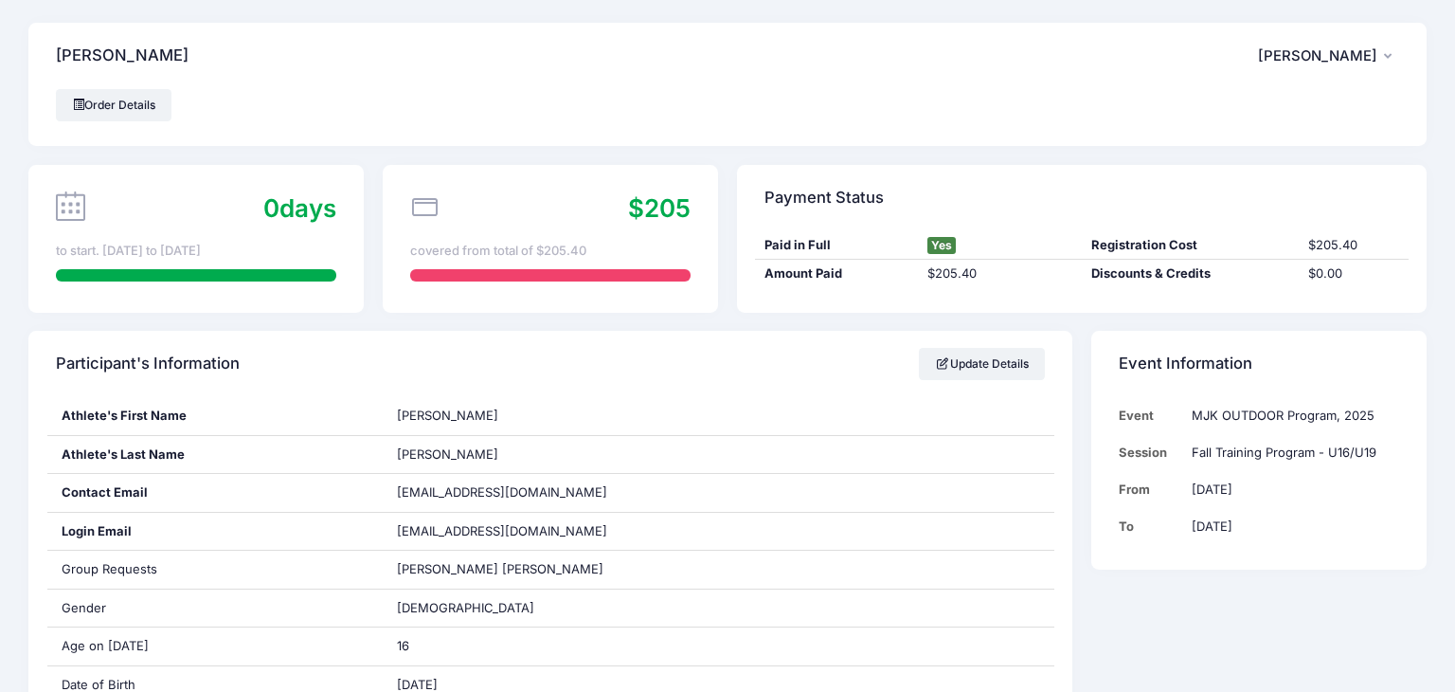
scroll to position [0, 0]
